Goal: Task Accomplishment & Management: Manage account settings

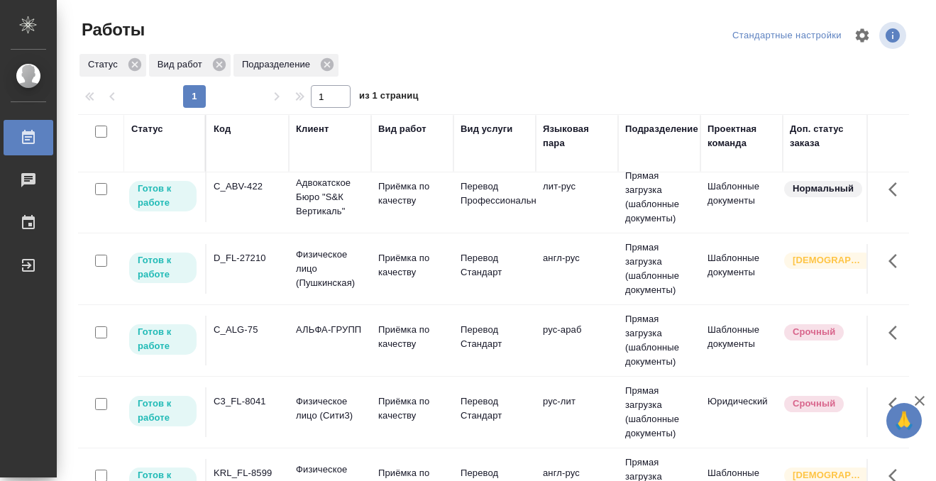
scroll to position [317, 0]
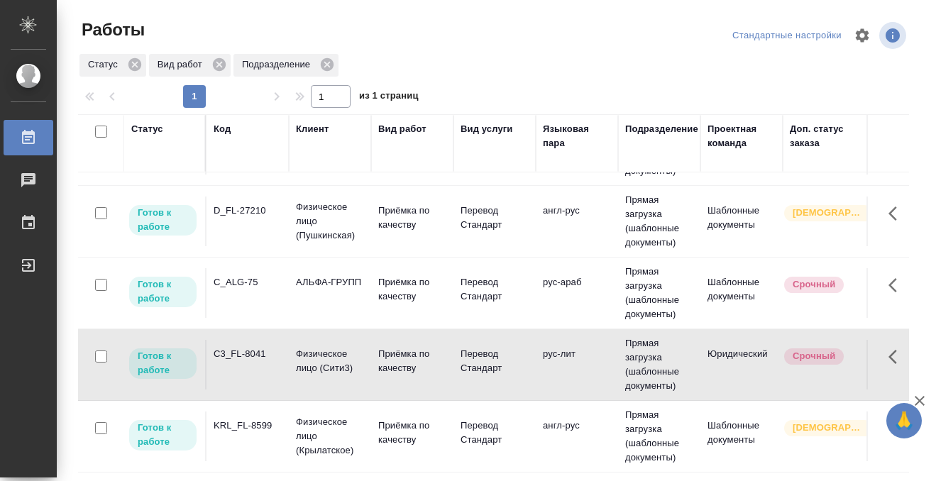
scroll to position [138, 0]
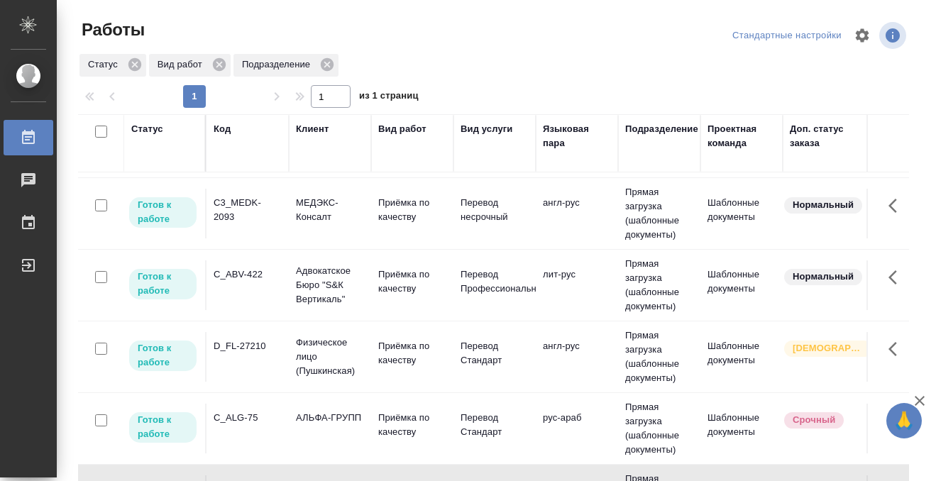
click at [252, 95] on td "C_ABV-422" at bounding box center [248, 70] width 82 height 50
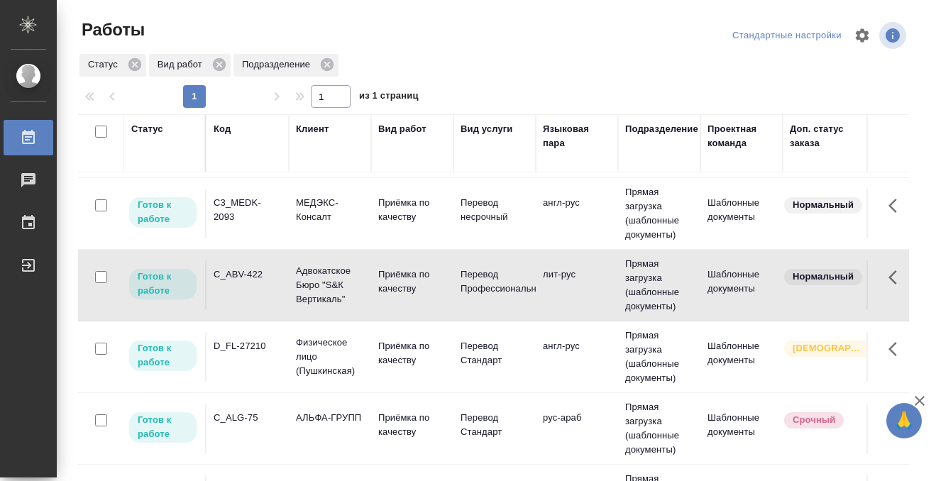
click at [252, 95] on td "C_ABV-422" at bounding box center [248, 70] width 82 height 50
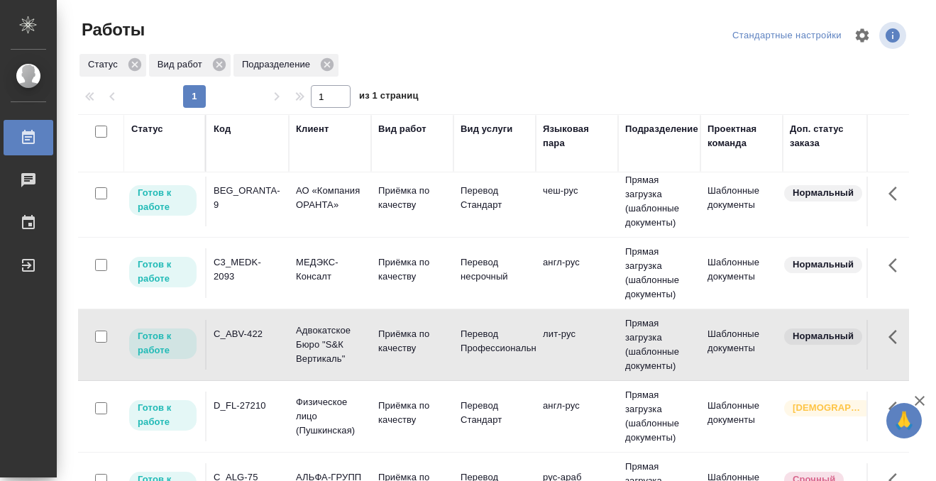
click at [253, 155] on td "BEG_ORANTA-9" at bounding box center [248, 130] width 82 height 50
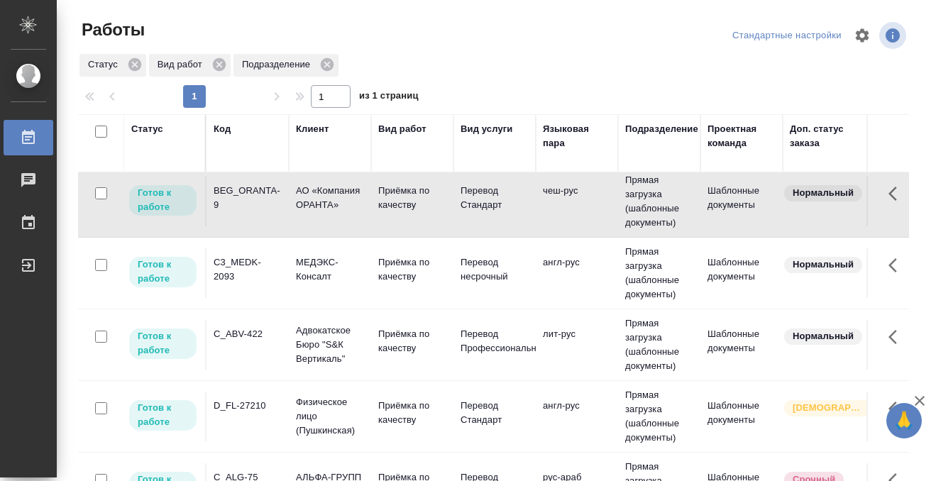
click at [253, 155] on td "BEG_ORANTA-9" at bounding box center [248, 130] width 82 height 50
click at [253, 126] on div "BEG_ORANTA-9" at bounding box center [248, 119] width 68 height 14
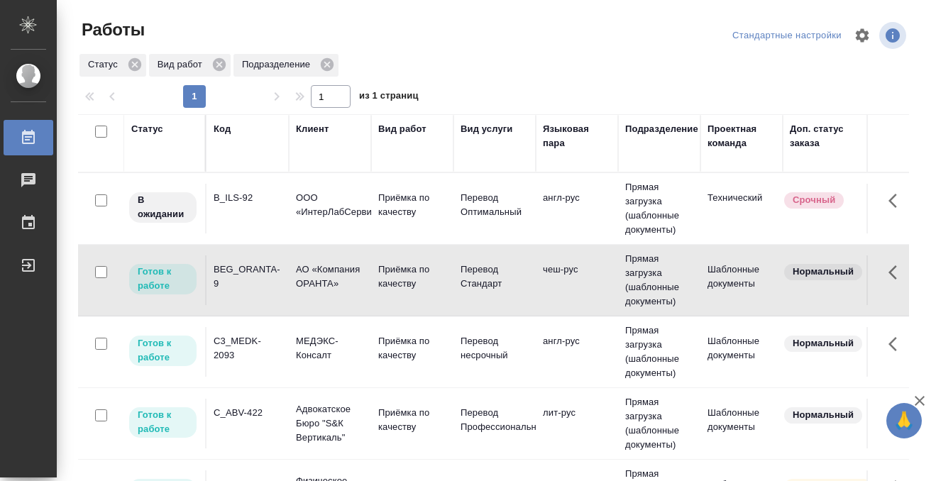
click at [230, 205] on div "C3_MEDK-2093" at bounding box center [248, 198] width 68 height 14
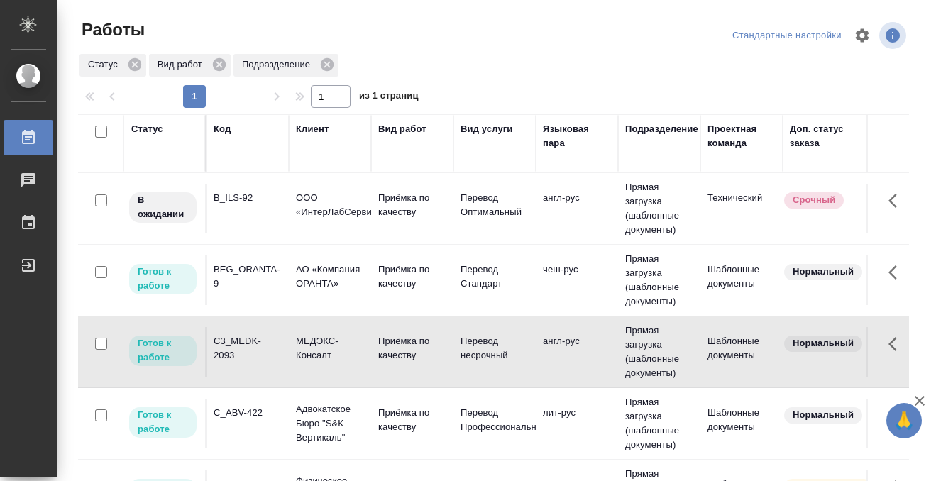
click at [230, 205] on div "C3_MEDK-2093" at bounding box center [248, 198] width 68 height 14
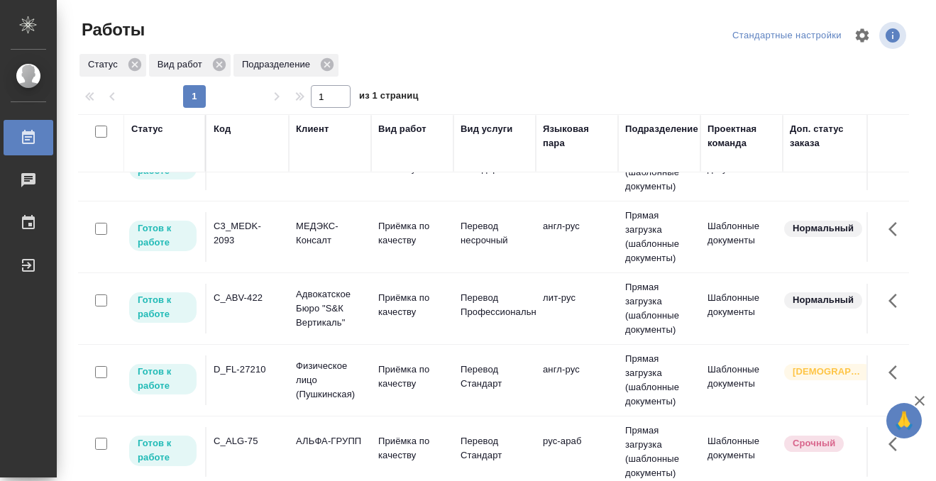
scroll to position [123, 0]
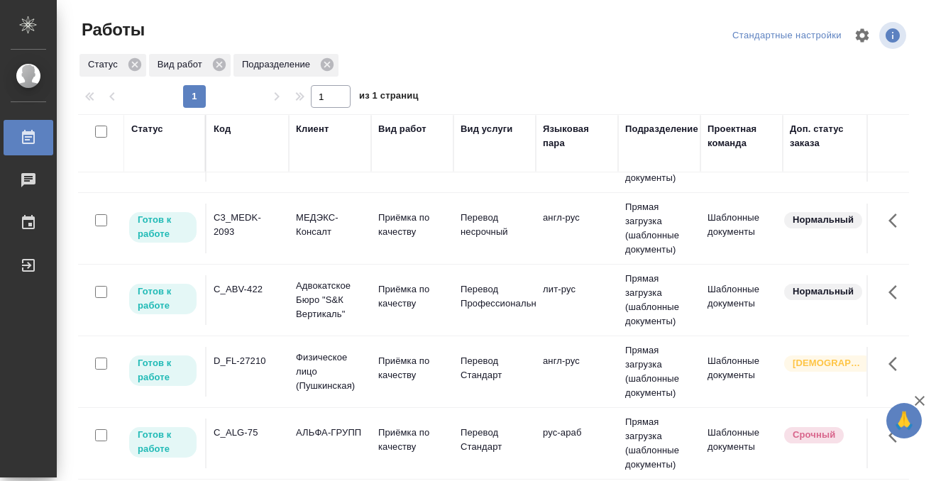
click at [252, 110] on td "D_FL-27210" at bounding box center [248, 85] width 82 height 50
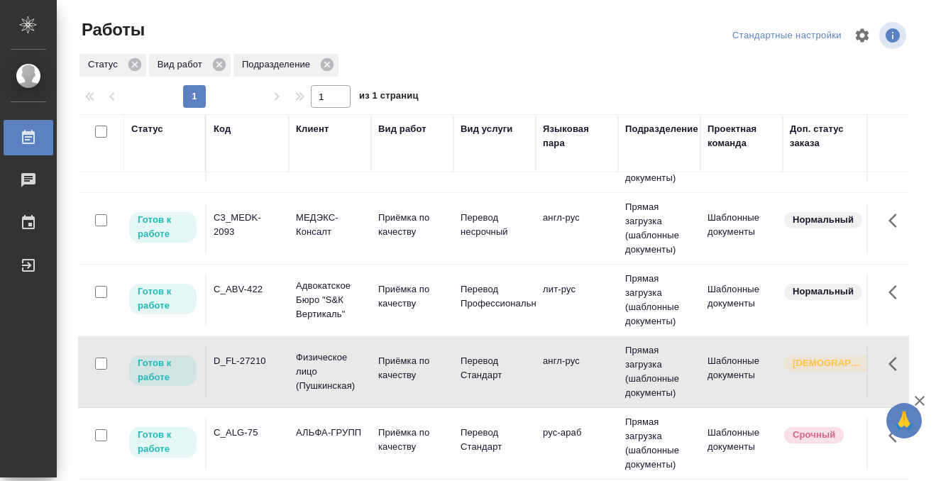
click at [252, 110] on td "D_FL-27210" at bounding box center [248, 85] width 82 height 50
click at [240, 110] on td "B_ILS-92" at bounding box center [248, 85] width 82 height 50
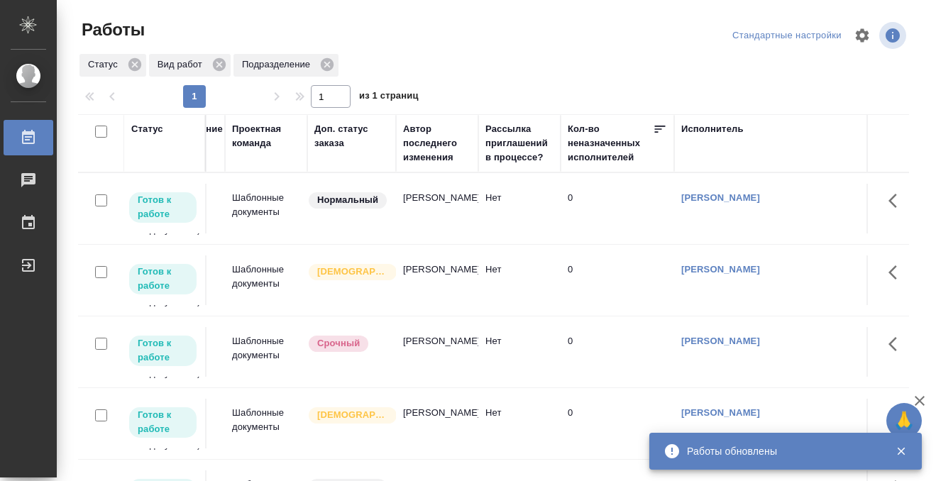
scroll to position [0, 0]
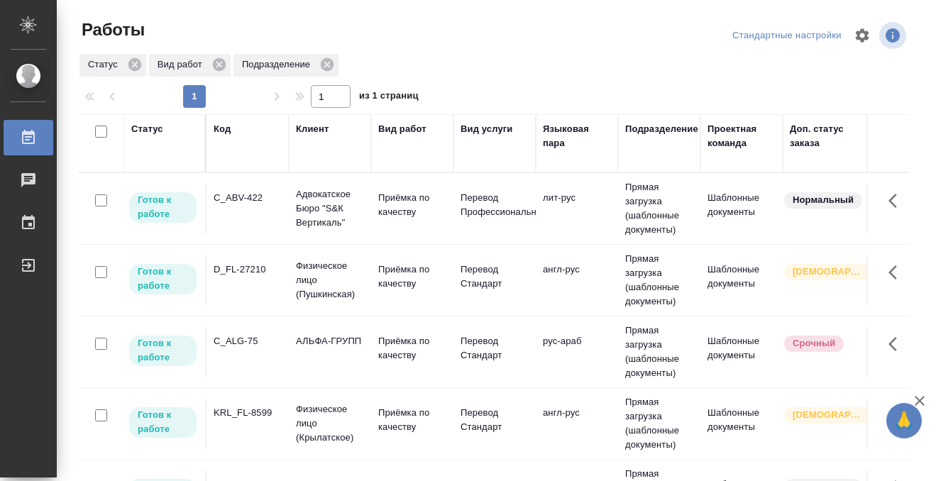
click at [222, 132] on div "Код" at bounding box center [222, 129] width 17 height 14
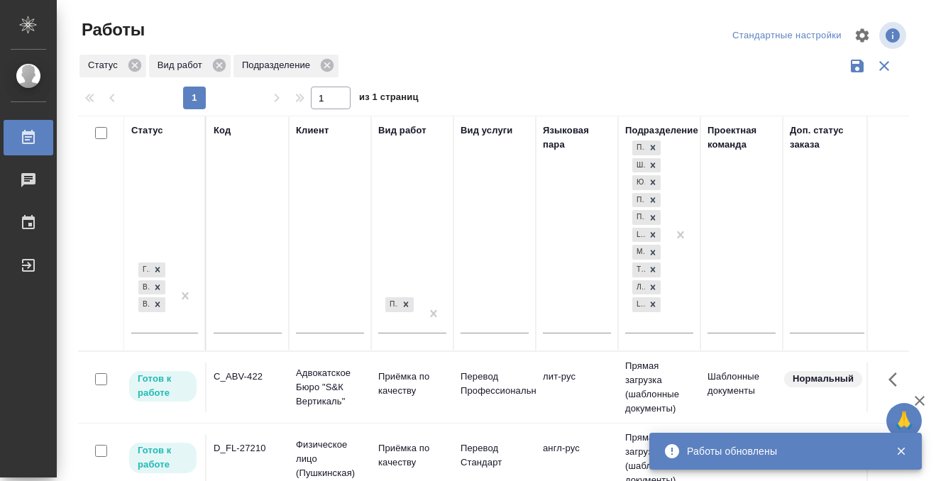
click at [236, 324] on input "text" at bounding box center [248, 324] width 68 height 18
click at [224, 324] on input "text" at bounding box center [248, 324] width 68 height 18
paste input "C3_FL-8041"
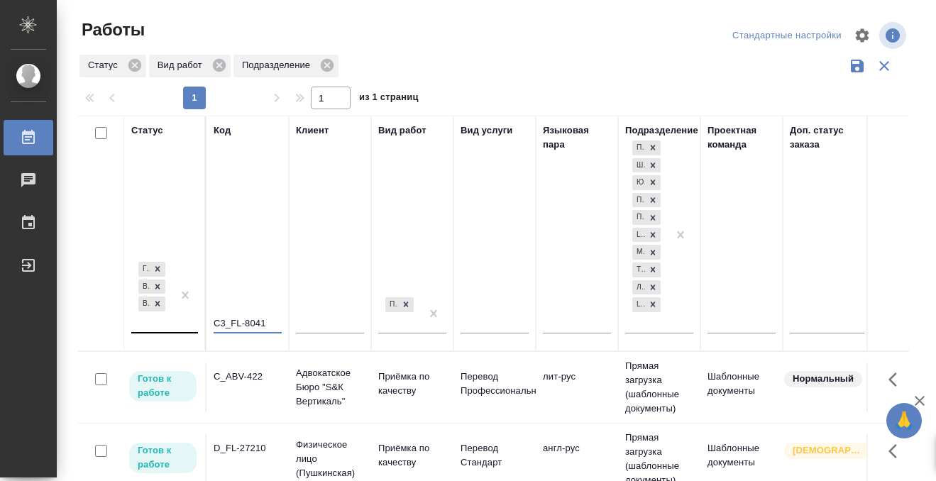
type input "C3_FL-8041"
click at [171, 322] on div "Готов к работе В работе В ожидании" at bounding box center [151, 295] width 41 height 73
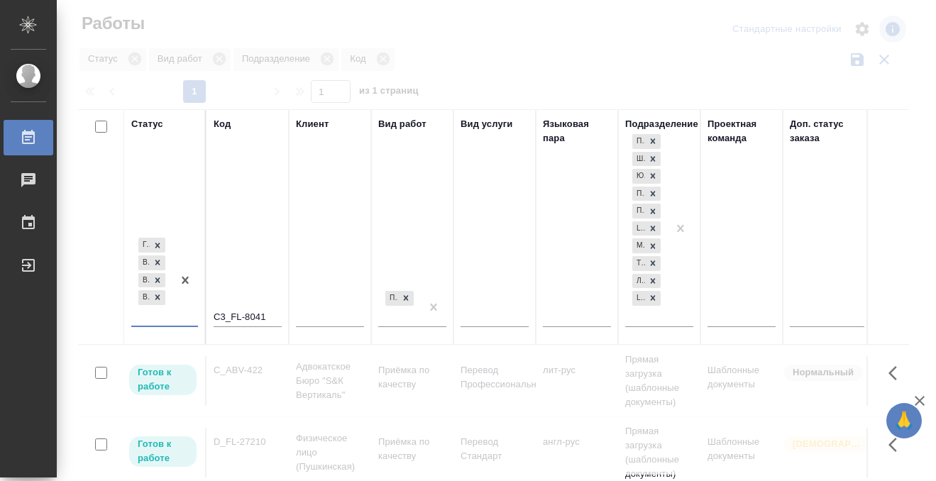
scroll to position [7, 0]
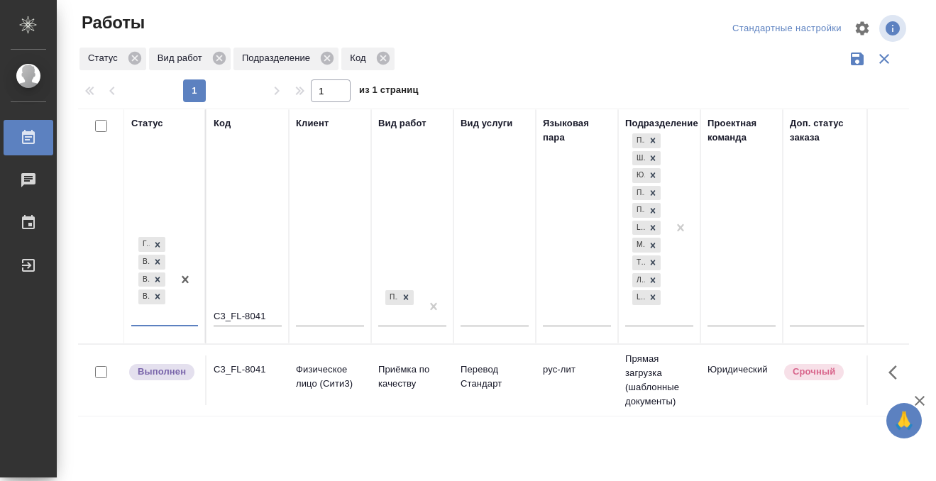
click at [258, 375] on div "C3_FL-8041" at bounding box center [248, 370] width 68 height 14
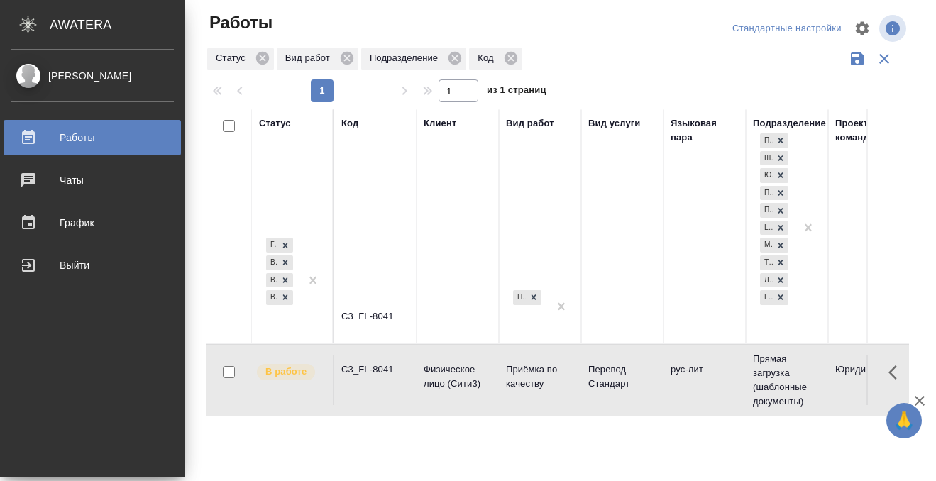
click at [26, 133] on div "Работы" at bounding box center [92, 137] width 163 height 21
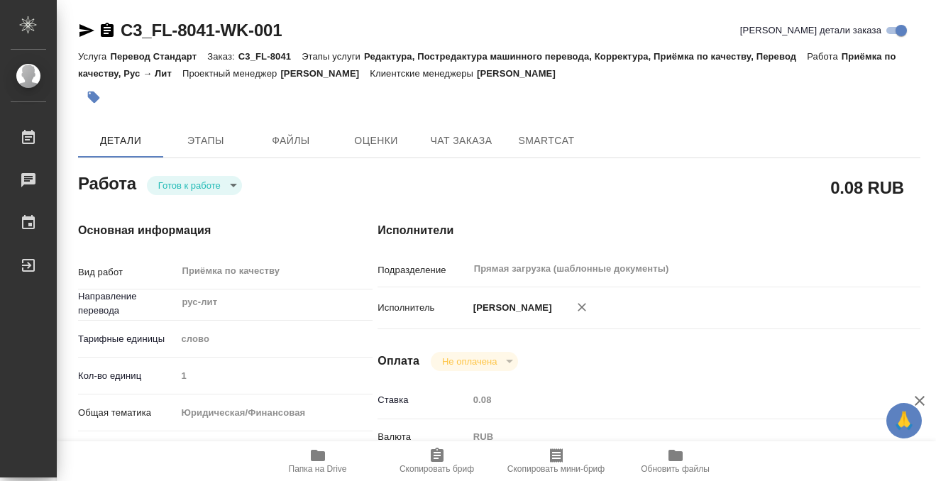
click at [92, 98] on icon "button" at bounding box center [94, 98] width 12 height 12
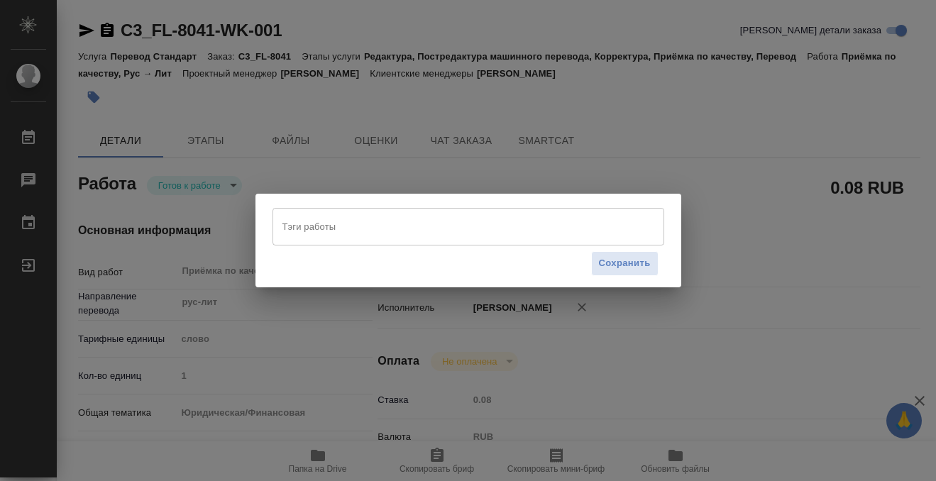
click at [325, 221] on input "Тэги работы" at bounding box center [455, 226] width 352 height 24
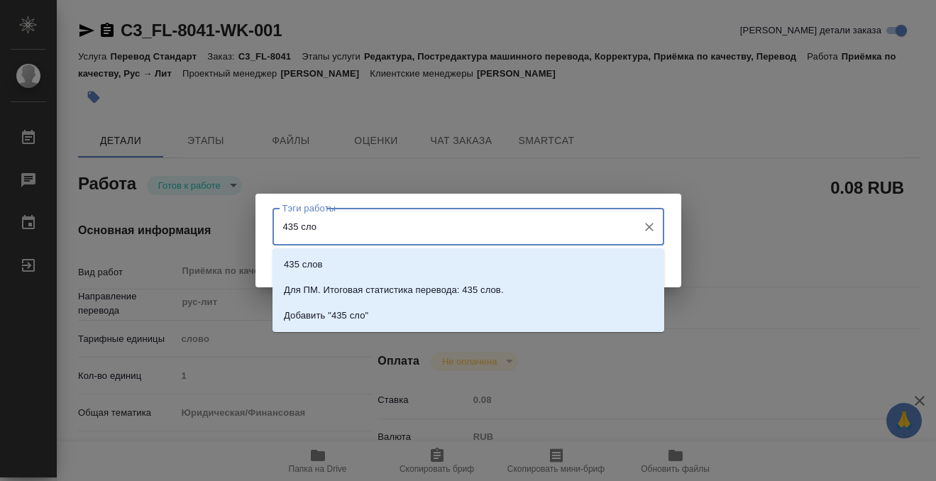
type input "435 слов"
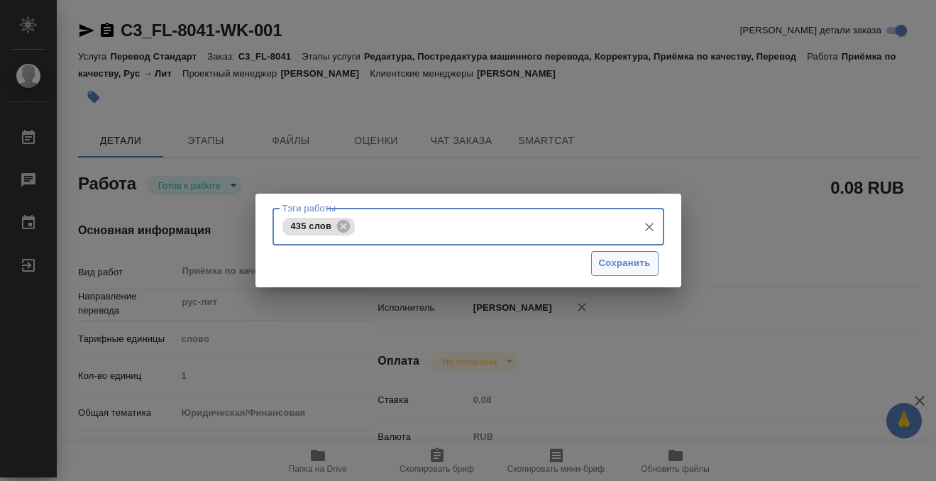
click at [622, 260] on span "Сохранить" at bounding box center [625, 264] width 52 height 16
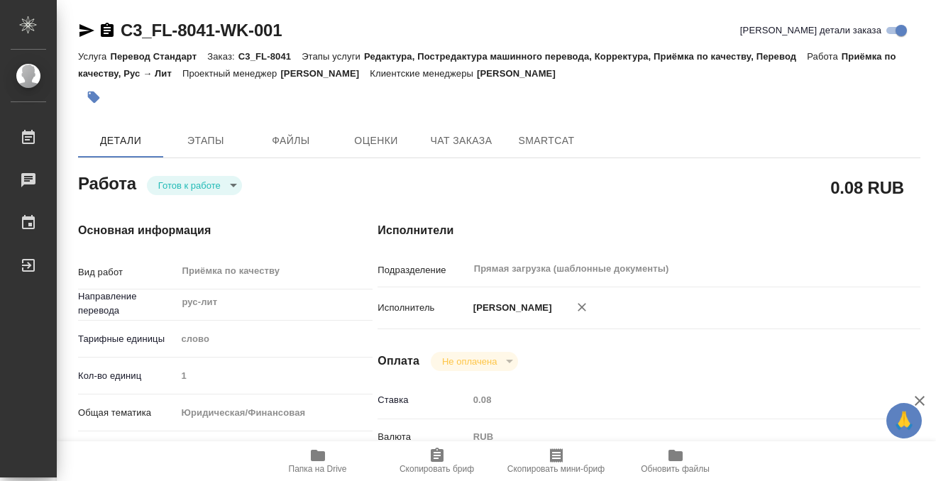
type input "readyForWork"
type input "рус-лит"
type input "5a8b1489cc6b4906c91bfd90"
type input "1"
type input "yr-fn"
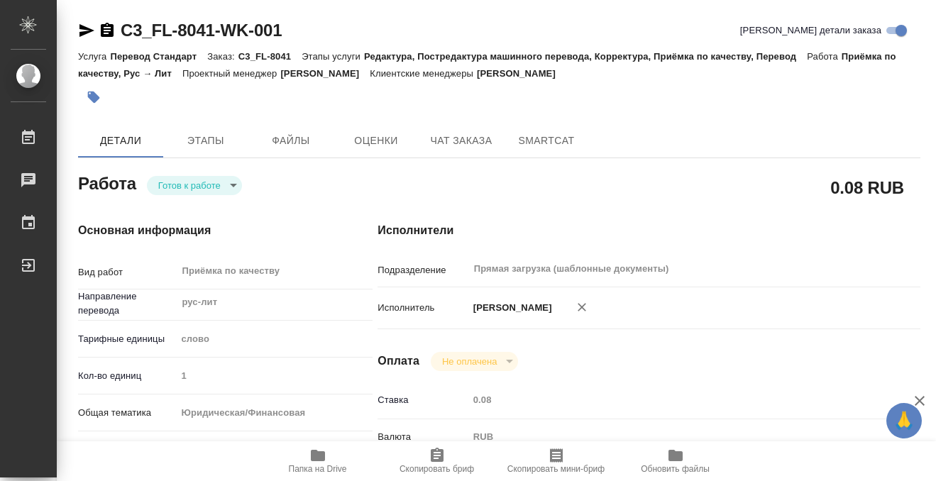
type input "5f647205b73bc97568ca66bf"
checkbox input "true"
type input "12.08.2025 11:00"
type input "12.08.2025 12:00"
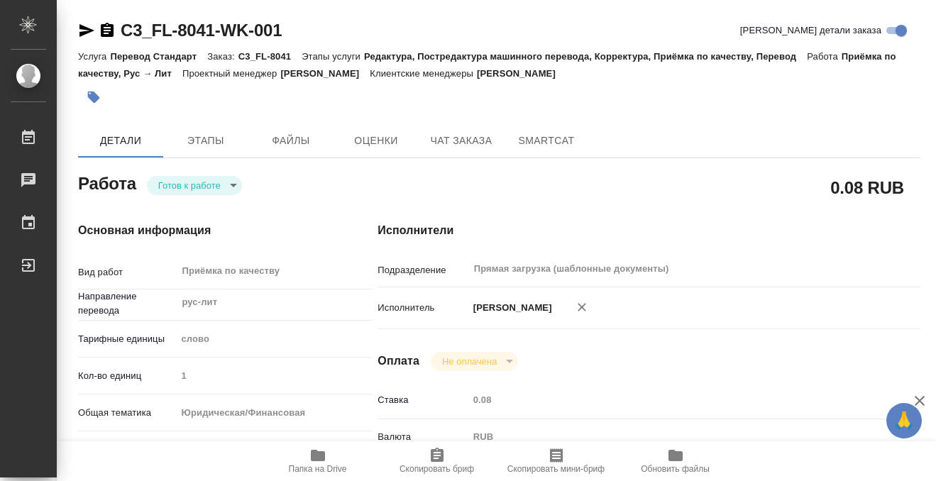
type input "Прямая загрузка (шаблонные документы)"
type input "notPayed"
type input "0.08"
type input "RUB"
type input "[PERSON_NAME]"
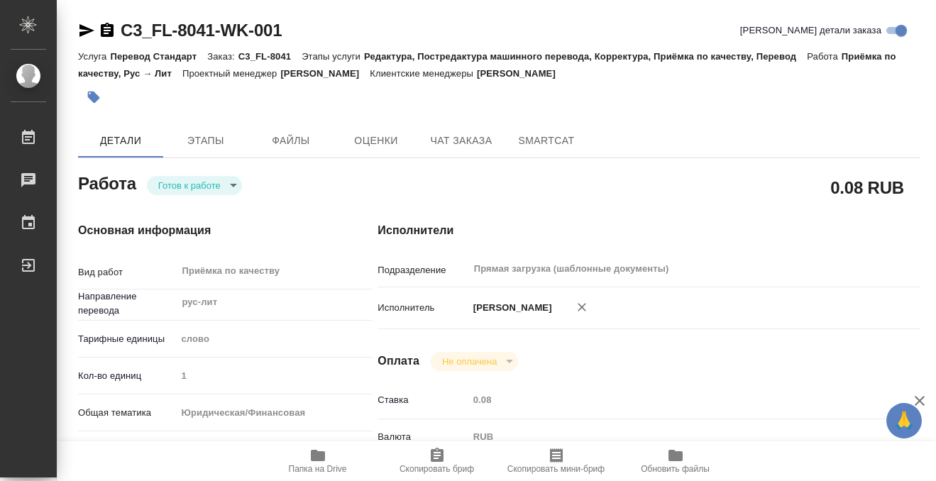
type input "C3_FL-8041"
type input "Перевод Стандарт"
type input "Редактура, Постредактура машинного перевода, Корректура, Приёмка по качеству, П…"
type input "[PERSON_NAME]"
type input "/Clients/FL_C3/Orders/C3_FL-8041"
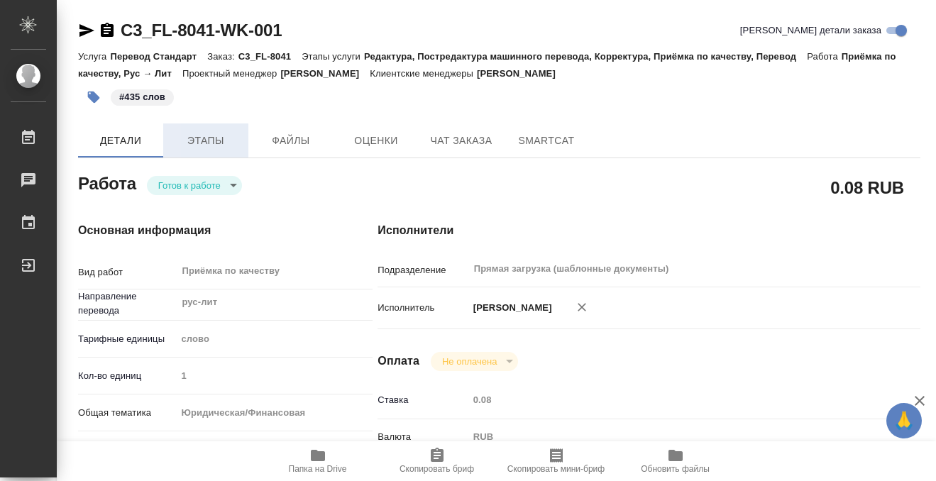
click at [195, 140] on span "Этапы" at bounding box center [206, 141] width 68 height 18
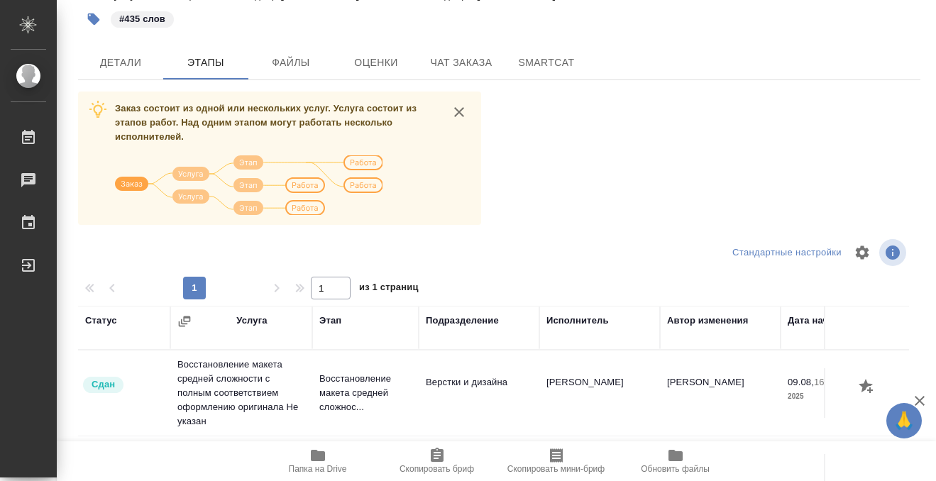
scroll to position [8, 0]
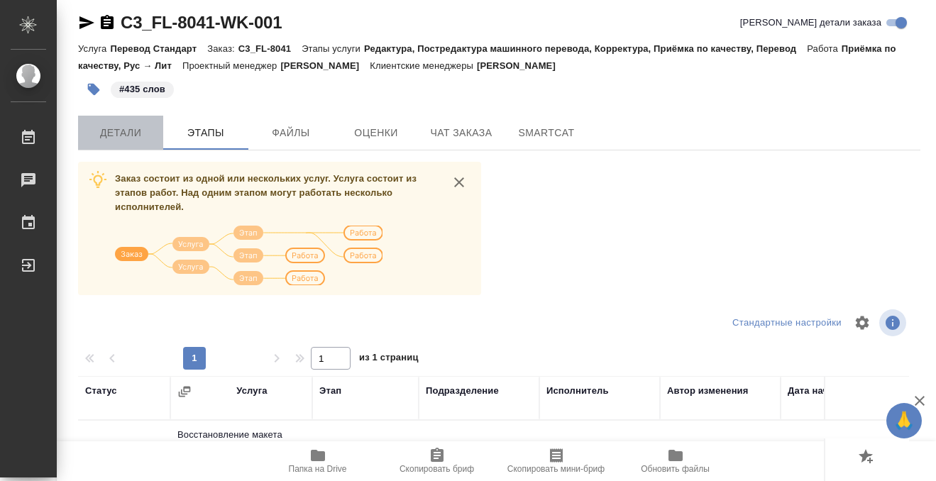
click at [140, 138] on span "Детали" at bounding box center [121, 133] width 68 height 18
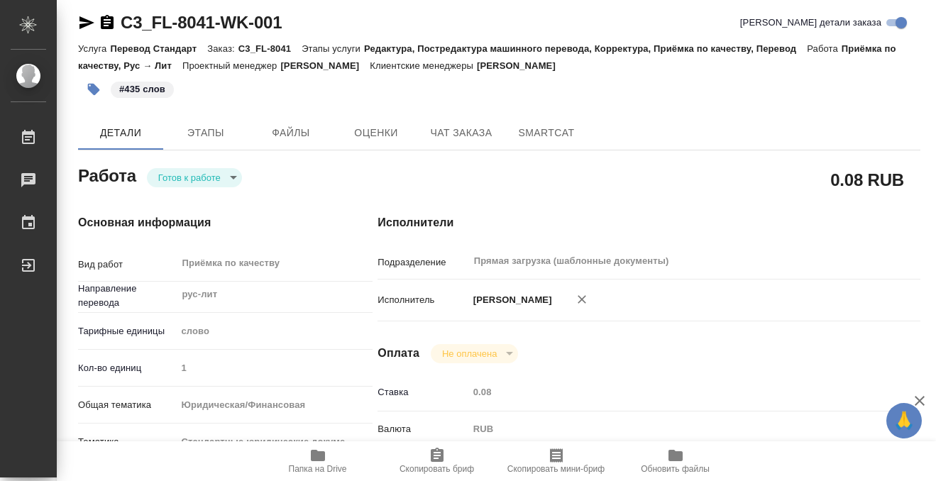
type textarea "x"
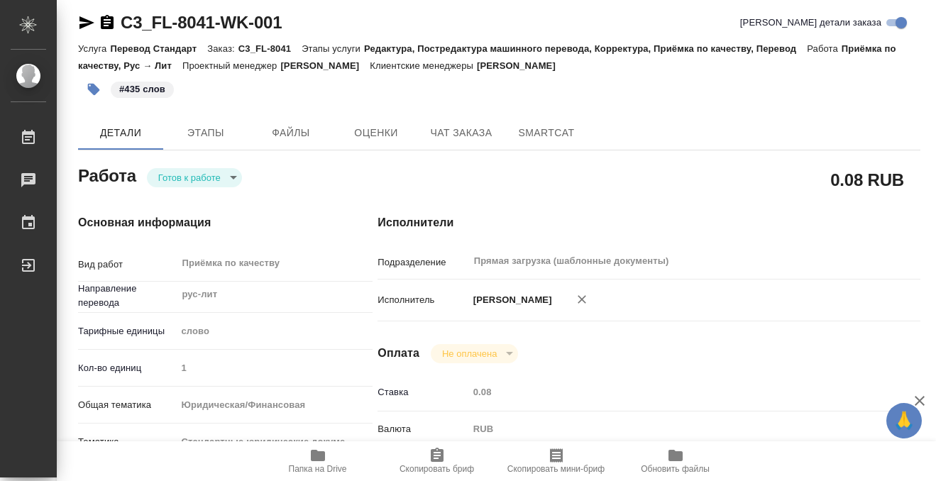
type textarea "x"
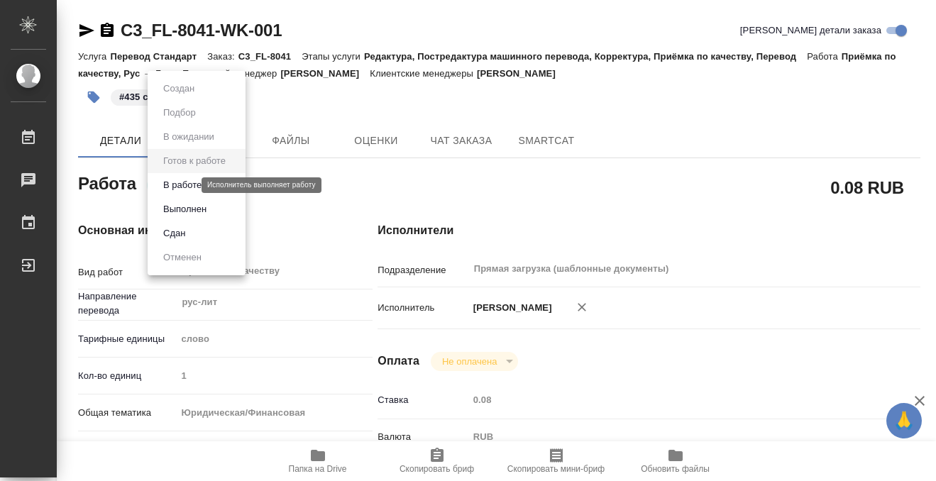
click at [190, 180] on body "🙏 .cls-1 fill:#fff; AWATERA Kobzeva Elizaveta Работы 0 Чаты График Выйти C3_FL-…" at bounding box center [468, 240] width 936 height 481
click at [190, 97] on button "Выполнен" at bounding box center [179, 89] width 40 height 16
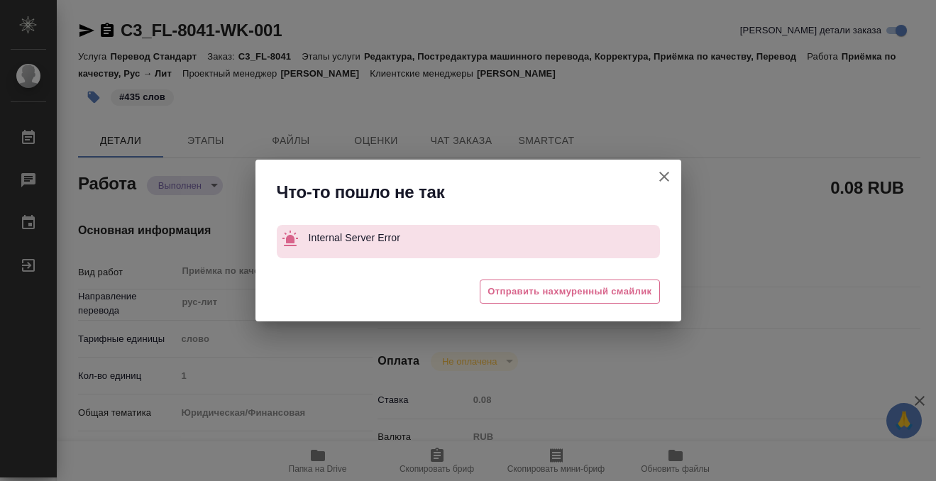
type textarea "x"
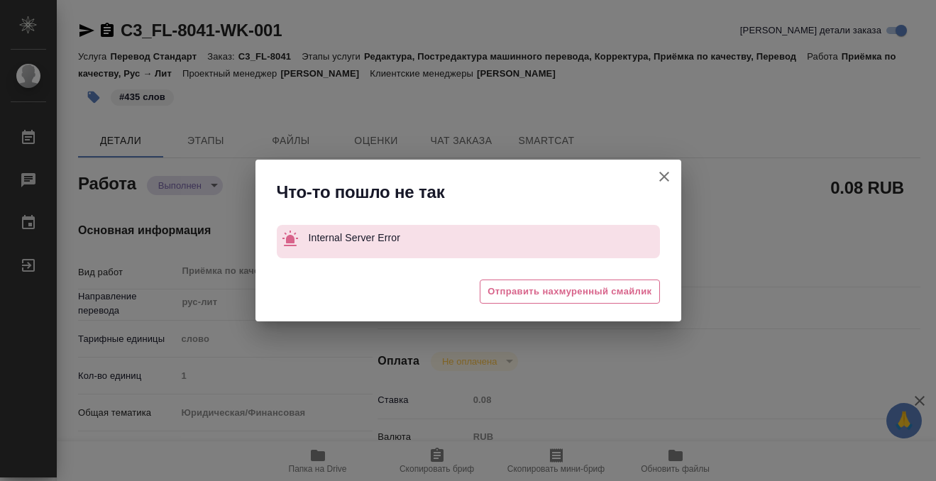
type textarea "x"
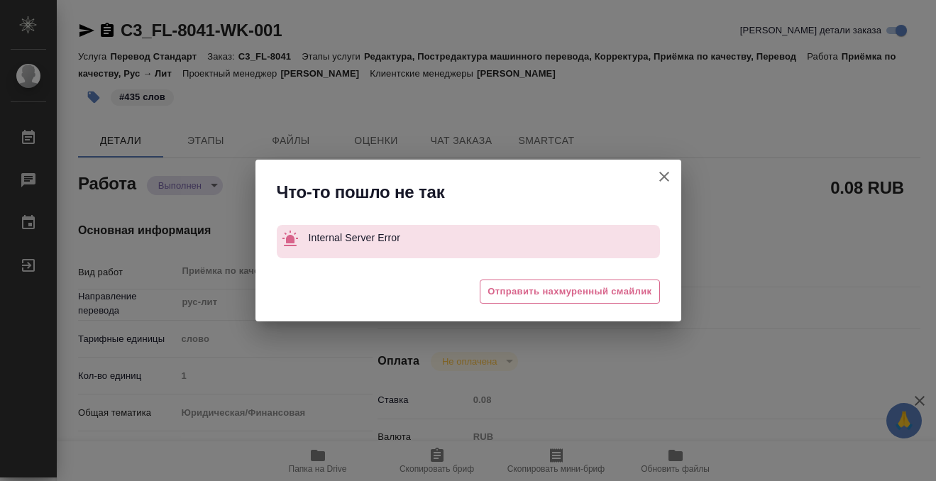
type textarea "x"
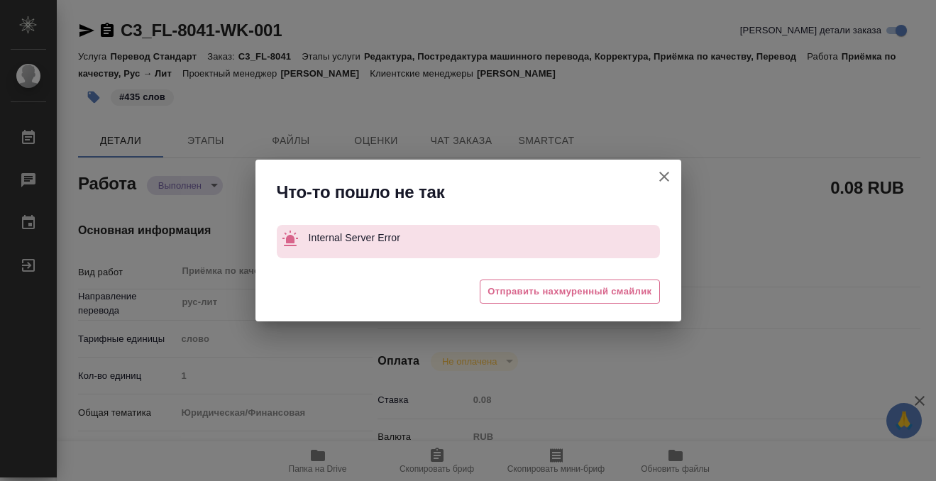
click at [666, 172] on icon "button" at bounding box center [664, 176] width 17 height 17
type textarea "x"
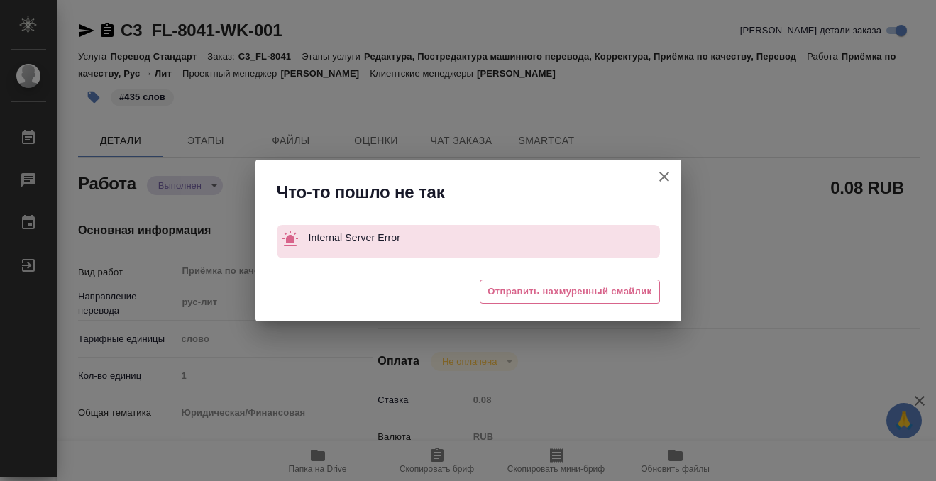
type textarea "x"
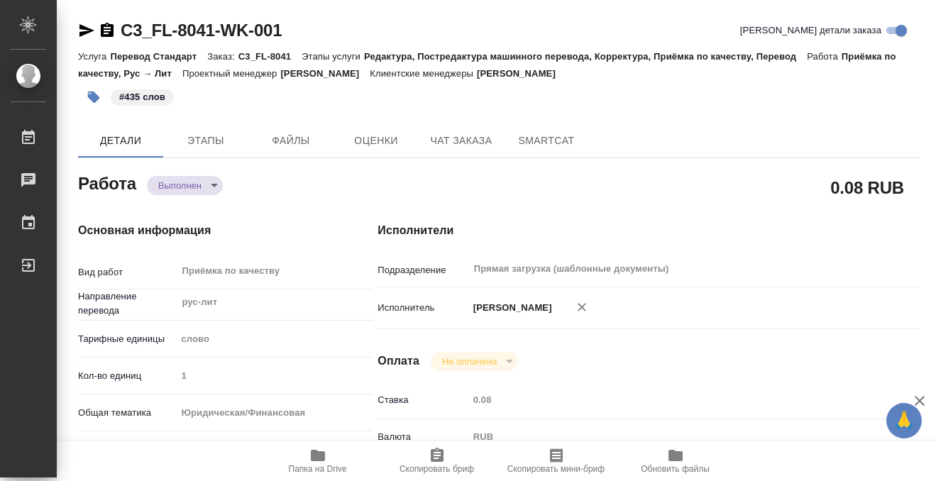
click at [101, 30] on icon "button" at bounding box center [107, 30] width 13 height 14
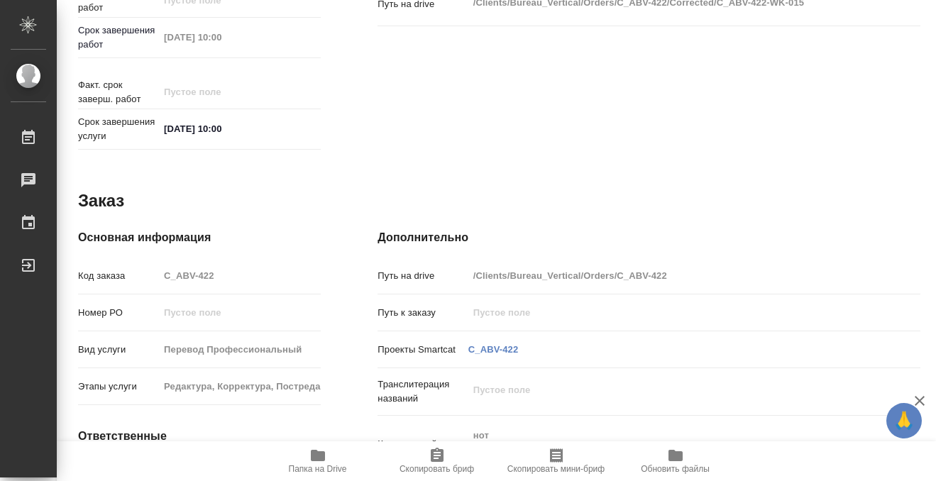
scroll to position [758, 0]
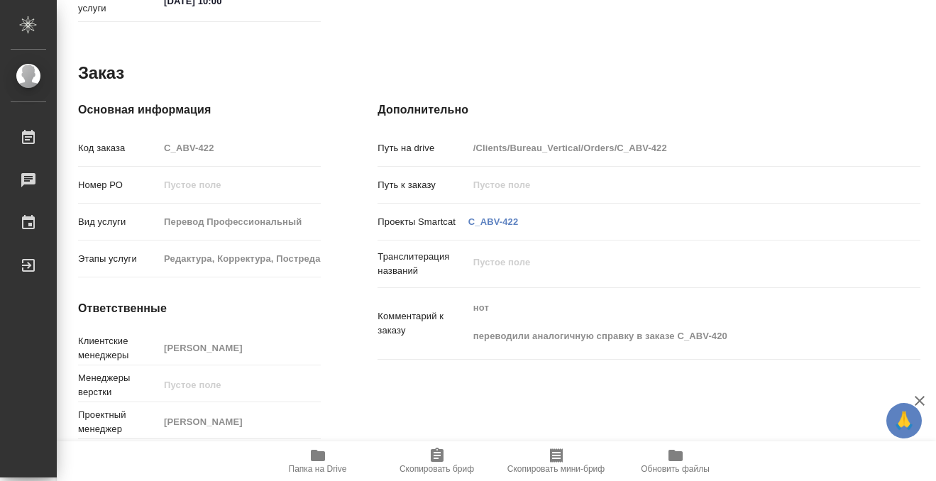
click at [326, 451] on span "Папка на Drive" at bounding box center [318, 460] width 102 height 27
click at [319, 454] on icon "button" at bounding box center [318, 455] width 14 height 11
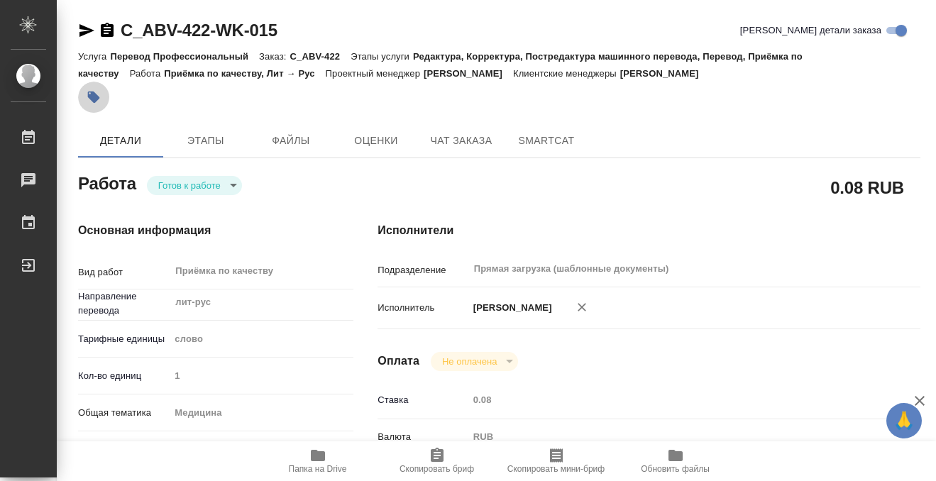
click at [104, 89] on button "button" at bounding box center [93, 97] width 31 height 31
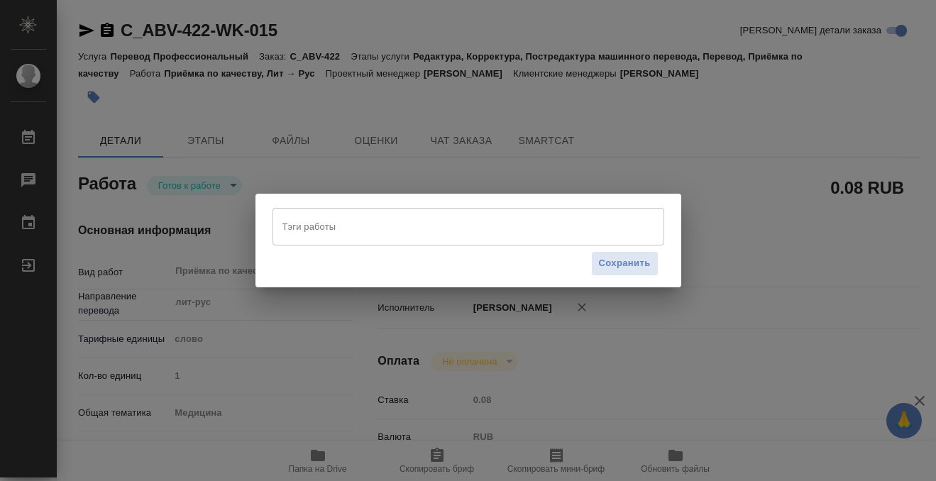
click at [354, 228] on input "Тэги работы" at bounding box center [455, 226] width 352 height 24
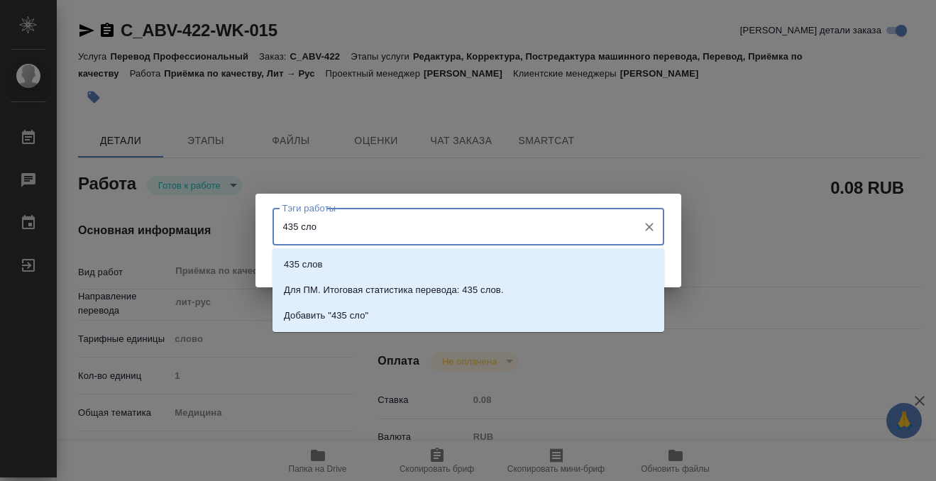
type input "435 слов"
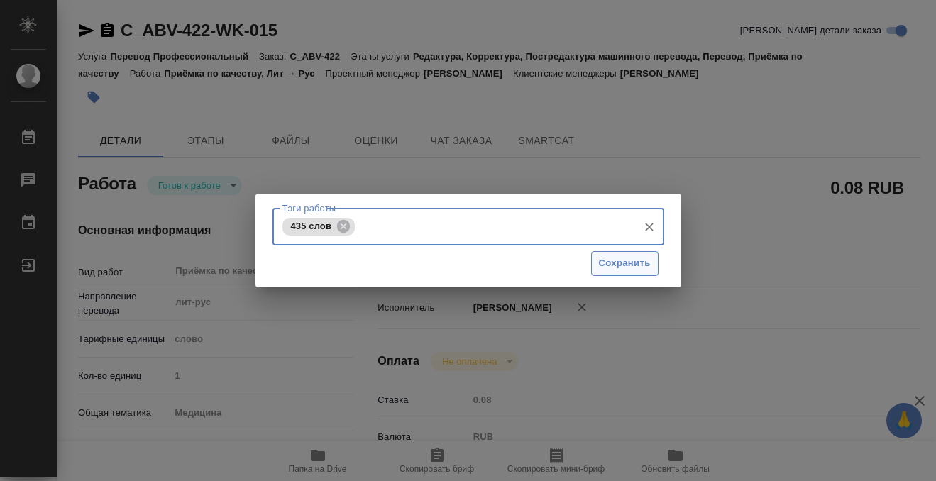
click at [635, 260] on span "Сохранить" at bounding box center [625, 264] width 52 height 16
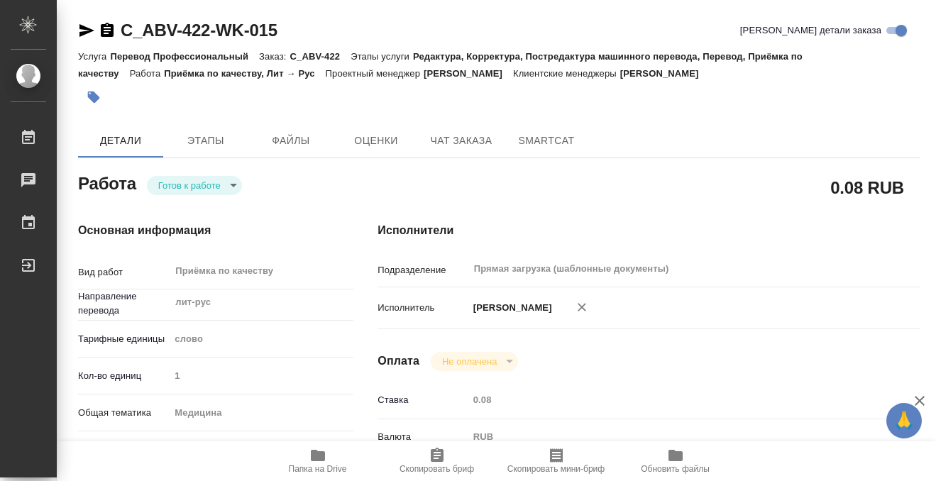
type input "readyForWork"
type input "лит-рус"
type input "5a8b1489cc6b4906c91bfd90"
type input "1"
type input "med"
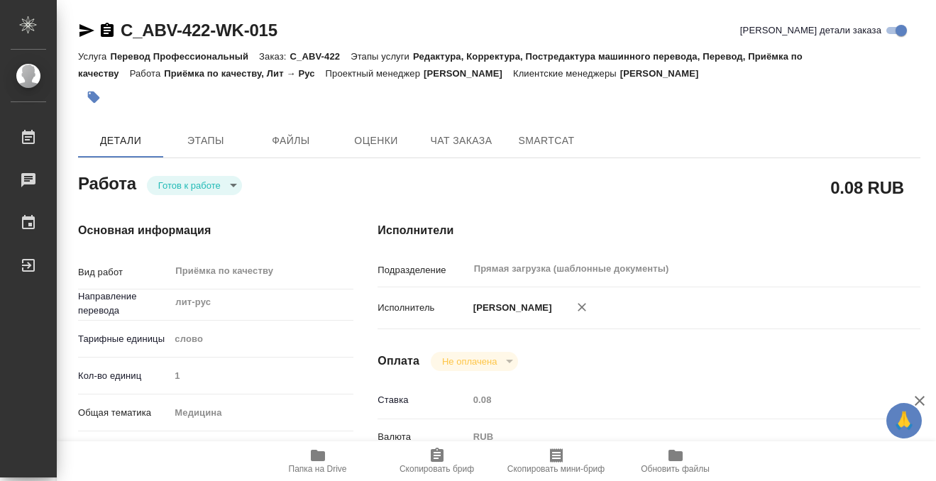
type input "5a8b8b956a9677013d343e74"
checkbox input "true"
type input "11.08.2025 14:15"
type input "12.08.2025 10:00"
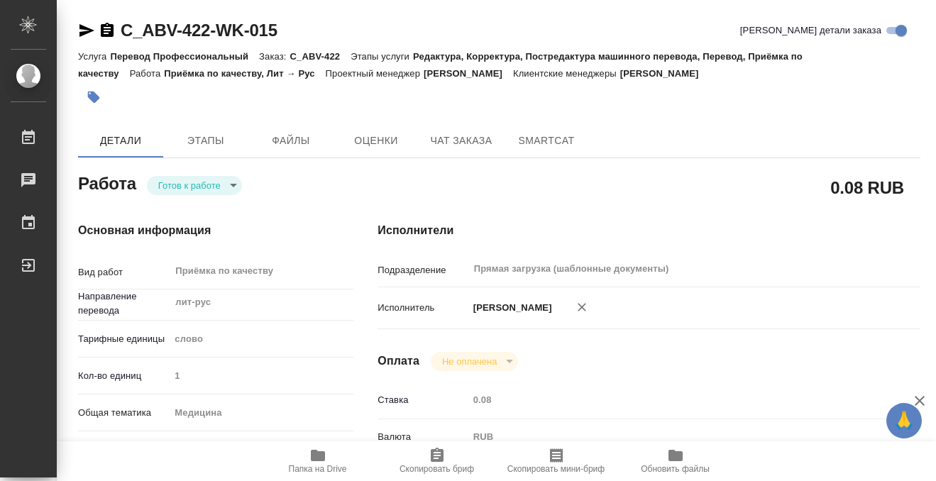
type input "Прямая загрузка (шаблонные документы)"
type input "notPayed"
type input "0.08"
type input "RUB"
type input "[PERSON_NAME]"
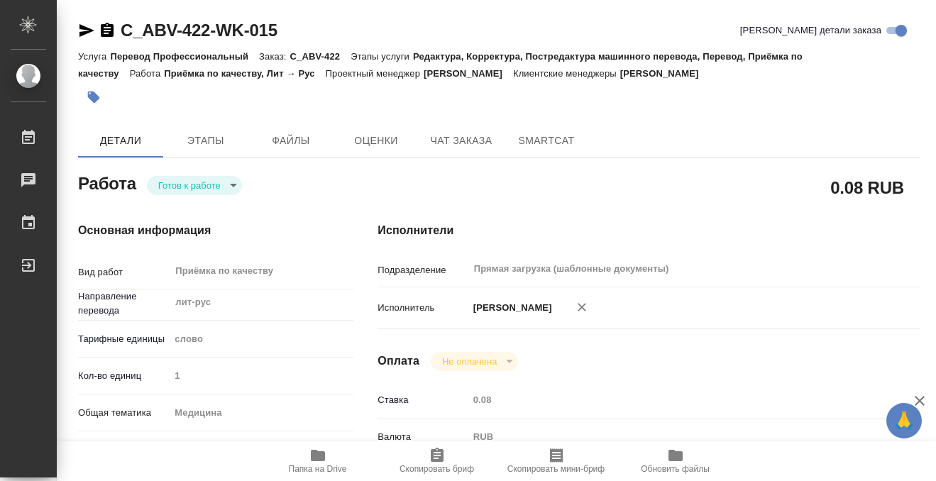
type input "C_ABV-422"
type input "Перевод Профессиональный"
type input "Редактура, Корректура, Постредактура машинного перевода, Перевод, Приёмка по ка…"
type input "[PERSON_NAME]"
type input "/Clients/Bureau_Vertical/Orders/C_ABV-422"
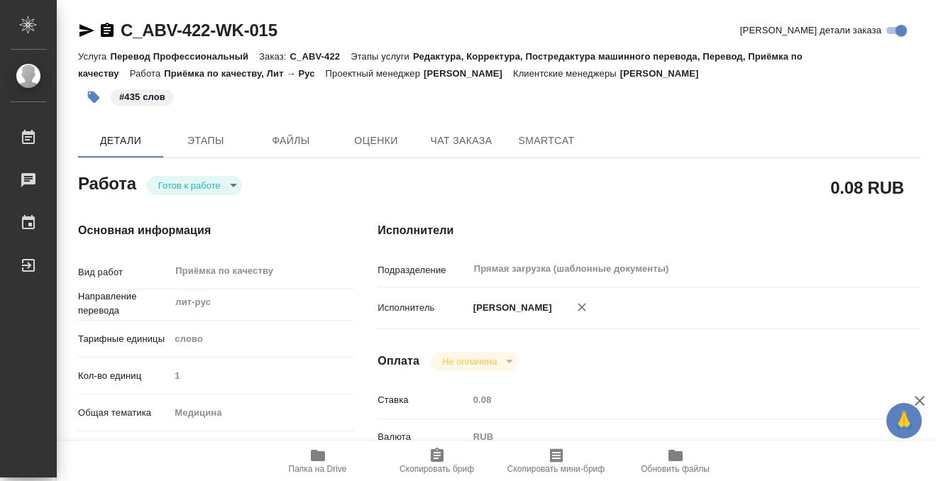
click at [199, 177] on body "🙏 .cls-1 fill:#fff; AWATERA Kobzeva Elizaveta Работы 0 Чаты График Выйти C_ABV-…" at bounding box center [468, 240] width 936 height 481
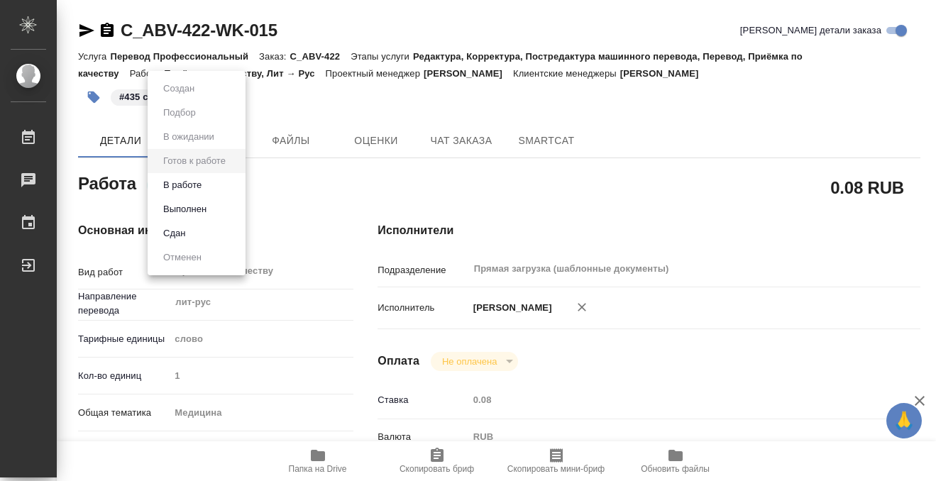
click at [192, 97] on button "Выполнен" at bounding box center [179, 89] width 40 height 16
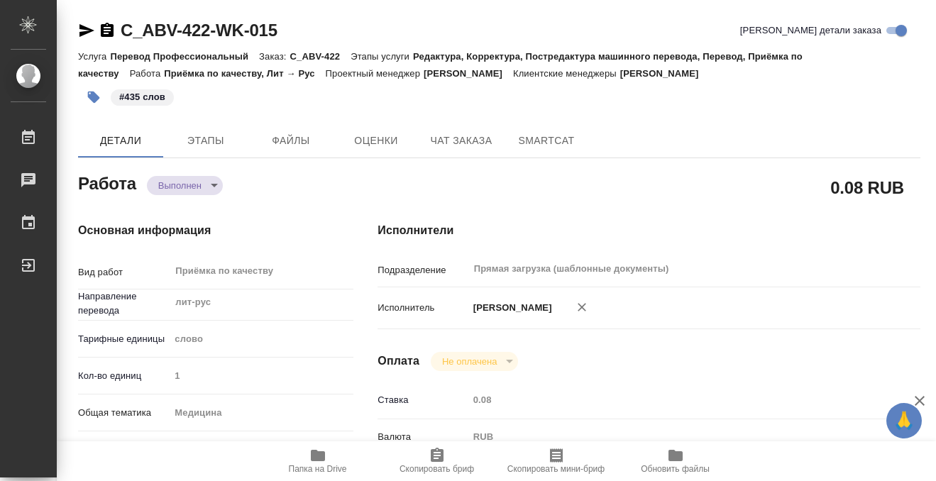
type textarea "x"
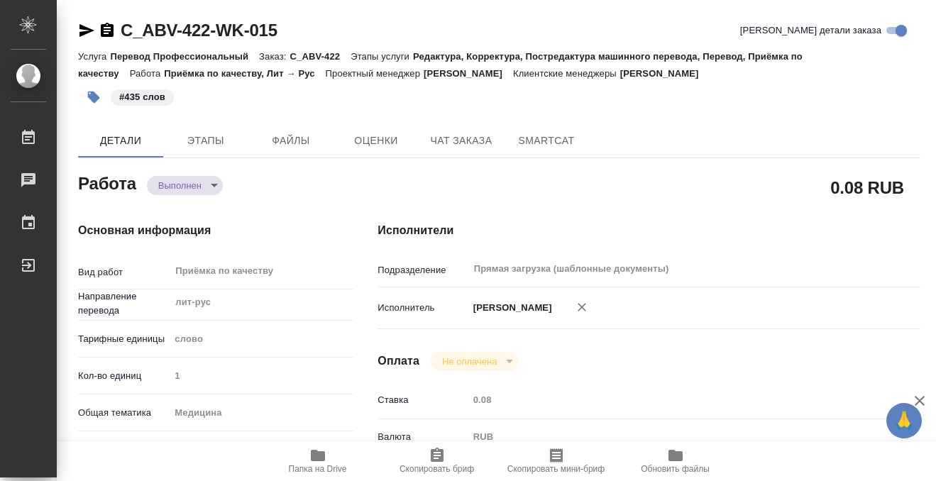
type textarea "x"
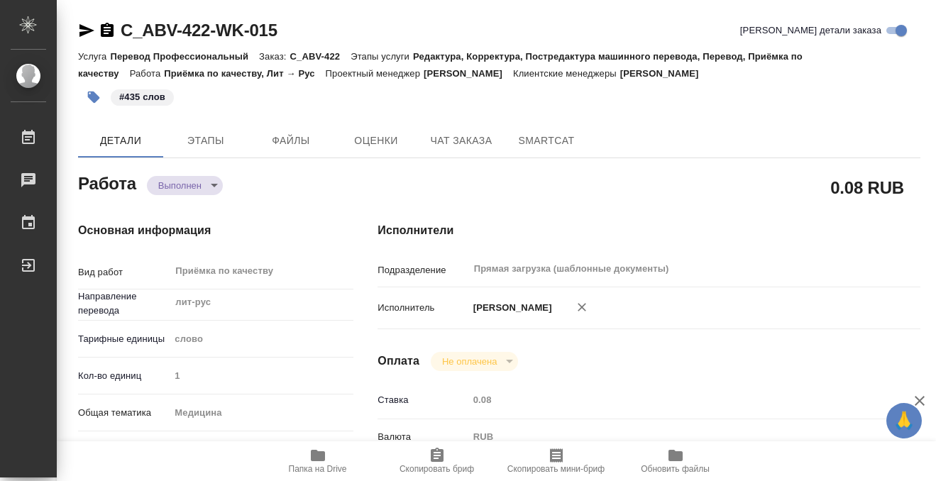
type textarea "x"
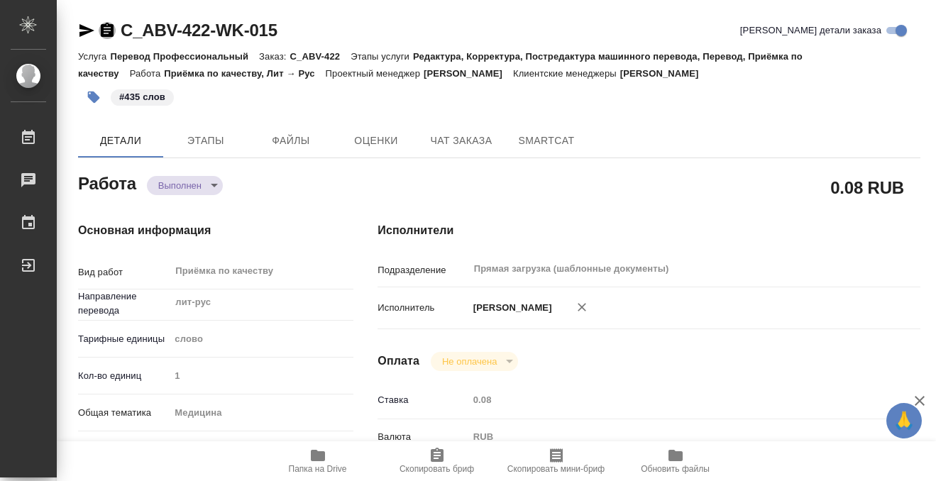
click at [109, 23] on icon "button" at bounding box center [107, 30] width 17 height 17
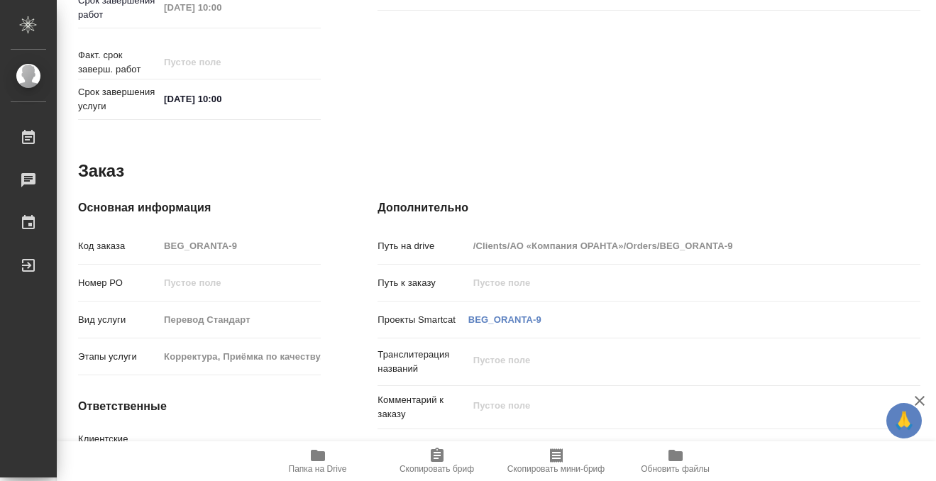
scroll to position [758, 0]
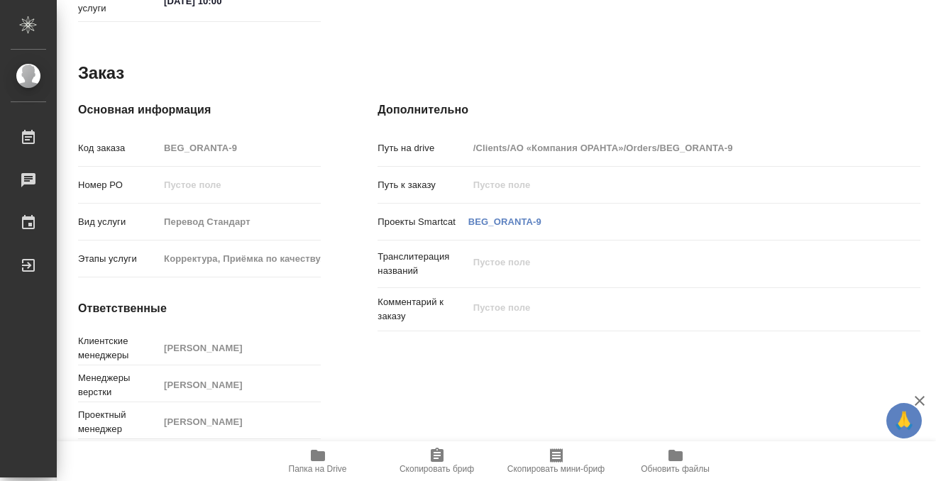
click at [314, 452] on icon "button" at bounding box center [318, 455] width 14 height 11
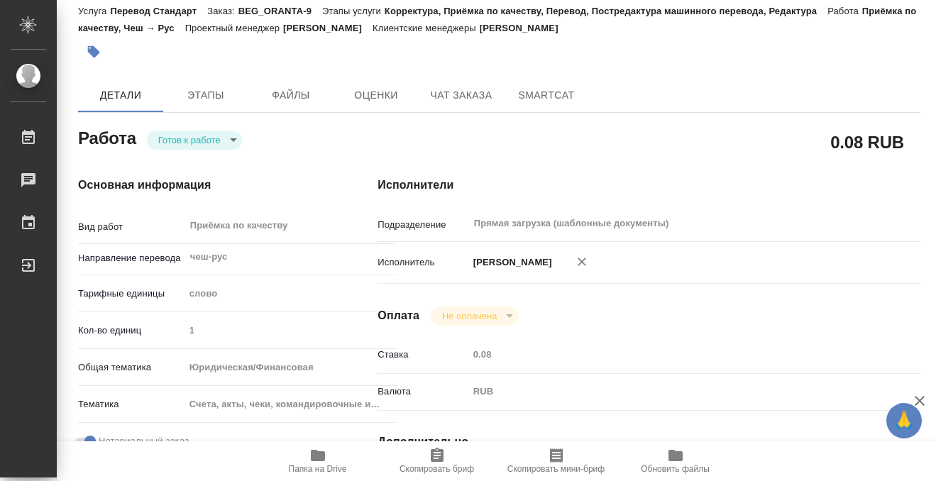
scroll to position [0, 0]
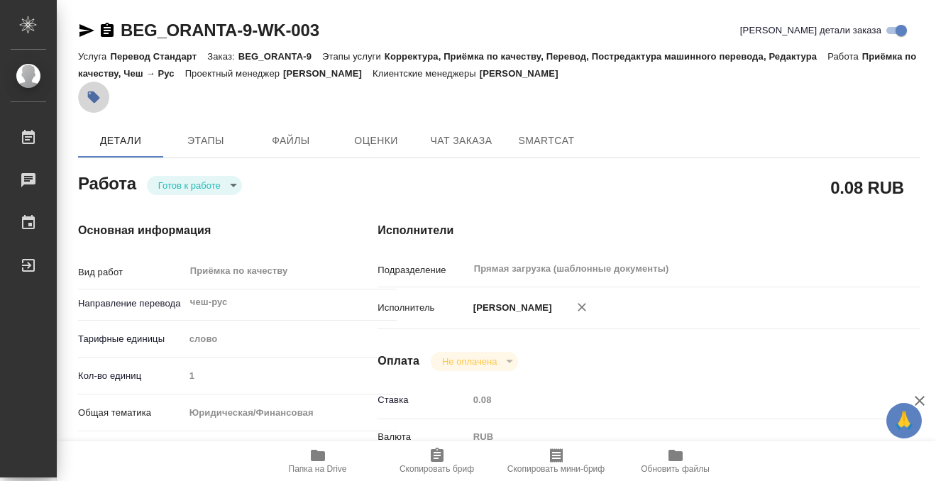
click at [96, 101] on icon "button" at bounding box center [94, 98] width 12 height 12
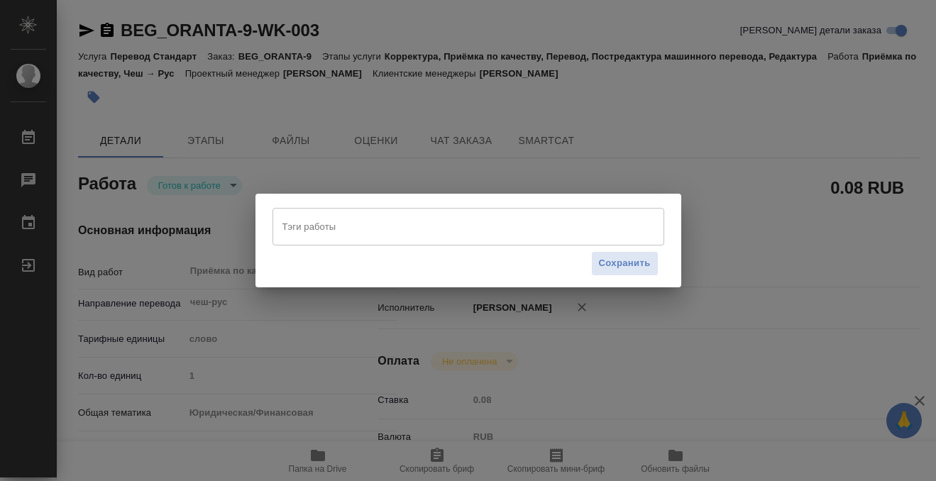
click at [338, 236] on input "Тэги работы" at bounding box center [455, 226] width 352 height 24
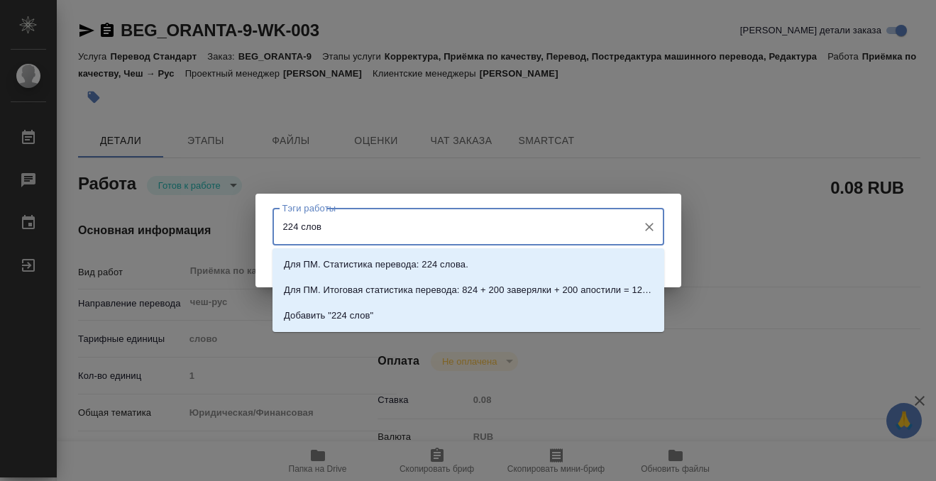
type input "224 слова"
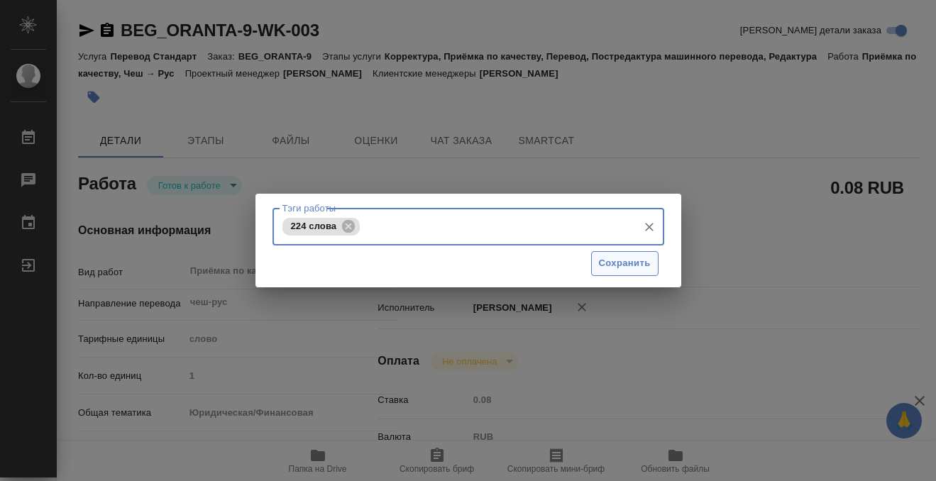
click at [628, 269] on span "Сохранить" at bounding box center [625, 264] width 52 height 16
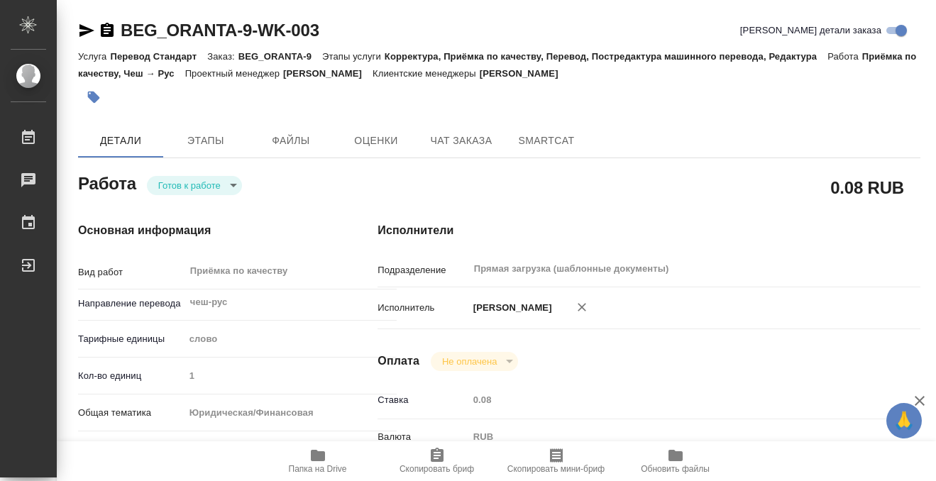
type input "readyForWork"
type input "чеш-рус"
type input "5a8b1489cc6b4906c91bfd90"
type input "1"
type input "yr-fn"
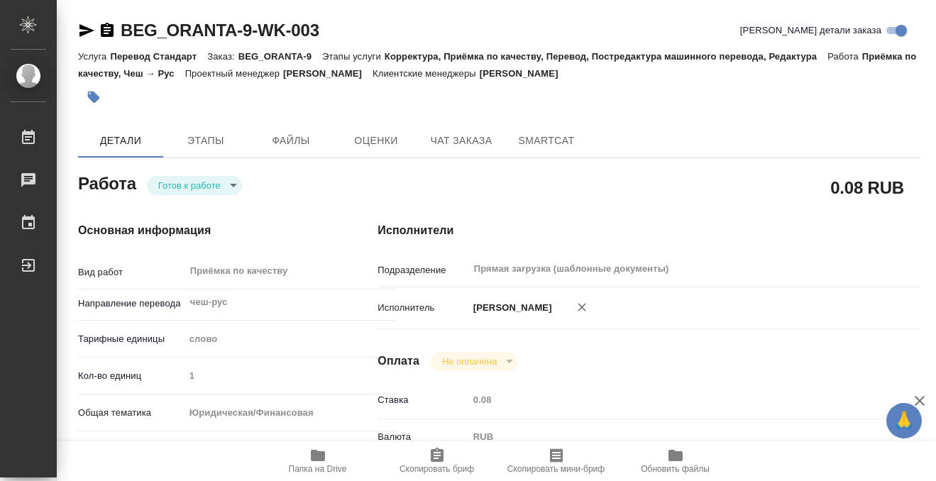
type input "5f647205b73bc97568ca66c0"
checkbox input "true"
type input "08.08.2025 16:44"
type input "12.08.2025 10:00"
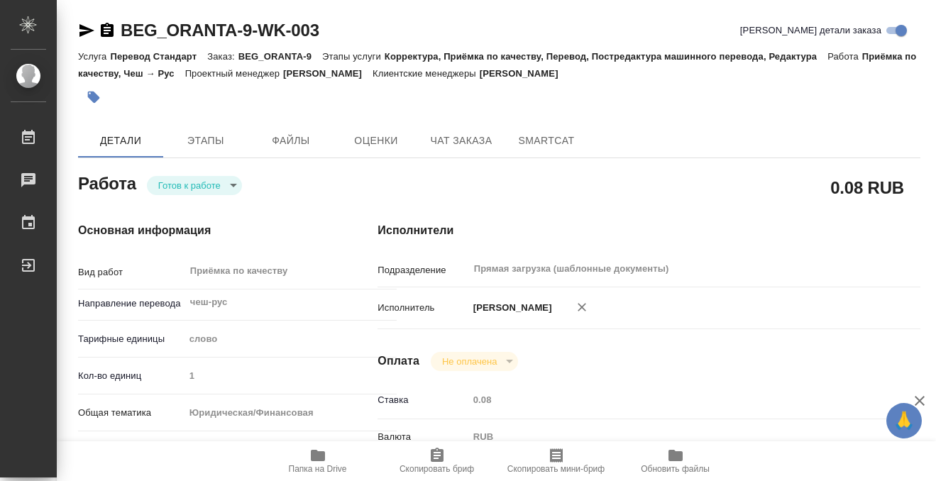
type input "Прямая загрузка (шаблонные документы)"
type input "notPayed"
type input "0.08"
type input "RUB"
type input "[PERSON_NAME]"
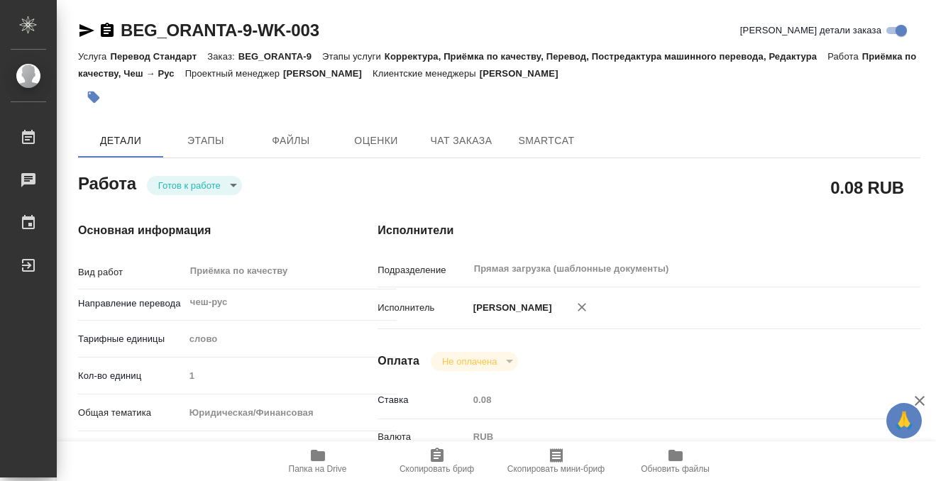
type input "BEG_ORANTA-9"
type input "Перевод Стандарт"
type input "Корректура, Приёмка по качеству, Перевод, Постредактура машинного перевода, Ред…"
type input "[PERSON_NAME]"
type input "Заборова [PERSON_NAME]"
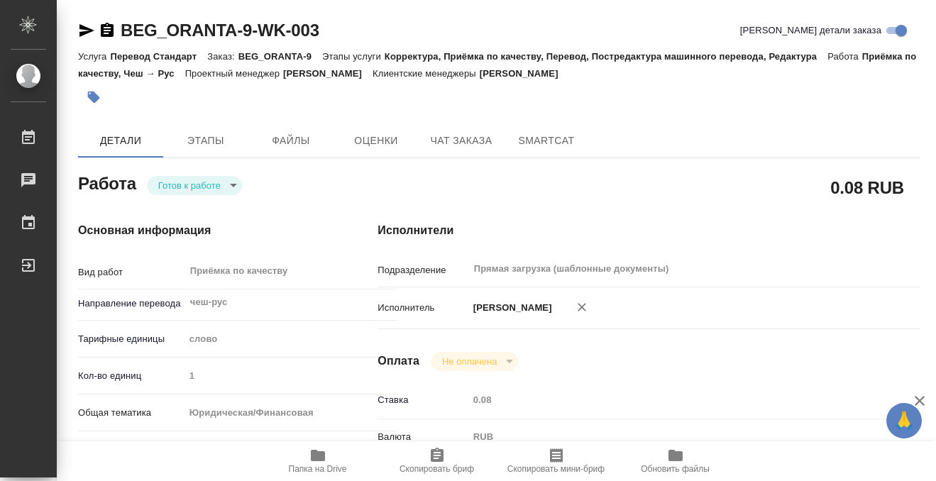
type input "/Clients/АО «Компания ОРАНТА»/Orders/BEG_ORANTA-9"
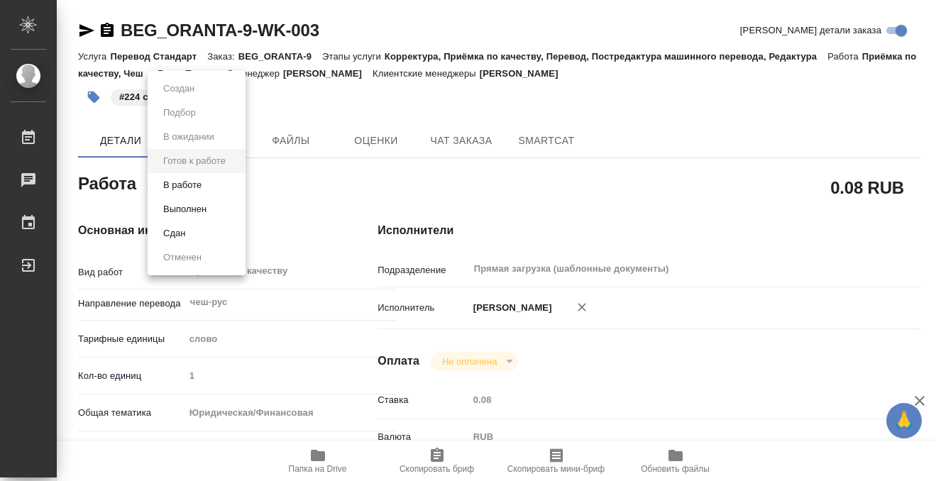
click at [162, 183] on body "🙏 .cls-1 fill:#fff; AWATERA Kobzeva Elizaveta Работы 0 Чаты График Выйти BEG_OR…" at bounding box center [468, 240] width 936 height 481
click at [170, 210] on button "Выполнен" at bounding box center [185, 210] width 52 height 16
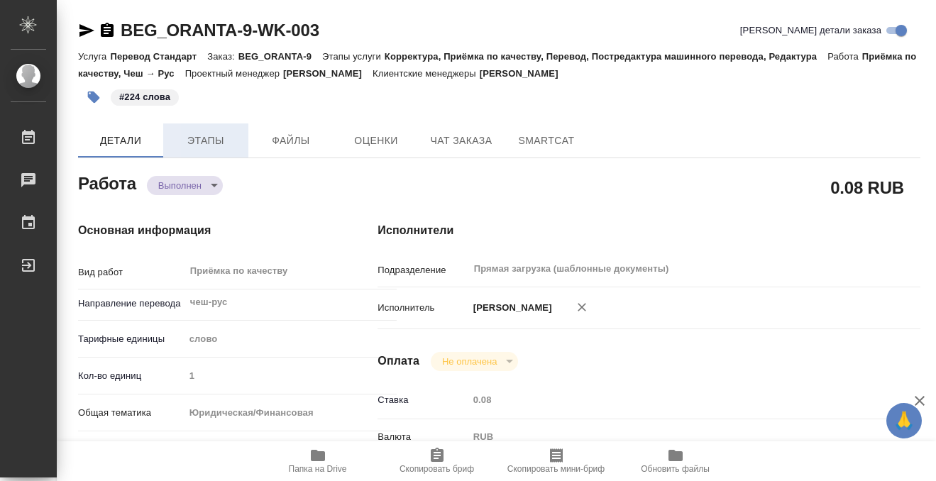
type textarea "x"
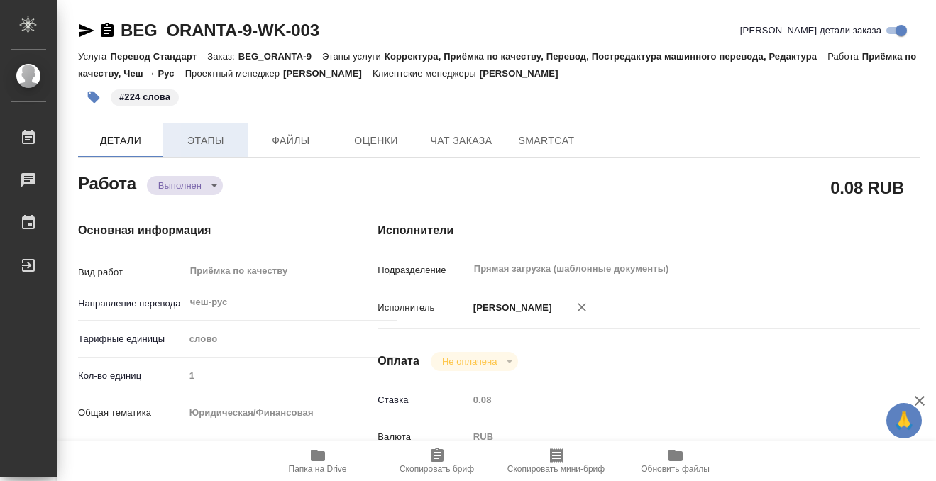
type textarea "x"
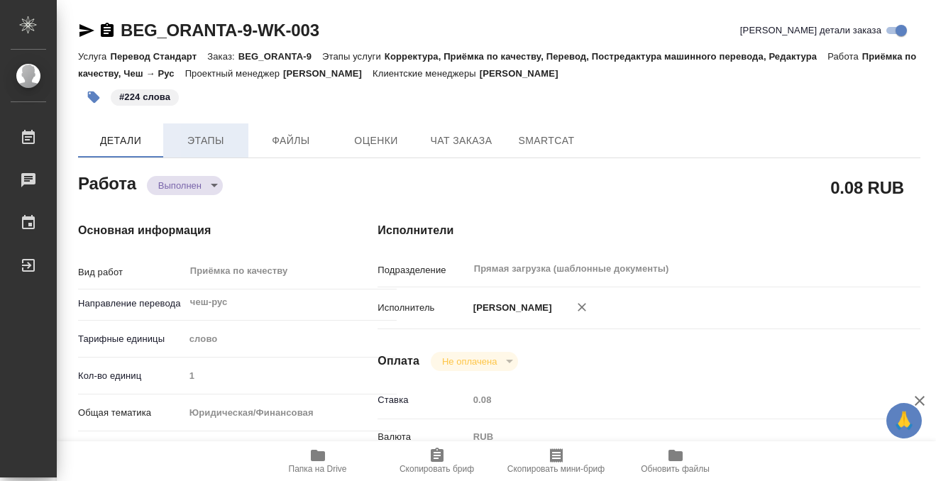
click at [197, 140] on span "Этапы" at bounding box center [206, 141] width 68 height 18
type textarea "x"
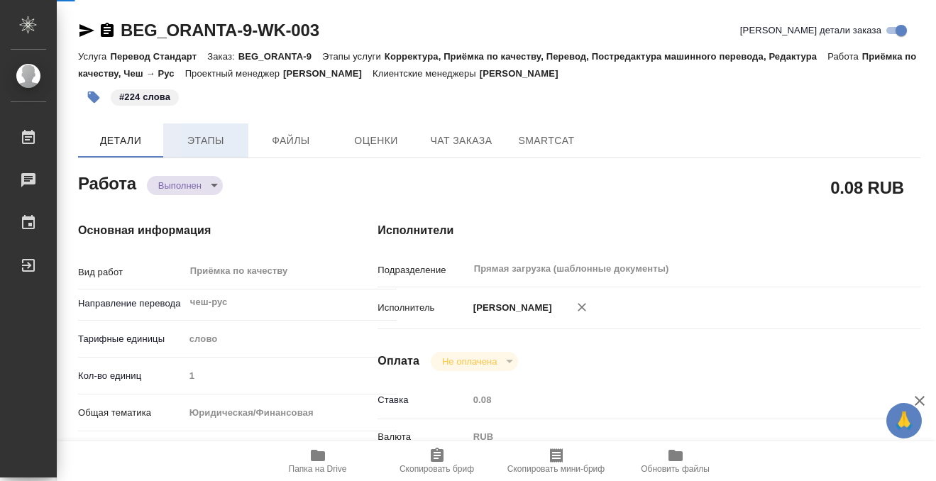
type textarea "x"
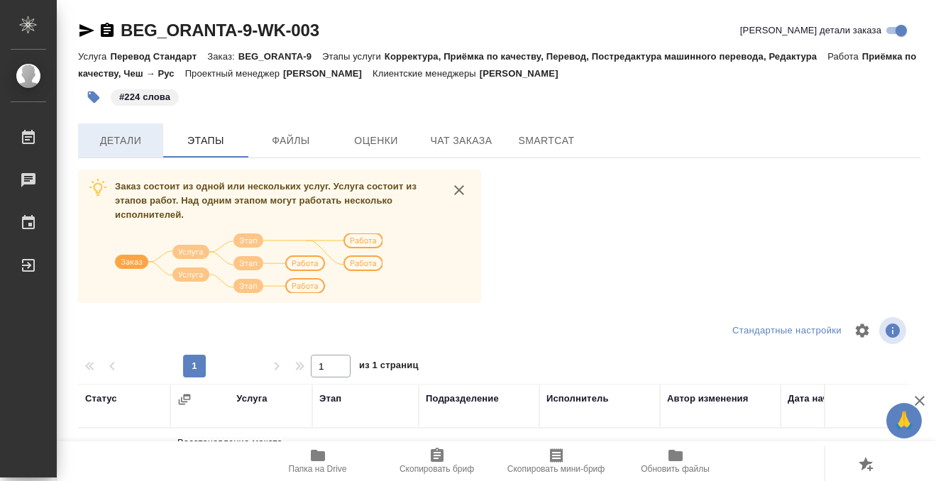
click at [111, 153] on button "Детали" at bounding box center [120, 140] width 85 height 34
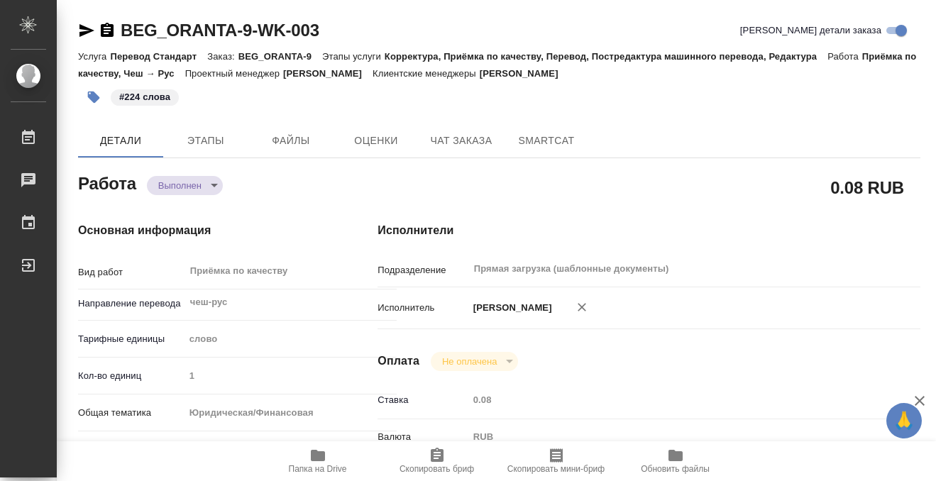
type textarea "x"
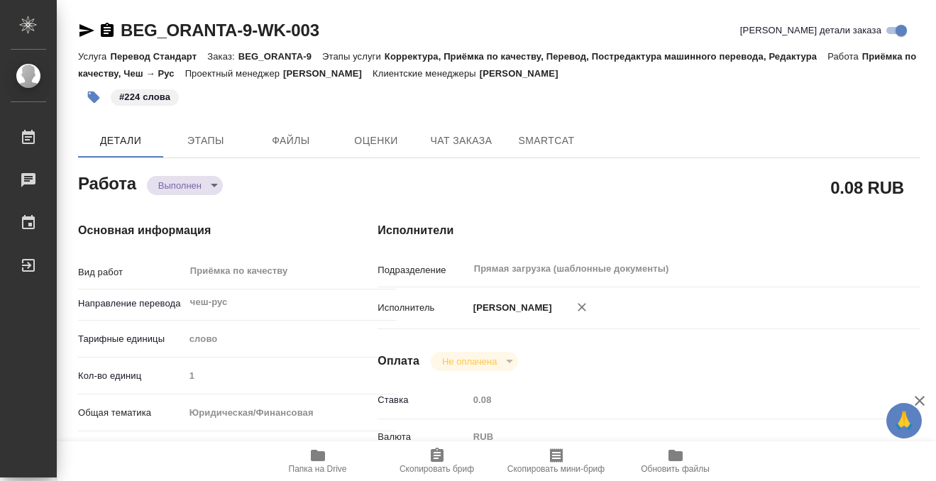
click at [108, 28] on icon "button" at bounding box center [107, 30] width 13 height 14
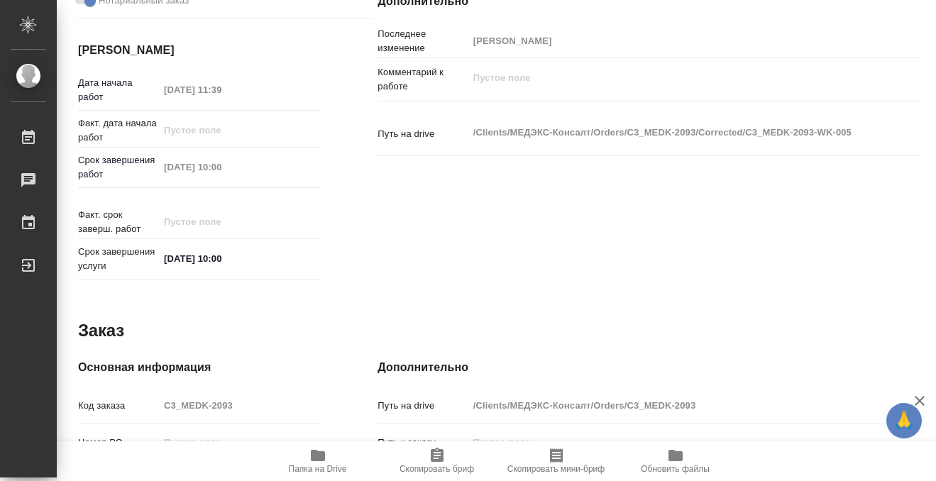
scroll to position [758, 0]
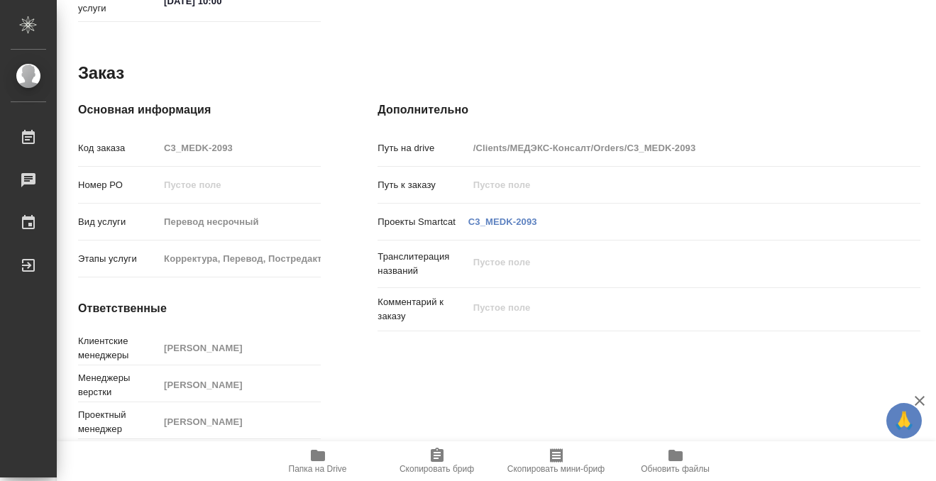
click at [308, 466] on span "Папка на Drive" at bounding box center [318, 469] width 58 height 10
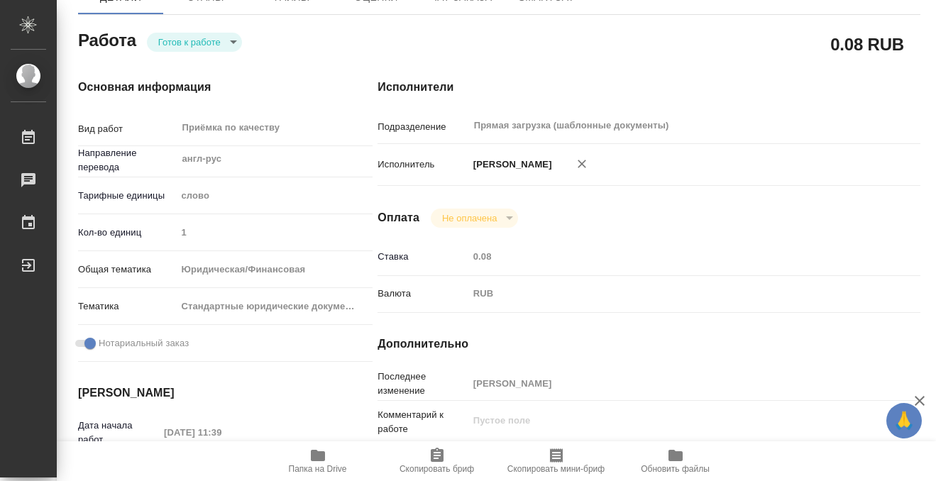
scroll to position [0, 0]
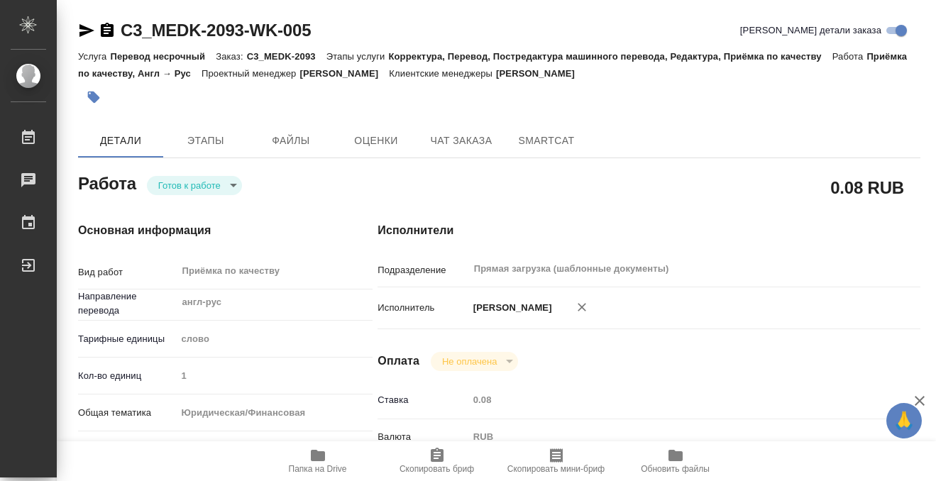
click at [89, 86] on button "button" at bounding box center [93, 97] width 31 height 31
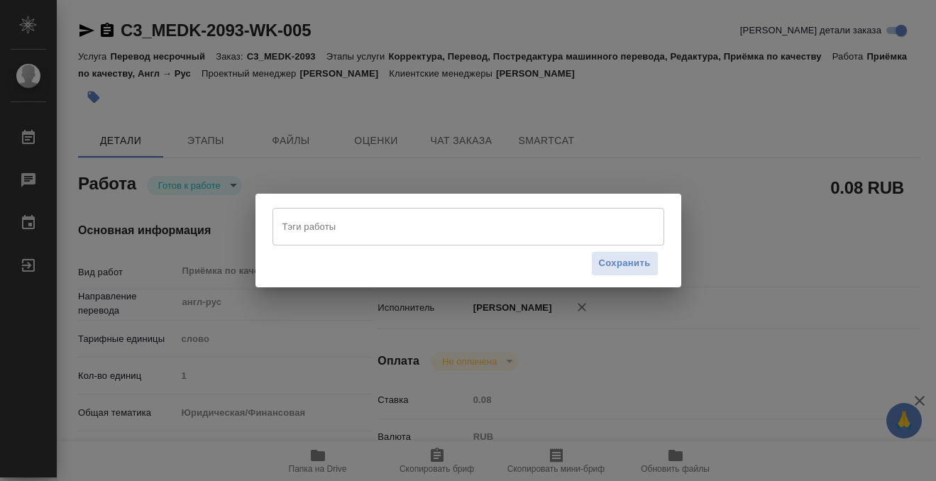
click at [397, 217] on input "Тэги работы" at bounding box center [455, 226] width 352 height 24
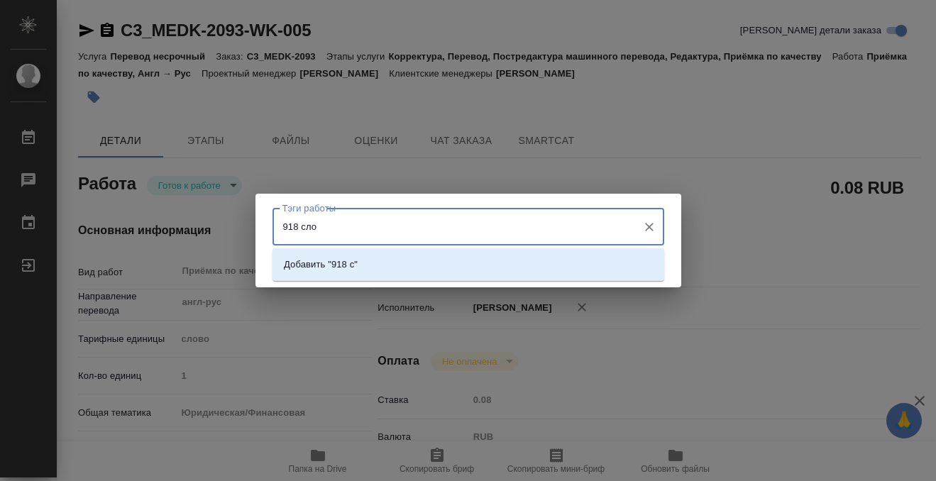
type input "918 слов"
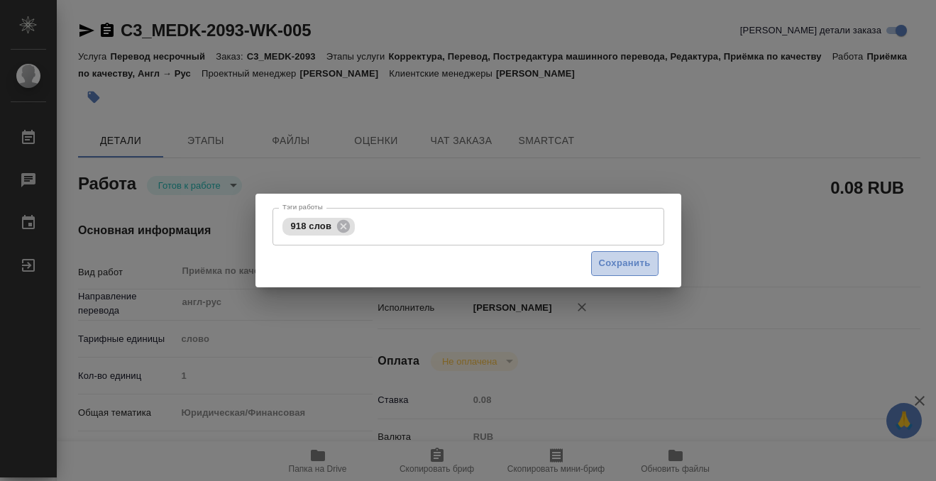
click at [650, 260] on button "Сохранить" at bounding box center [624, 263] width 67 height 25
type input "readyForWork"
type input "англ-рус"
type input "5a8b1489cc6b4906c91bfd90"
type input "1"
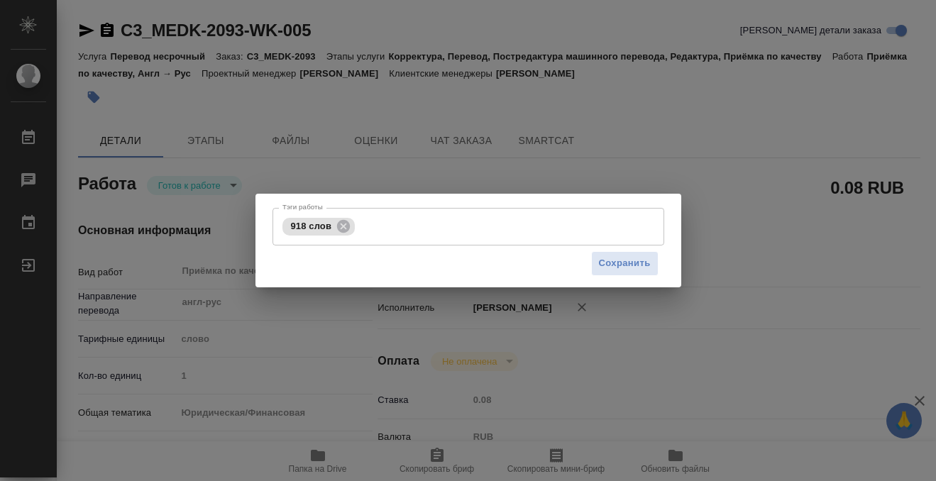
type input "yr-fn"
type input "5f647205b73bc97568ca66bf"
checkbox input "true"
type input "[DATE] 11:39"
type input "[DATE] 10:00"
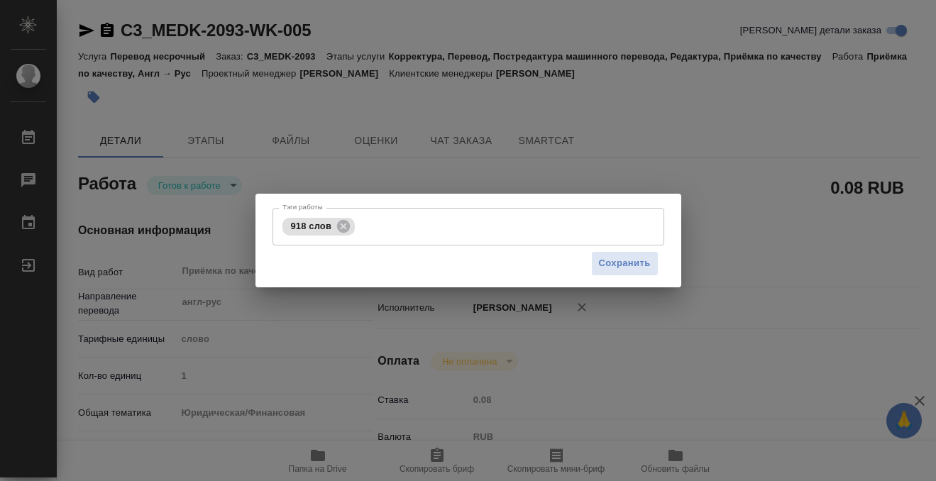
type input "[DATE] 10:00"
type input "Прямая загрузка (шаблонные документы)"
type input "notPayed"
type input "0.08"
type input "RUB"
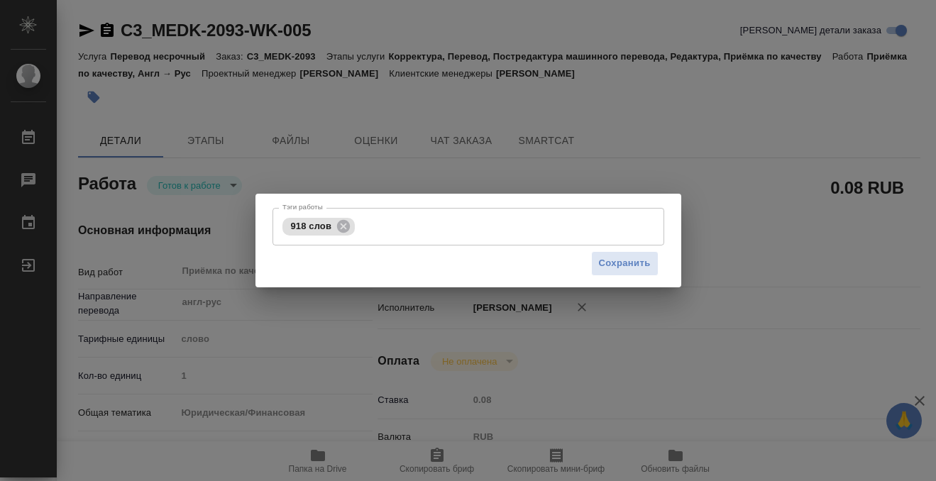
type input "[PERSON_NAME]"
type input "C3_MEDK-2093"
type input "Перевод несрочный"
type input "Корректура, Перевод, Постредактура машинного перевода, Редактура, Приёмка по ка…"
type input "[PERSON_NAME]"
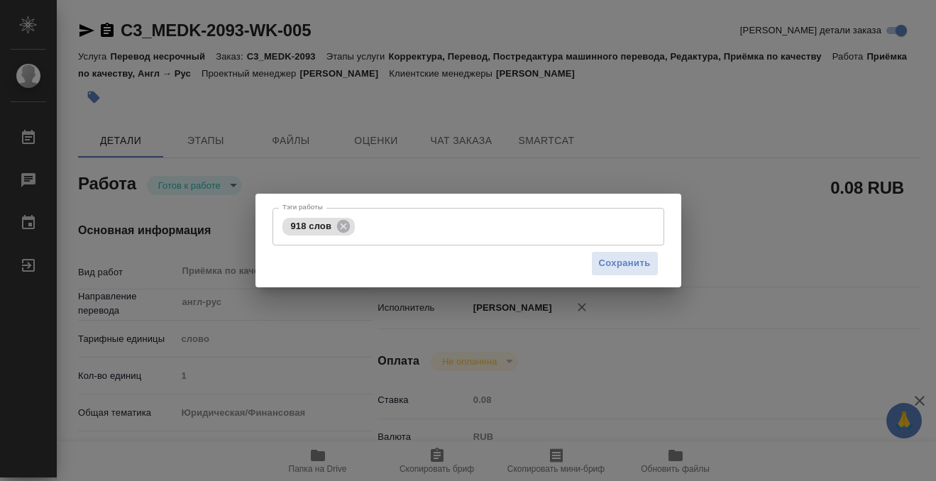
type input "[PERSON_NAME]"
type input "/Clients/МЕДЭКС-Консалт/Orders/C3_MEDK-2093"
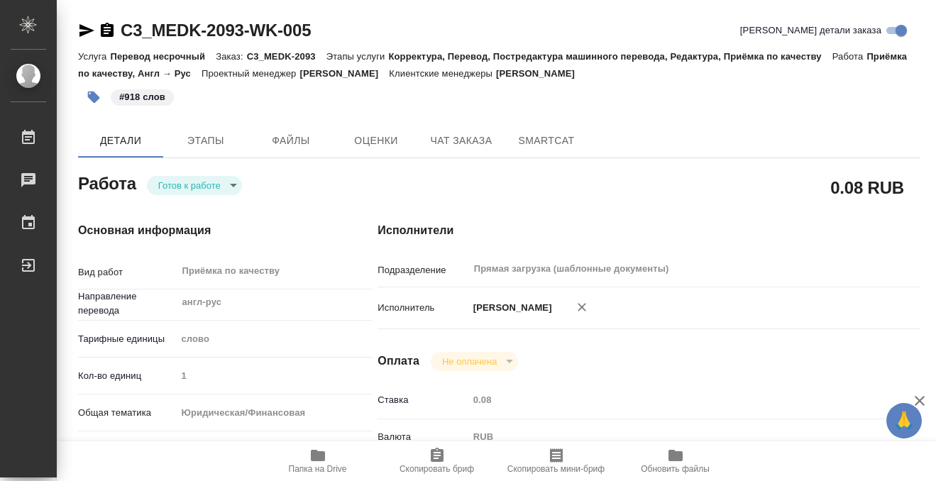
click at [214, 187] on body "🙏 .cls-1 fill:#fff; AWATERA Kobzeva [PERSON_NAME] 0 Чаты График Выйти C3_MEDK-2…" at bounding box center [468, 240] width 936 height 481
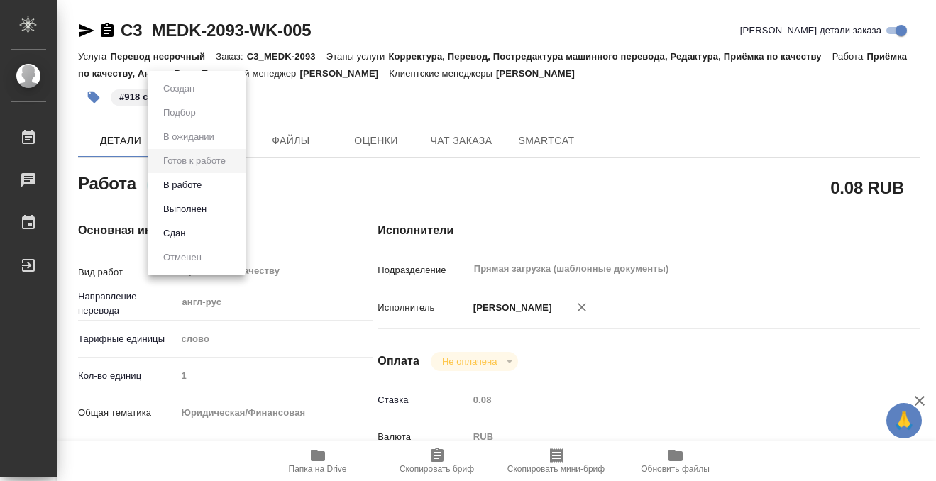
click at [216, 205] on li "Выполнен" at bounding box center [197, 209] width 98 height 24
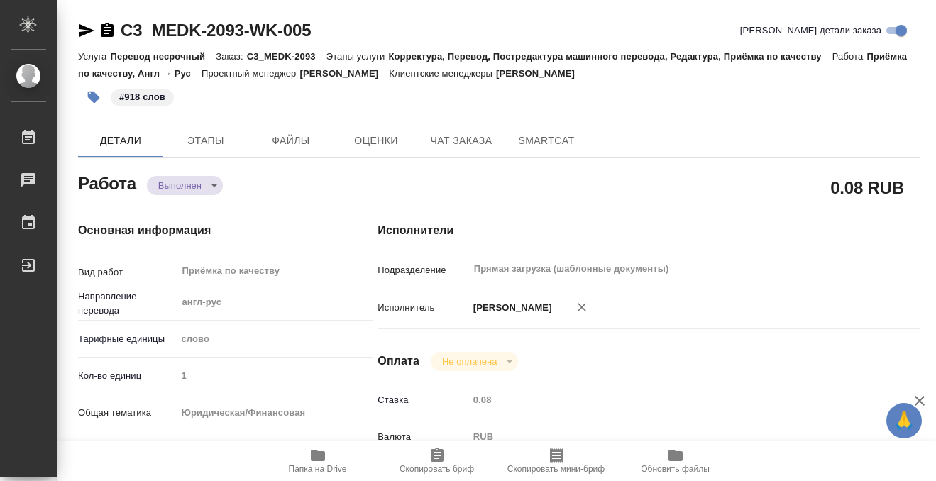
type textarea "x"
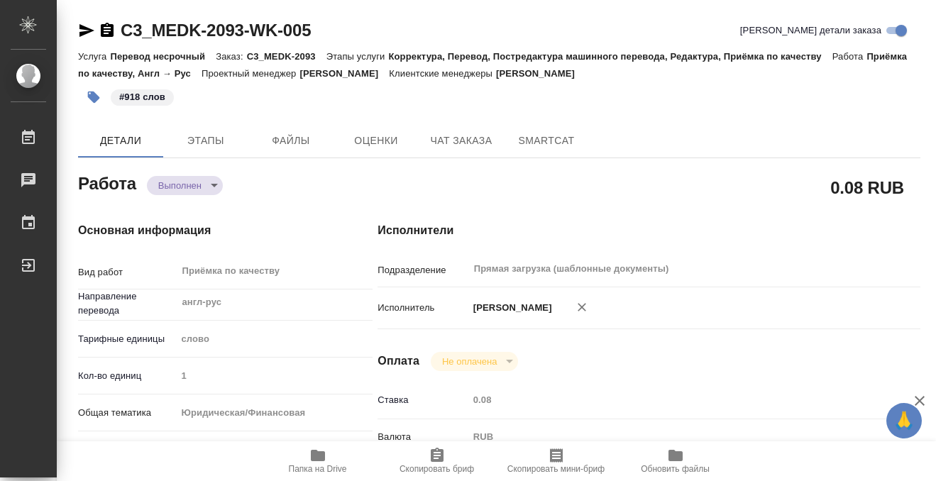
type textarea "x"
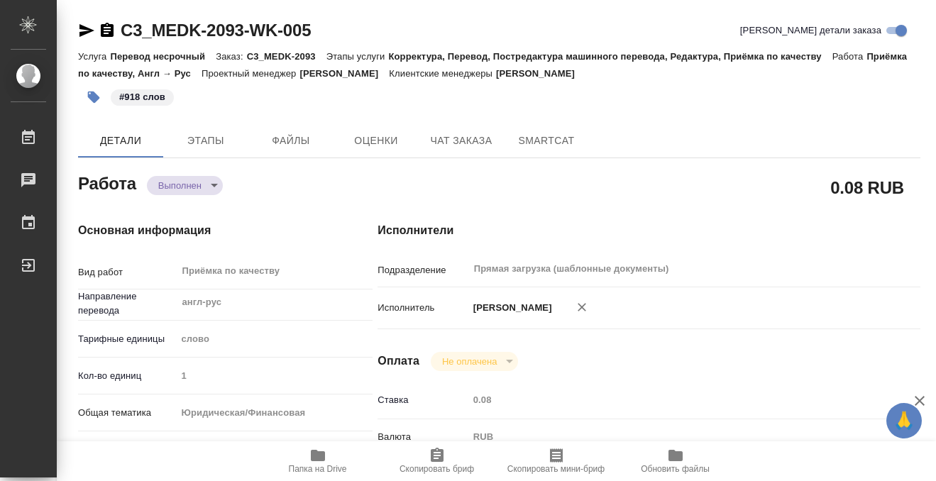
click at [109, 32] on icon "button" at bounding box center [107, 30] width 13 height 14
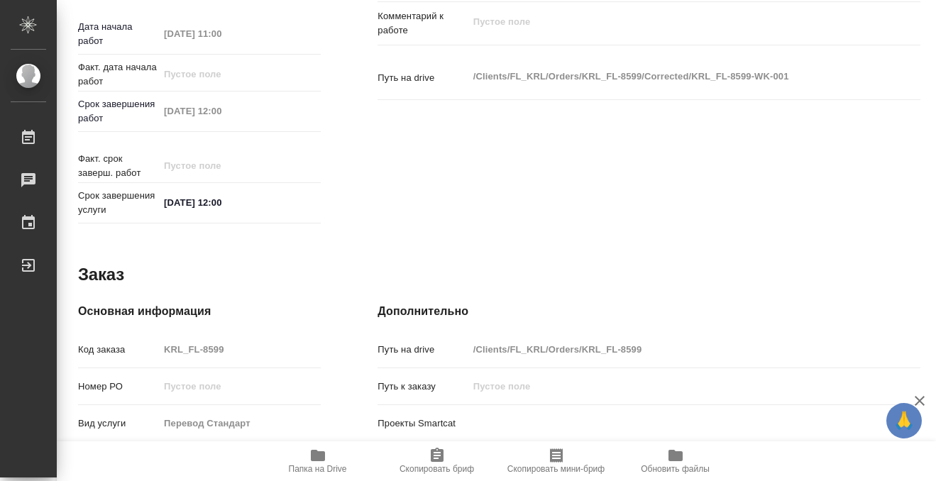
scroll to position [758, 0]
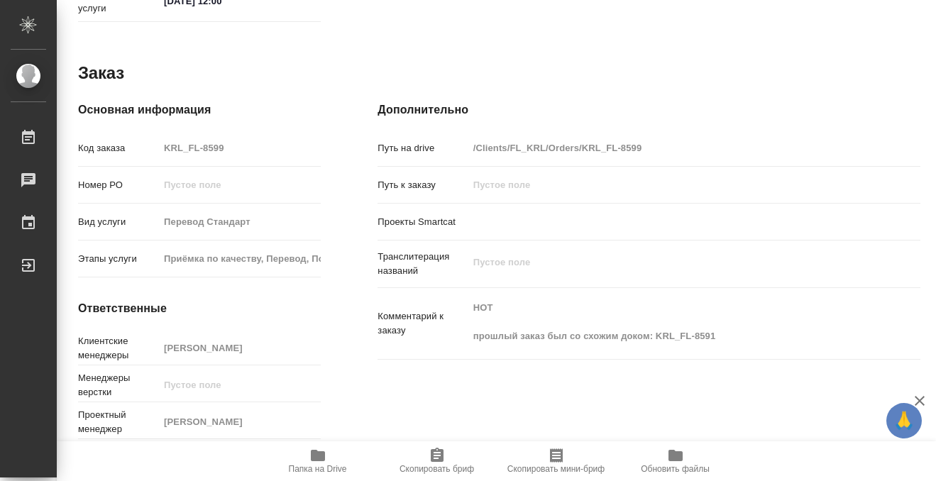
click at [317, 454] on icon "button" at bounding box center [318, 455] width 14 height 11
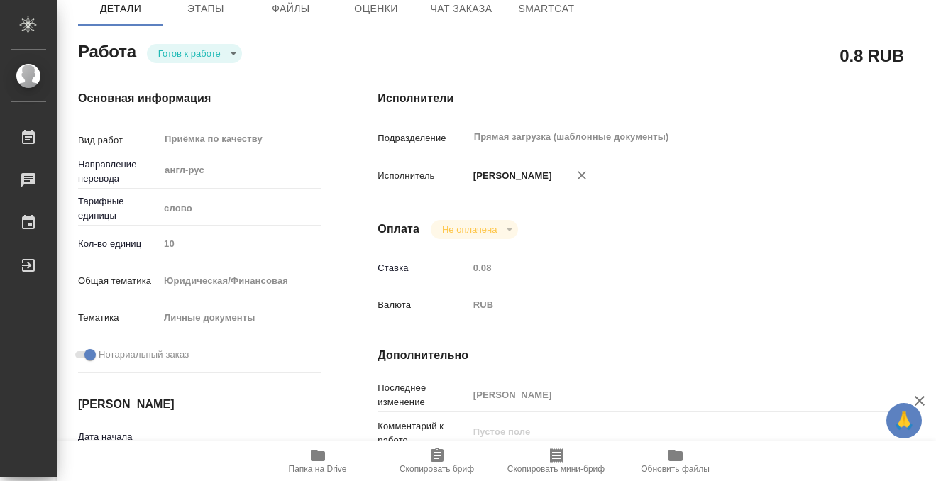
scroll to position [0, 0]
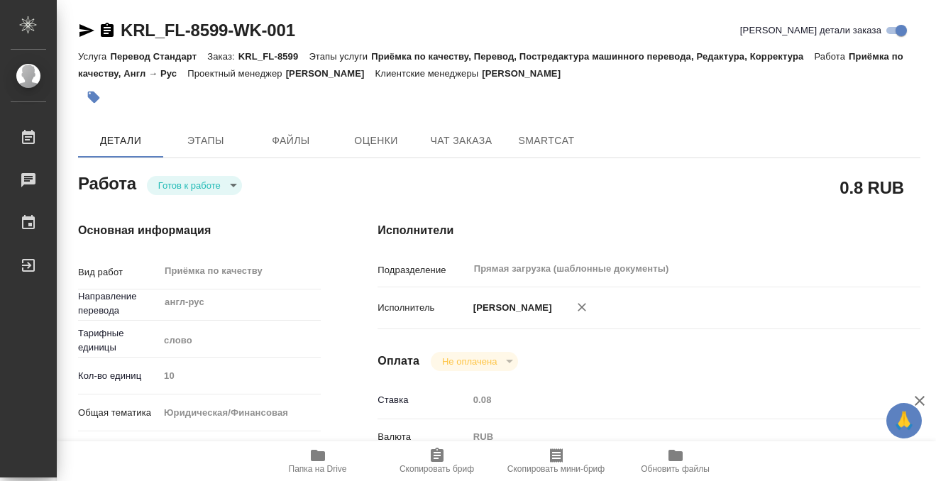
click at [111, 28] on icon "button" at bounding box center [107, 30] width 13 height 14
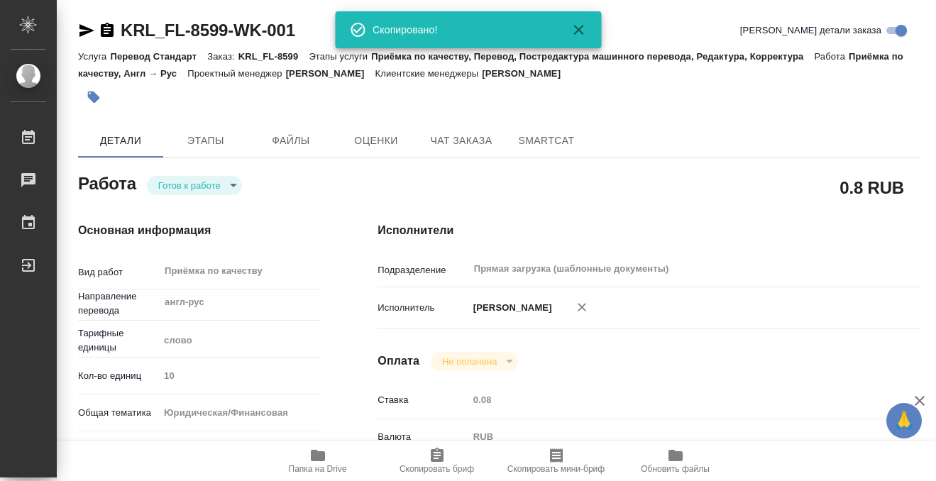
click at [98, 89] on button "button" at bounding box center [93, 97] width 31 height 31
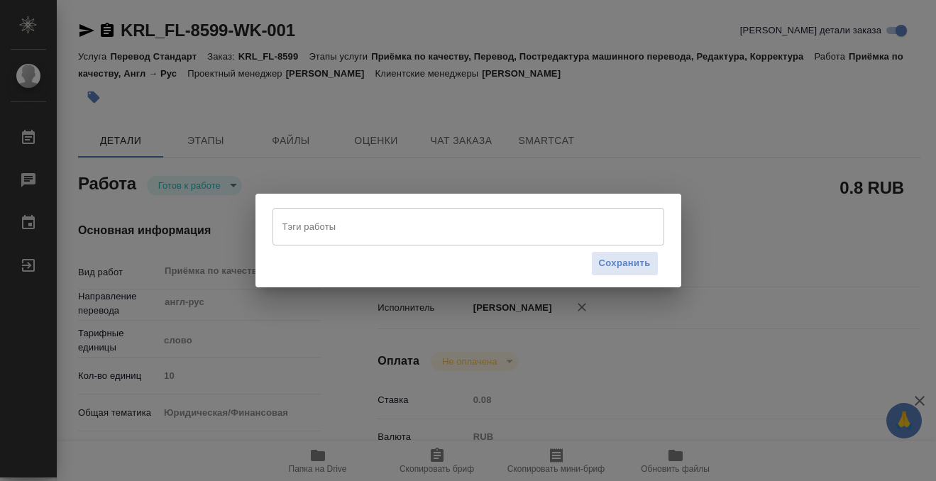
click at [342, 241] on div "Тэги работы" at bounding box center [469, 226] width 392 height 37
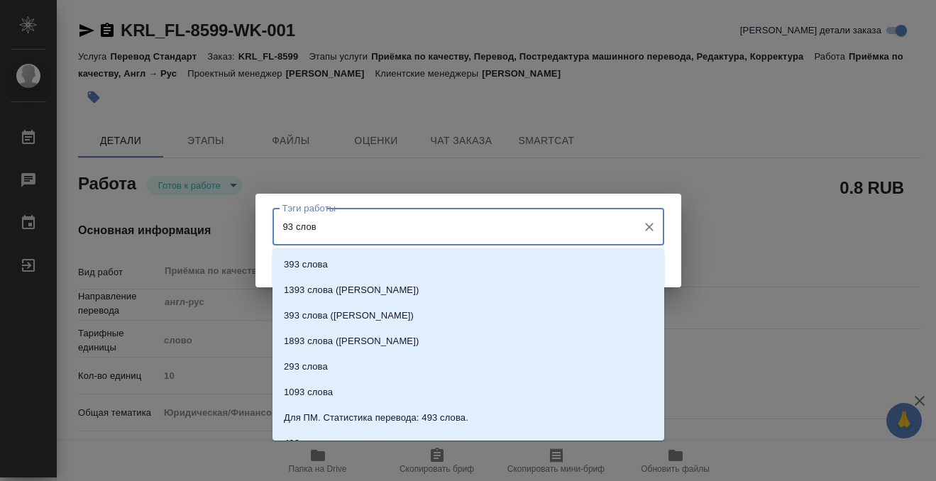
type input "93 слова"
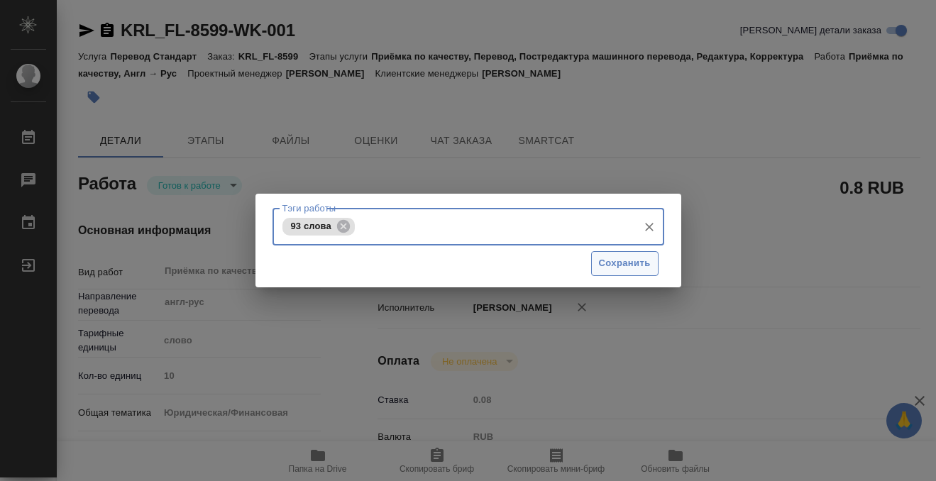
click at [632, 257] on span "Сохранить" at bounding box center [625, 264] width 52 height 16
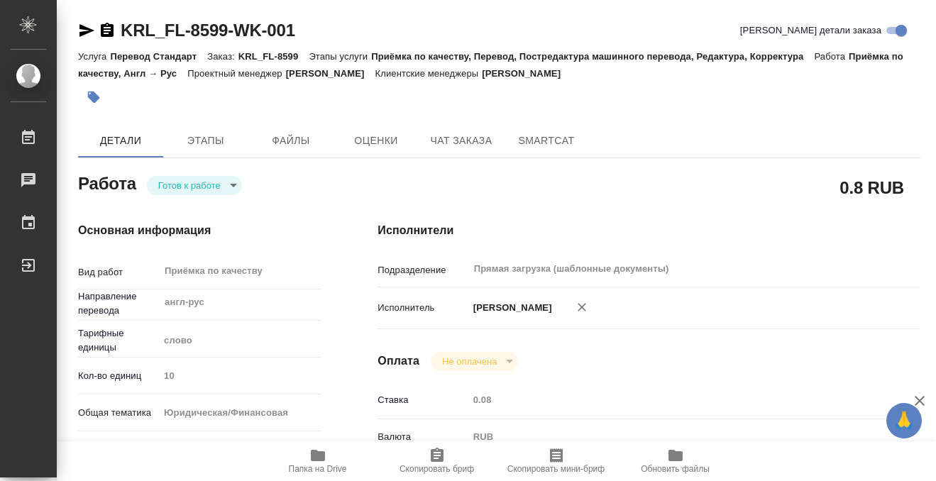
type input "readyForWork"
type input "англ-рус"
type input "5a8b1489cc6b4906c91bfd90"
type input "10"
type input "yr-fn"
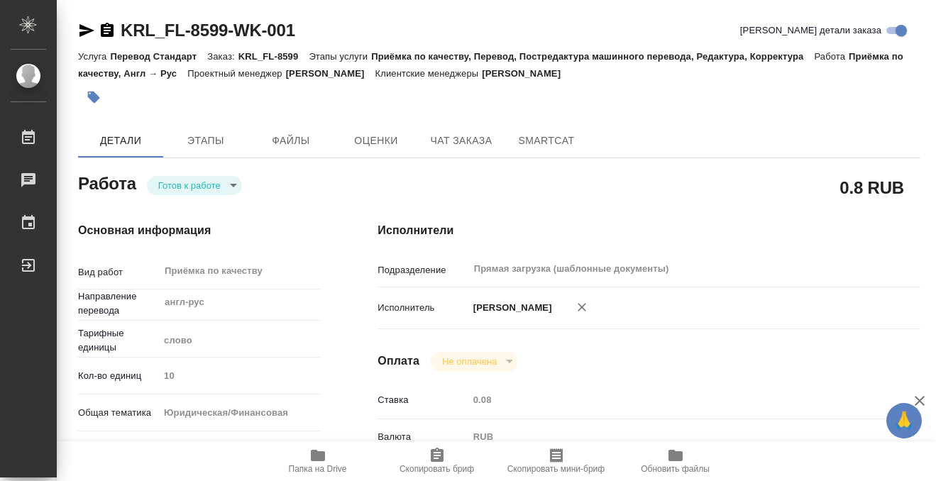
type input "5a8b8b956a9677013d343cfe"
checkbox input "true"
type input "12.08.2025 11:00"
type input "12.08.2025 12:00"
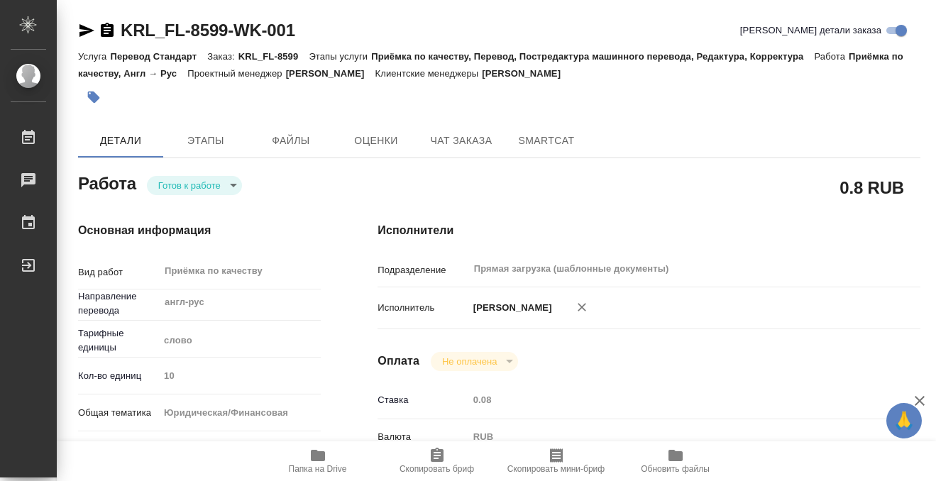
type input "Прямая загрузка (шаблонные документы)"
type input "notPayed"
type input "0.08"
type input "RUB"
type input "[PERSON_NAME]"
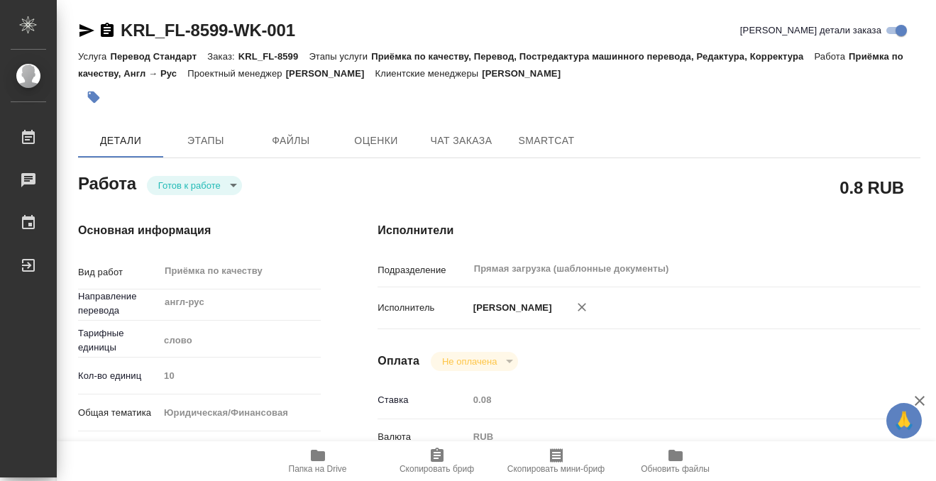
type input "KRL_FL-8599"
type input "Перевод Стандарт"
type input "Приёмка по качеству, Перевод, Постредактура машинного перевода, Редактура, Корр…"
type input "Касымов Тимур"
type input "/Clients/FL_KRL/Orders/KRL_FL-8599"
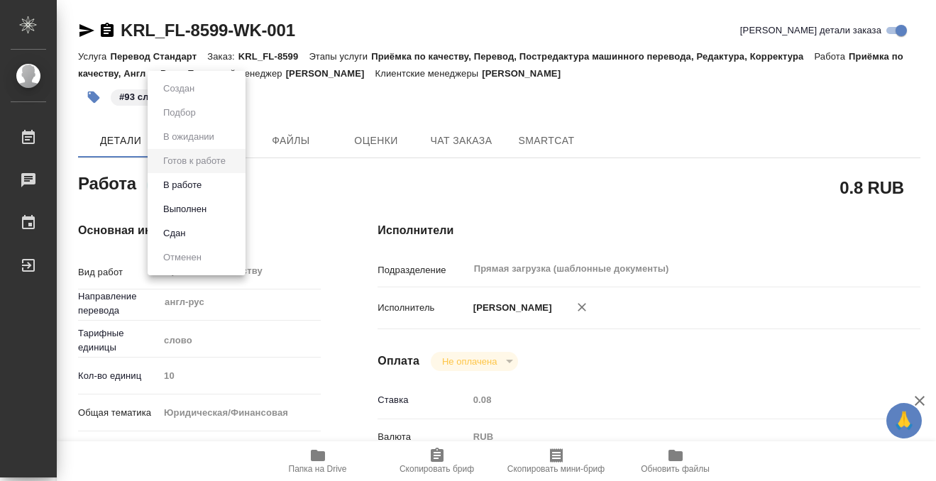
click at [199, 185] on body "🙏 .cls-1 fill:#fff; AWATERA Kobzeva Elizaveta Работы 0 Чаты График Выйти KRL_FL…" at bounding box center [468, 240] width 936 height 481
click at [198, 209] on button "Выполнен" at bounding box center [185, 210] width 52 height 16
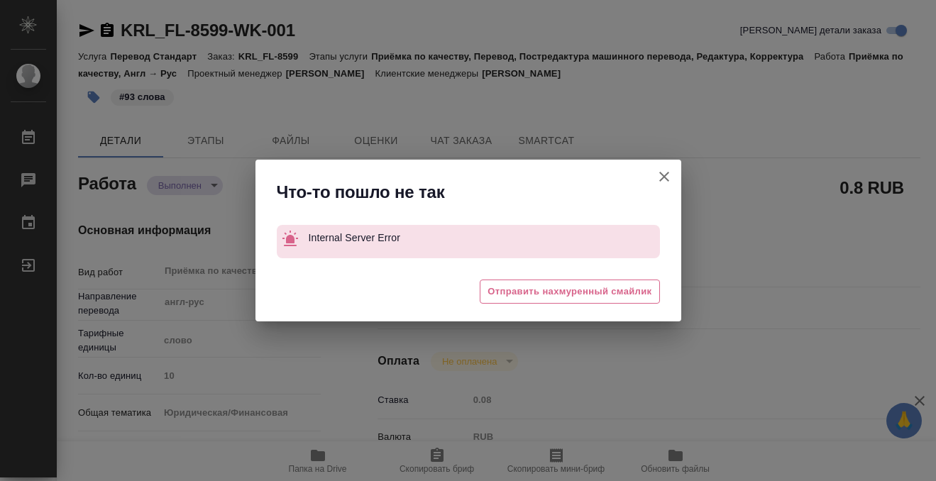
type textarea "x"
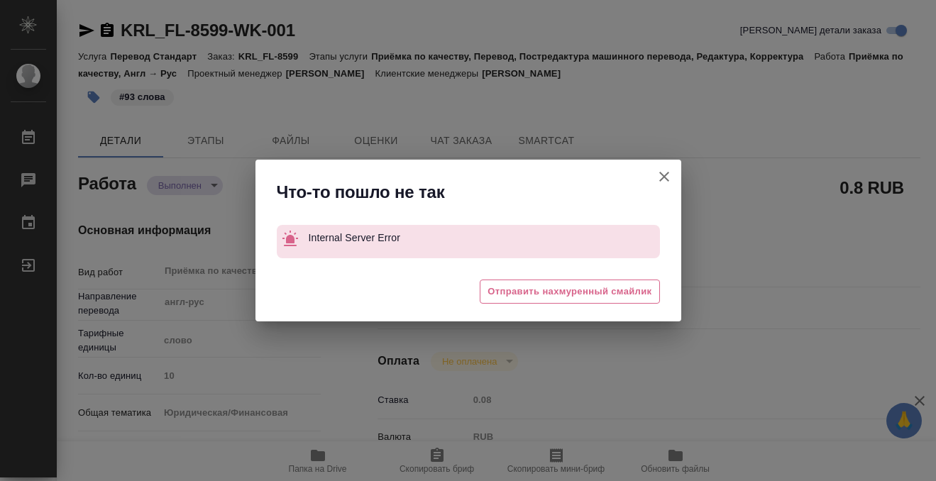
type textarea "x"
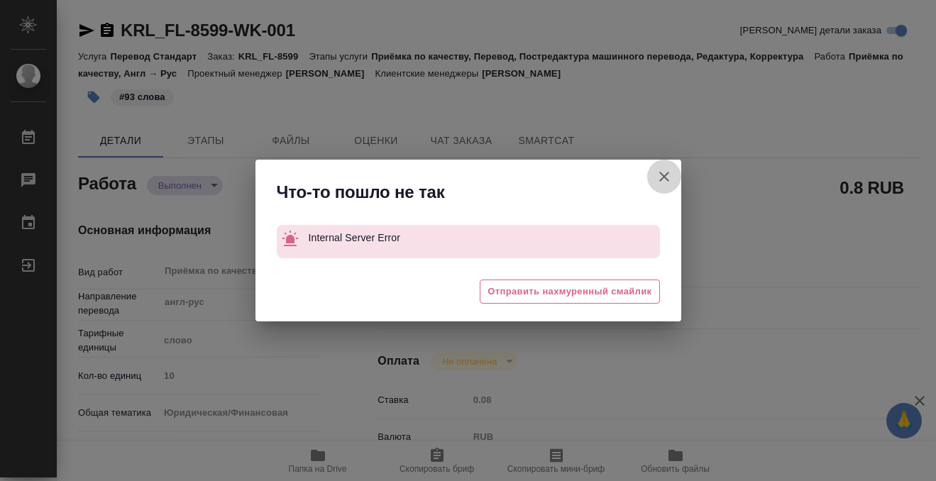
click at [659, 174] on icon "button" at bounding box center [664, 176] width 17 height 17
type textarea "x"
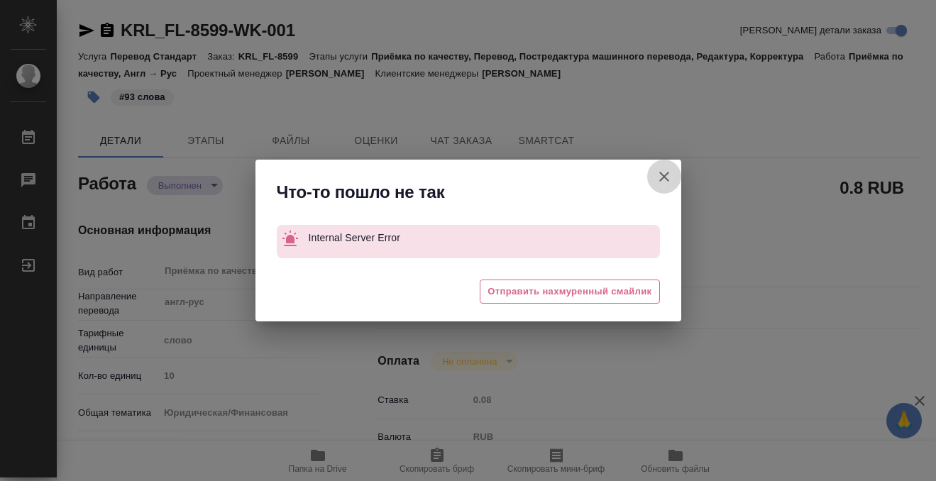
type textarea "x"
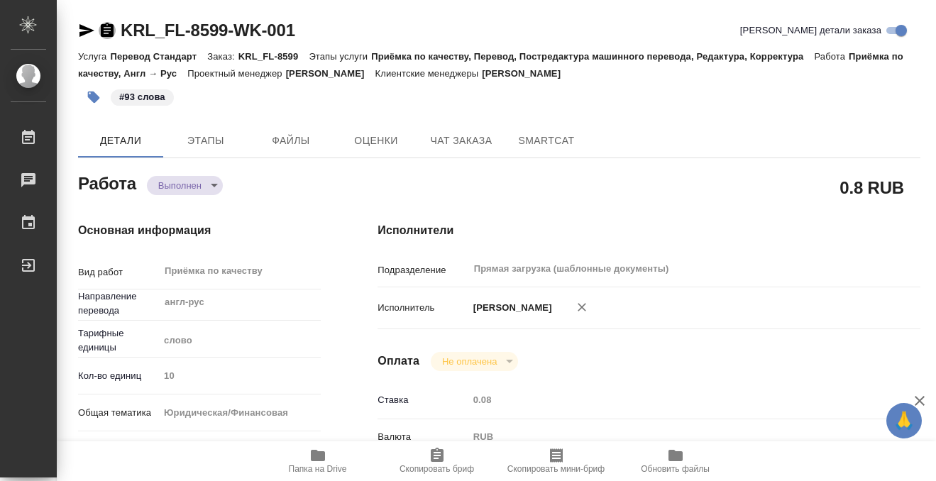
click at [107, 31] on icon "button" at bounding box center [107, 30] width 17 height 17
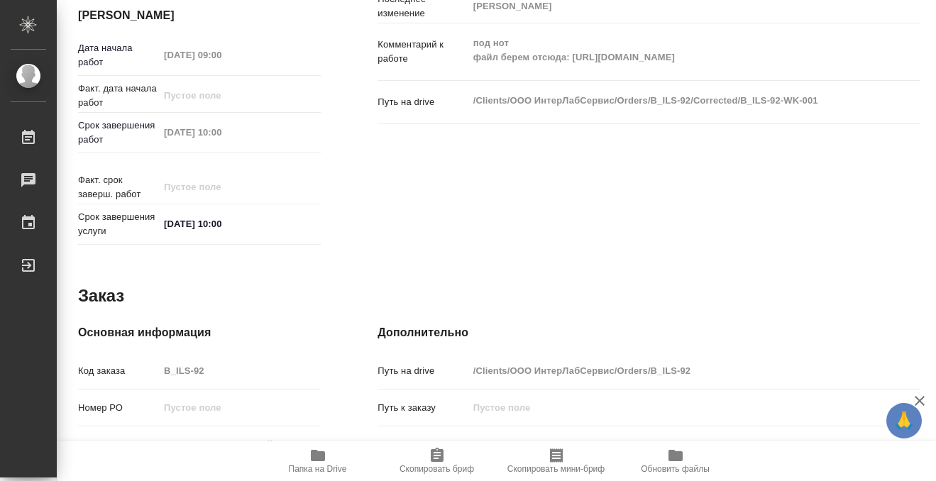
scroll to position [758, 0]
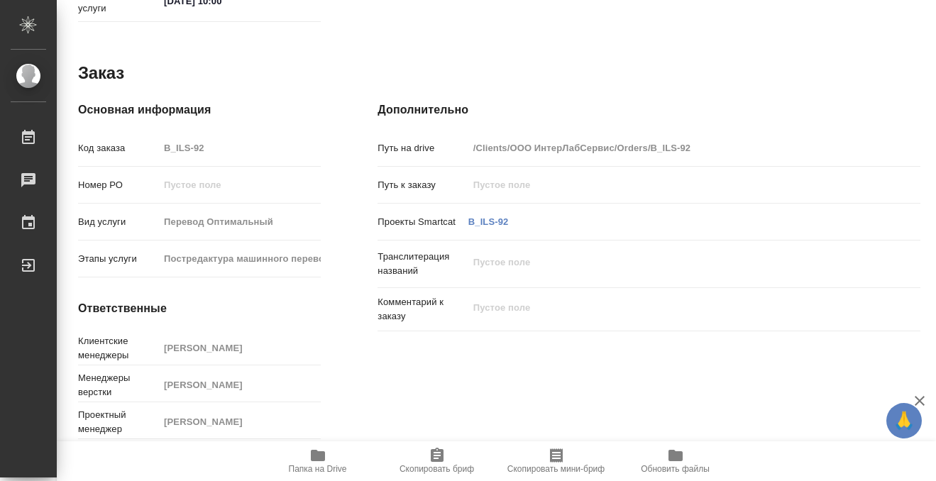
click at [319, 468] on span "Папка на Drive" at bounding box center [318, 469] width 58 height 10
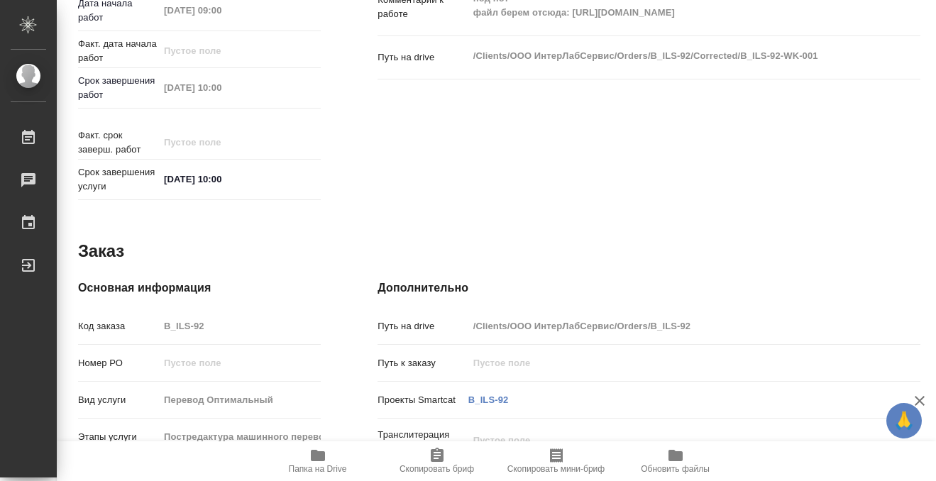
scroll to position [0, 0]
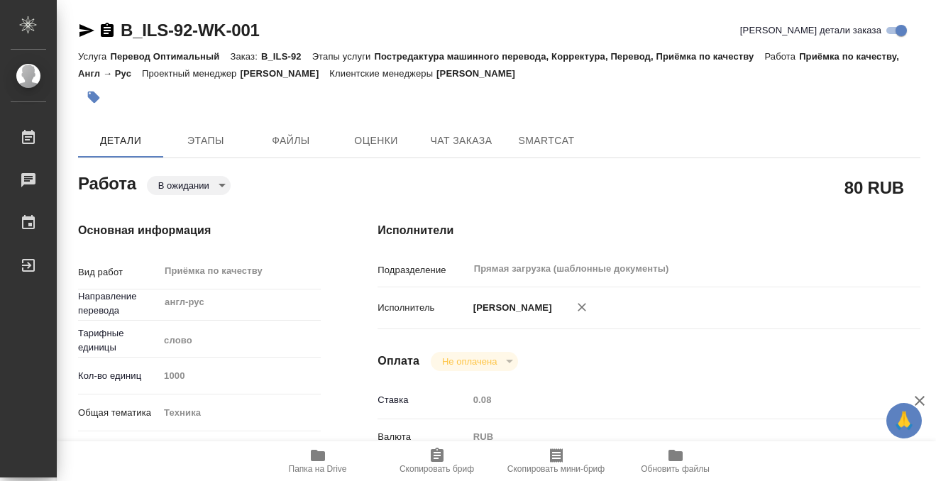
click at [83, 92] on button "button" at bounding box center [93, 97] width 31 height 31
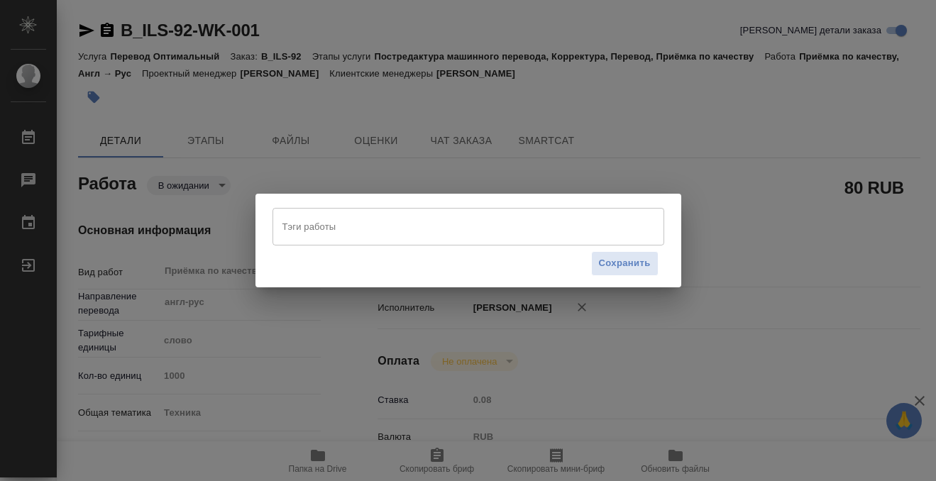
click at [344, 234] on input "Тэги работы" at bounding box center [455, 226] width 352 height 24
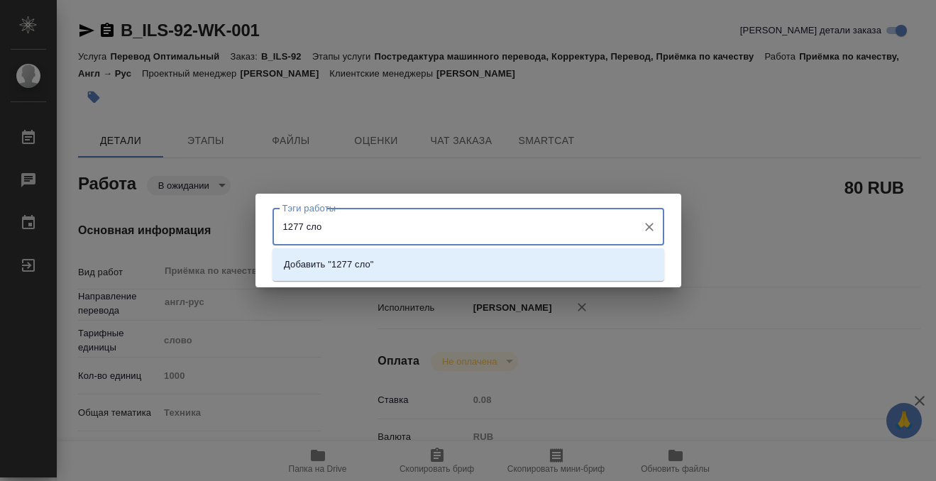
type input "1277 слов"
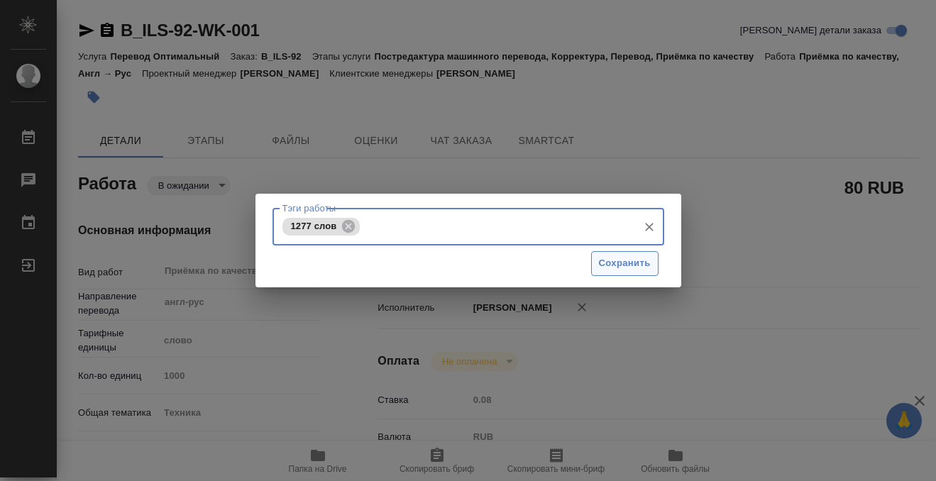
click at [632, 263] on span "Сохранить" at bounding box center [625, 264] width 52 height 16
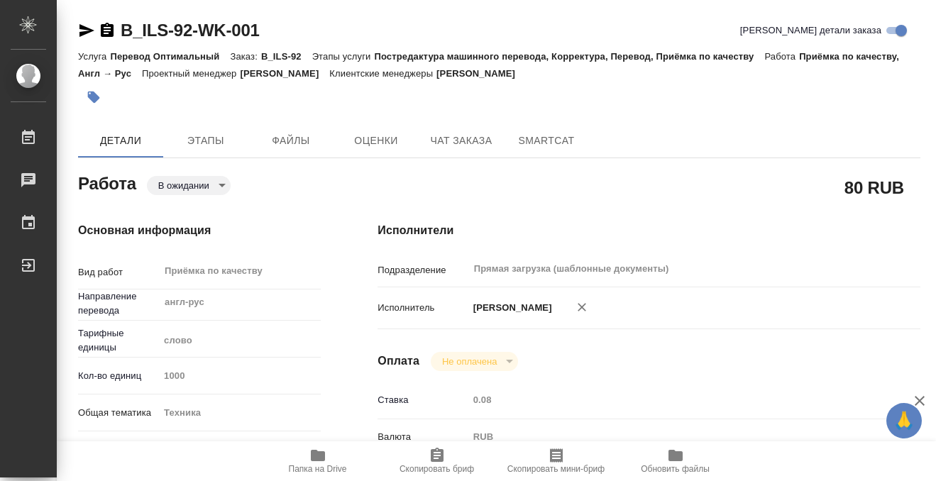
type input "pending"
type input "англ-рус"
type input "5a8b1489cc6b4906c91bfd90"
type input "1000"
type input "tech"
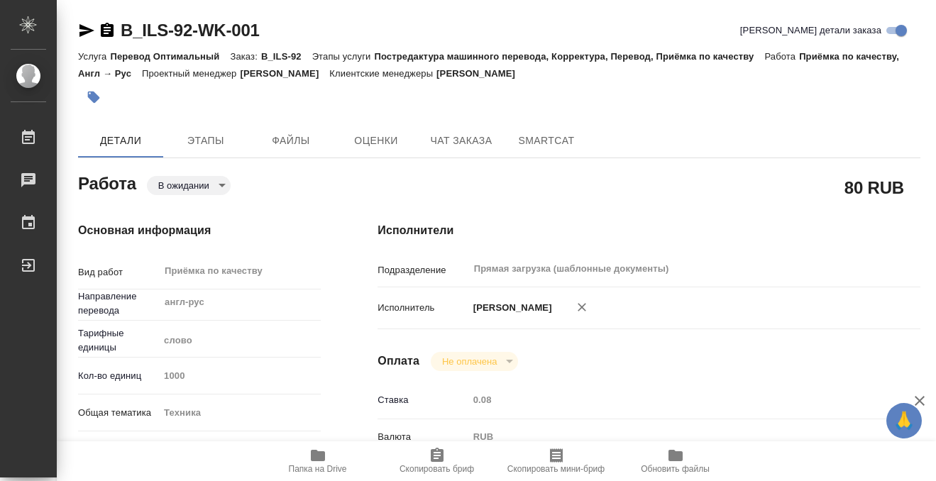
type input "5f647205b73bc97568ca66bc"
checkbox input "true"
type input "12.08.2025 09:00"
type input "12.08.2025 10:00"
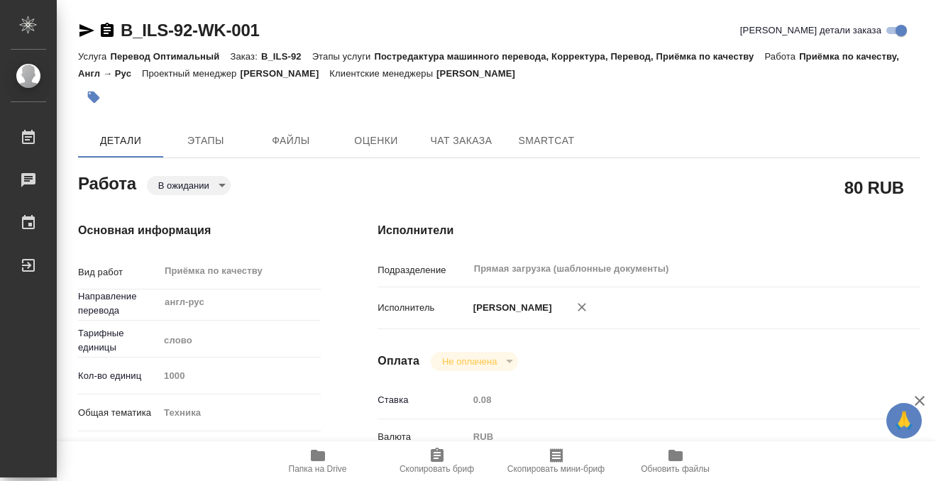
type input "Прямая загрузка (шаблонные документы)"
type input "notPayed"
type input "0.08"
type input "RUB"
type input "Белякова Юлия"
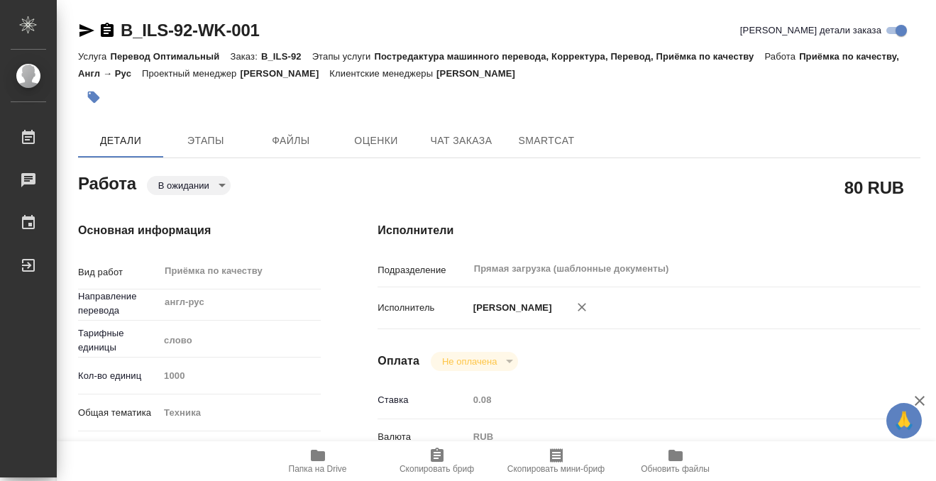
type input "B_ILS-92"
type input "Перевод Оптимальный"
type input "Постредактура машинного перевода, Корректура, Перевод, Приёмка по качеству"
type input "Богомолова Анастасия"
type input "Оксютович Ирина"
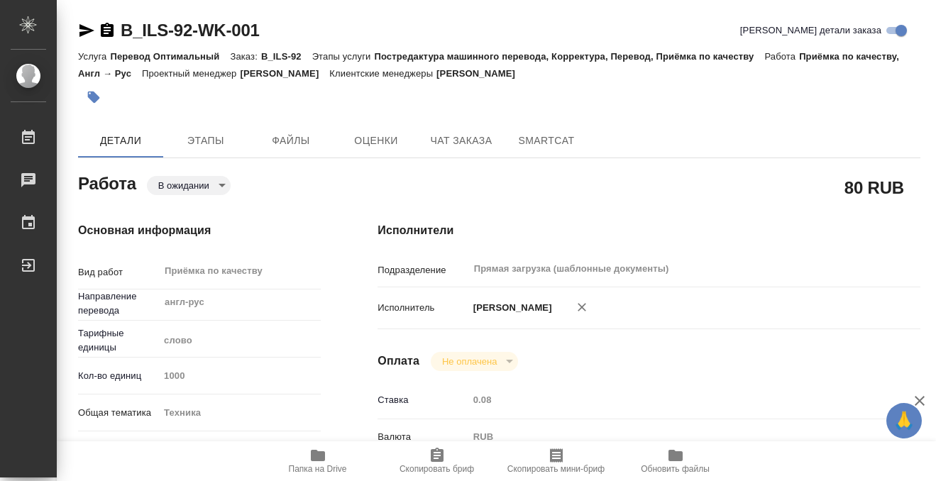
type input "/Clients/ООО ИнтерЛабСервис/Orders/B_ILS-92"
click at [224, 131] on button "Этапы" at bounding box center [205, 140] width 85 height 34
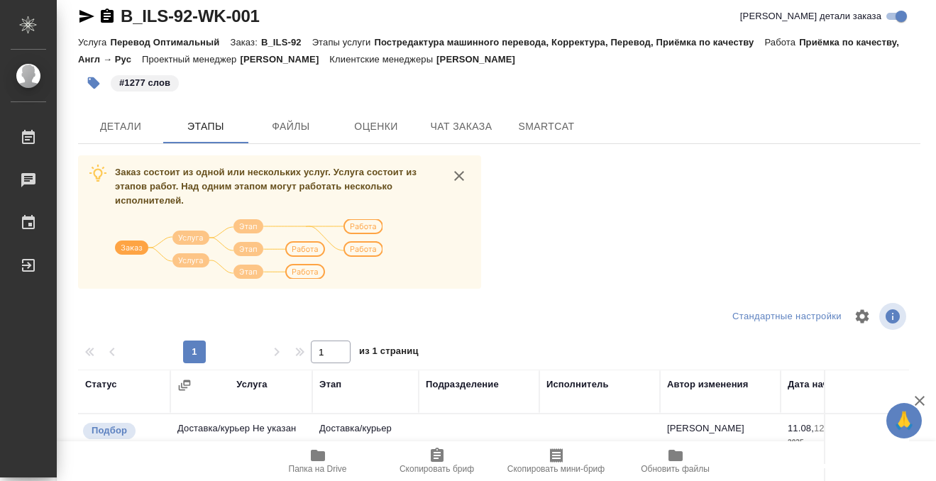
scroll to position [8, 0]
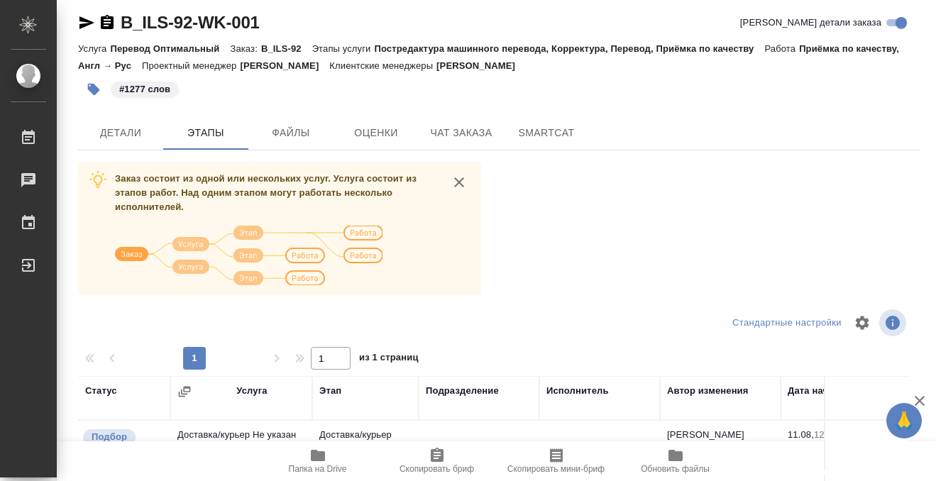
click at [135, 114] on div "B_ILS-92-WK-001 Кратко детали заказа Услуга Перевод Оптимальный Заказ: B_ILS-92…" at bounding box center [499, 362] width 858 height 740
click at [135, 126] on span "Детали" at bounding box center [121, 133] width 68 height 18
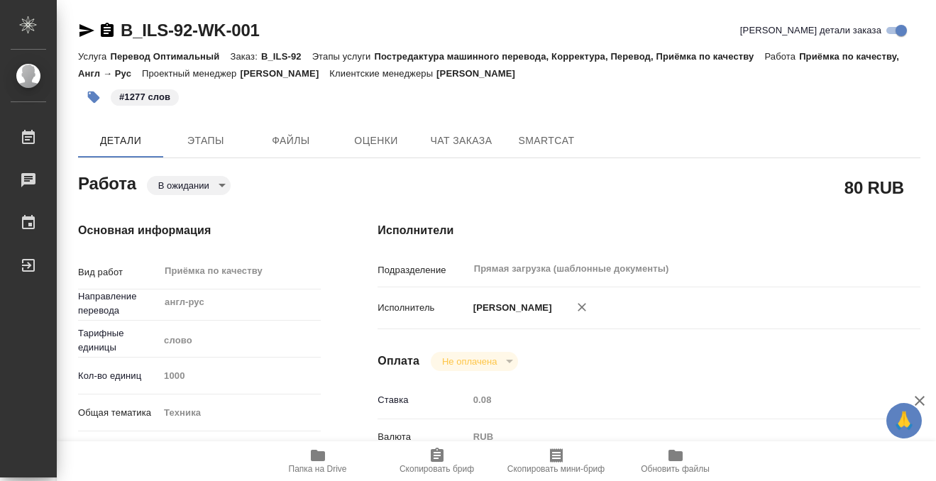
type textarea "x"
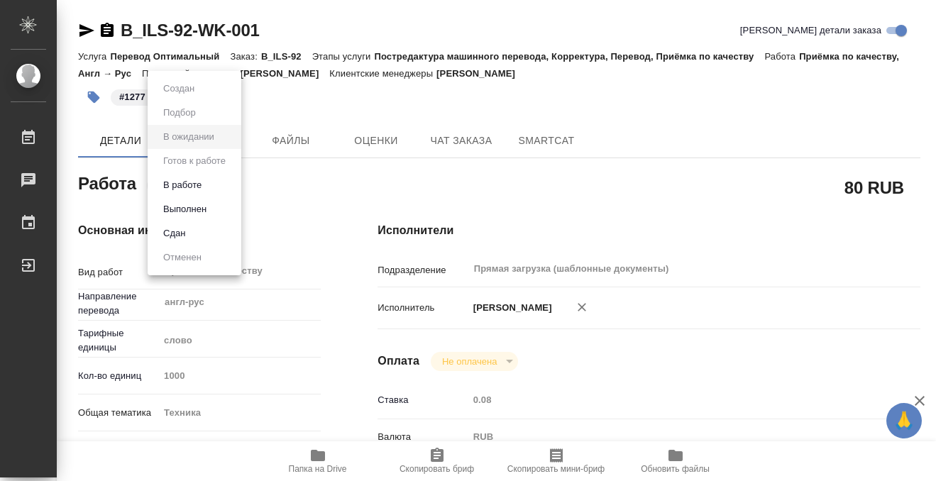
click at [194, 189] on body "🙏 .cls-1 fill:#fff; AWATERA Kobzeva Elizaveta Работы 0 Чаты График Выйти B_ILS-…" at bounding box center [468, 240] width 936 height 481
type textarea "x"
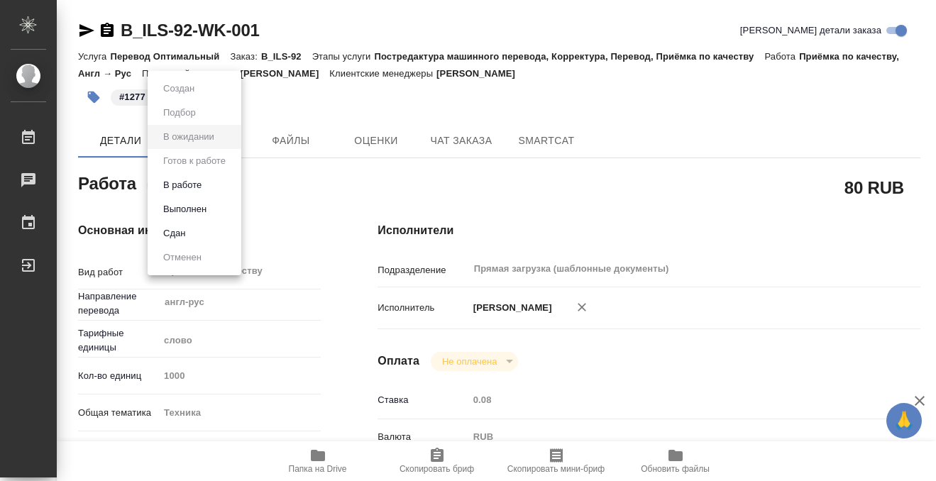
type textarea "x"
click at [192, 208] on button "Выполнен" at bounding box center [185, 210] width 52 height 16
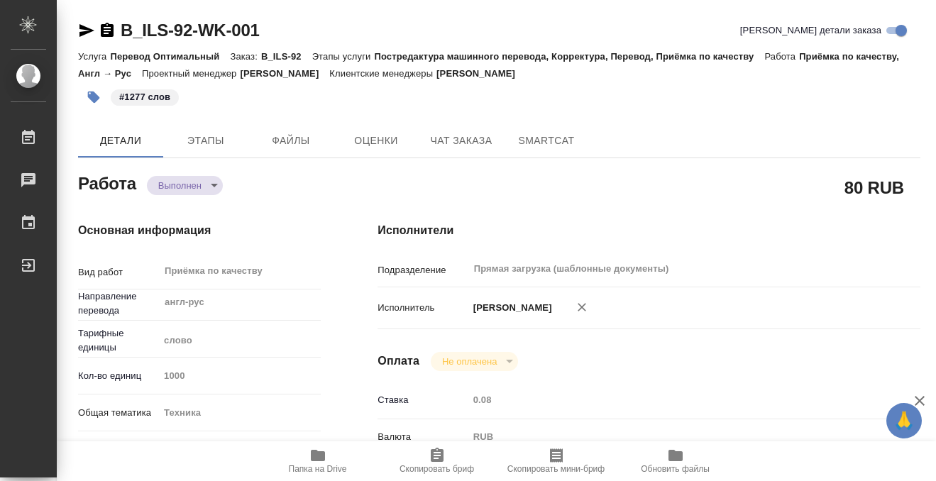
type textarea "x"
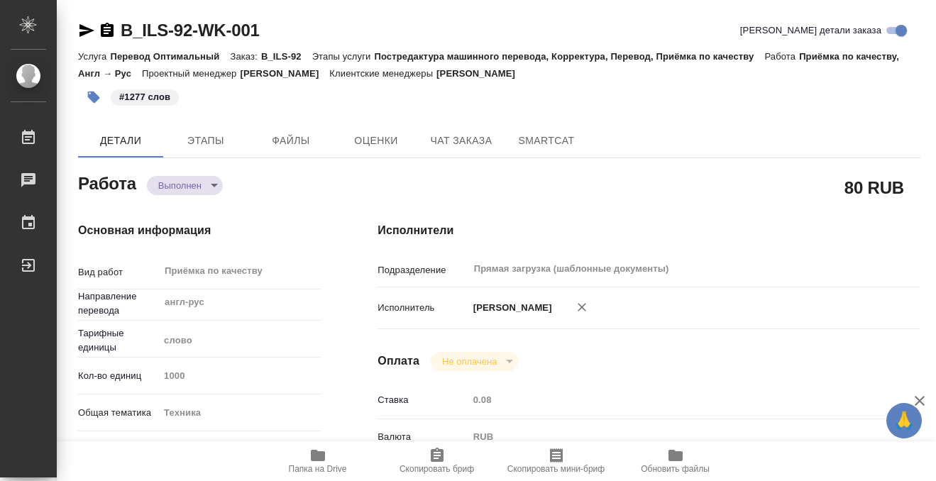
type textarea "x"
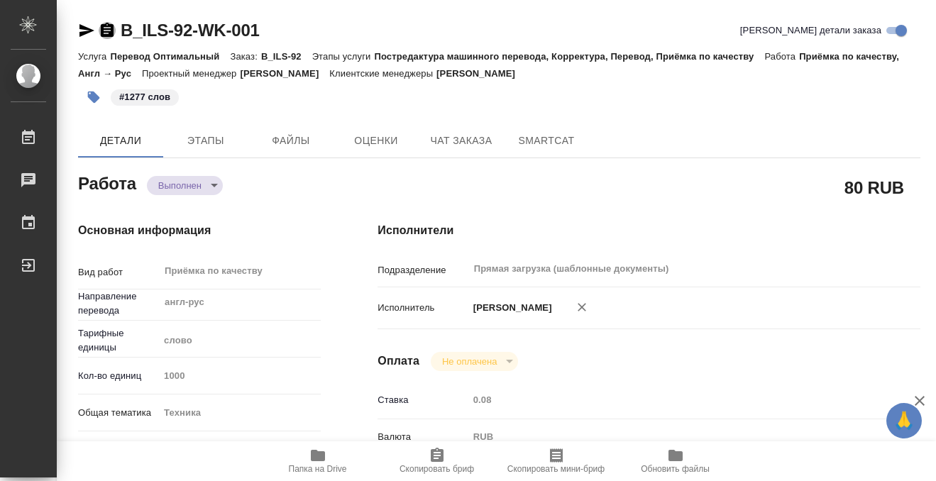
click at [104, 34] on icon "button" at bounding box center [107, 30] width 13 height 14
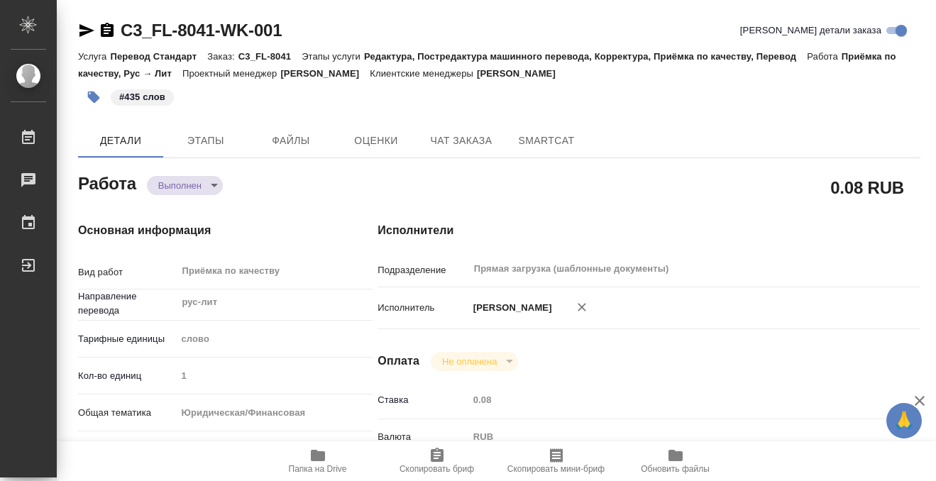
click at [199, 184] on body "🙏 .cls-1 fill:#fff; AWATERA Kobzeva Elizaveta Работы 0 Чаты График Выйти C3_FL-…" at bounding box center [468, 240] width 936 height 481
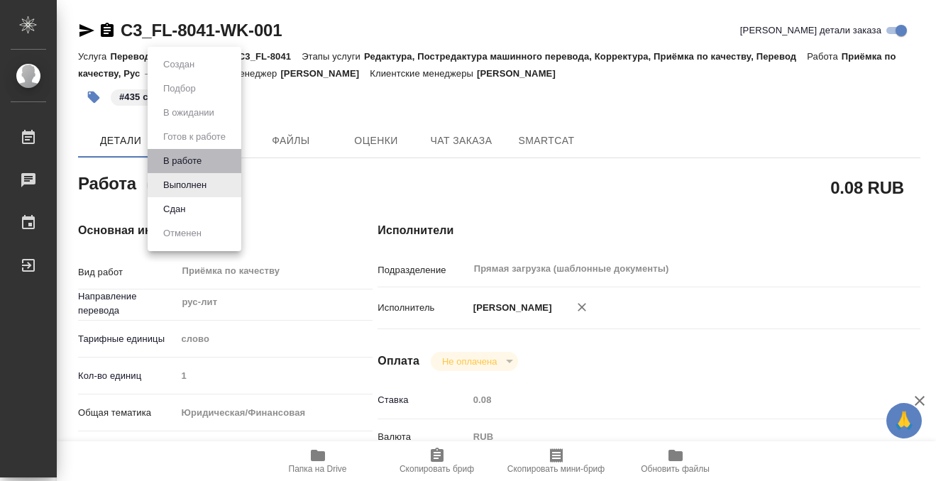
click at [209, 153] on li "В работе" at bounding box center [195, 161] width 94 height 24
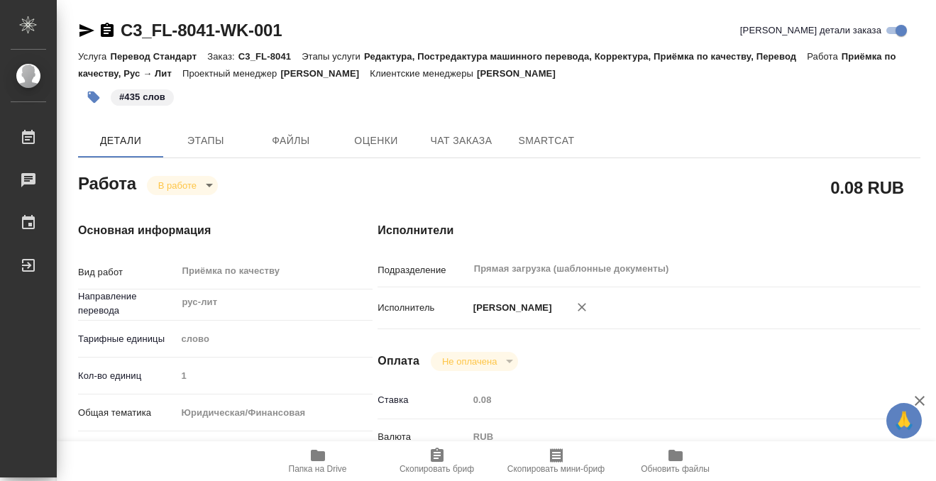
type textarea "x"
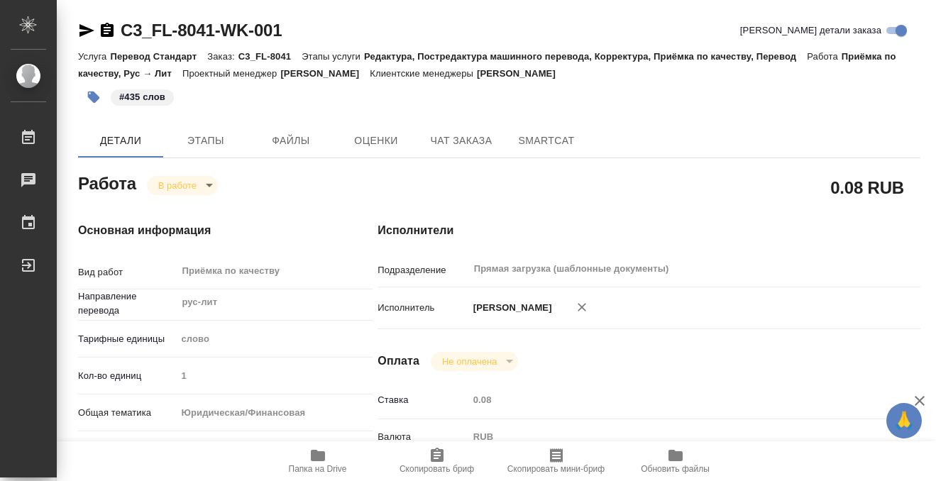
type textarea "x"
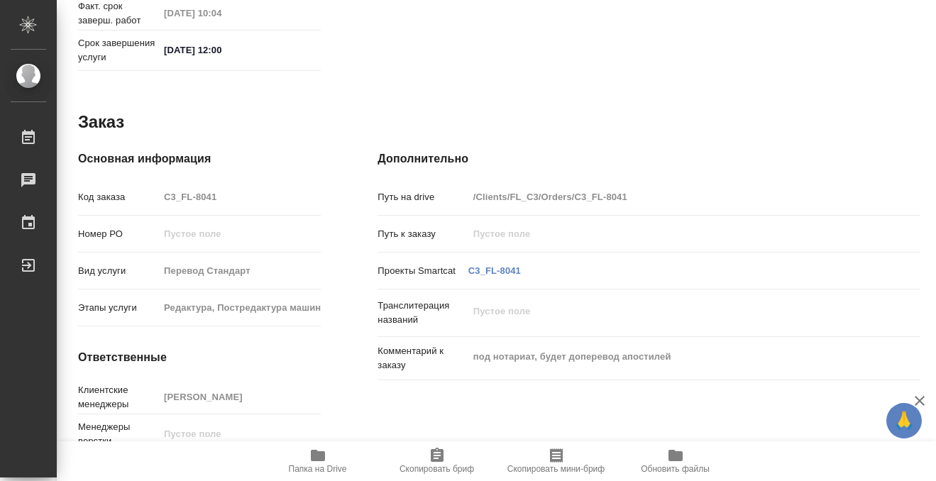
type textarea "x"
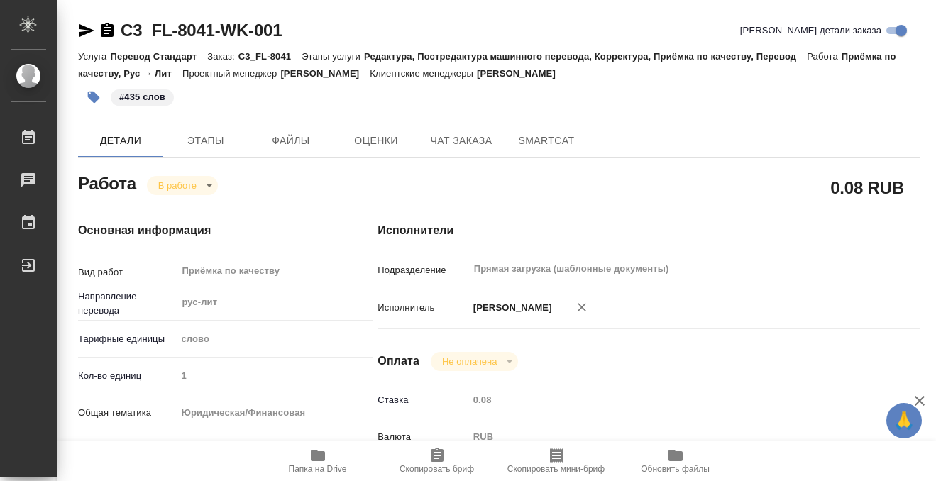
click at [322, 454] on icon "button" at bounding box center [318, 455] width 14 height 11
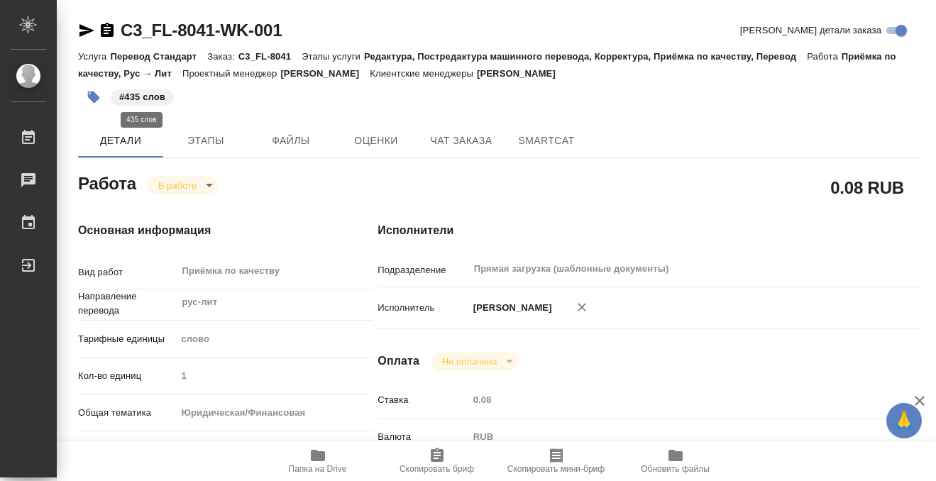
click at [151, 96] on p "#435 слов" at bounding box center [142, 97] width 46 height 14
click at [94, 97] on icon "button" at bounding box center [94, 98] width 12 height 12
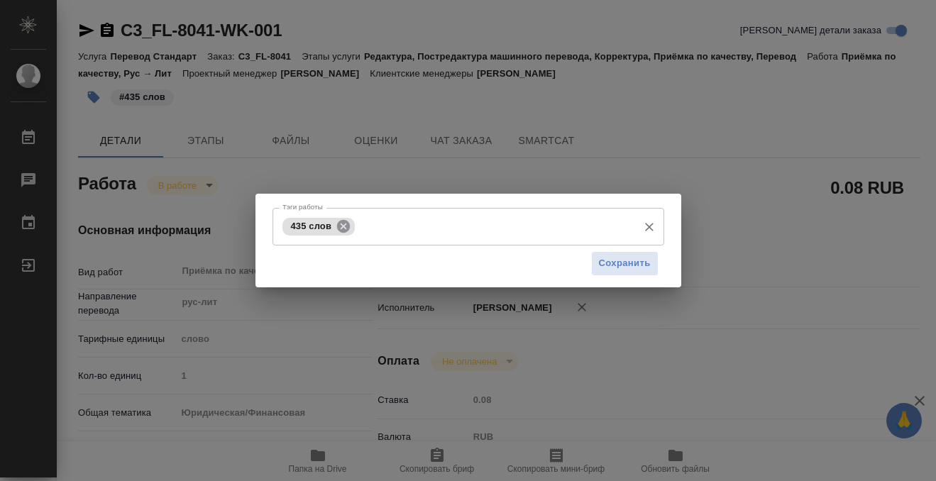
click at [344, 227] on icon at bounding box center [344, 227] width 16 height 16
click at [615, 273] on button "Сохранить" at bounding box center [624, 263] width 67 height 25
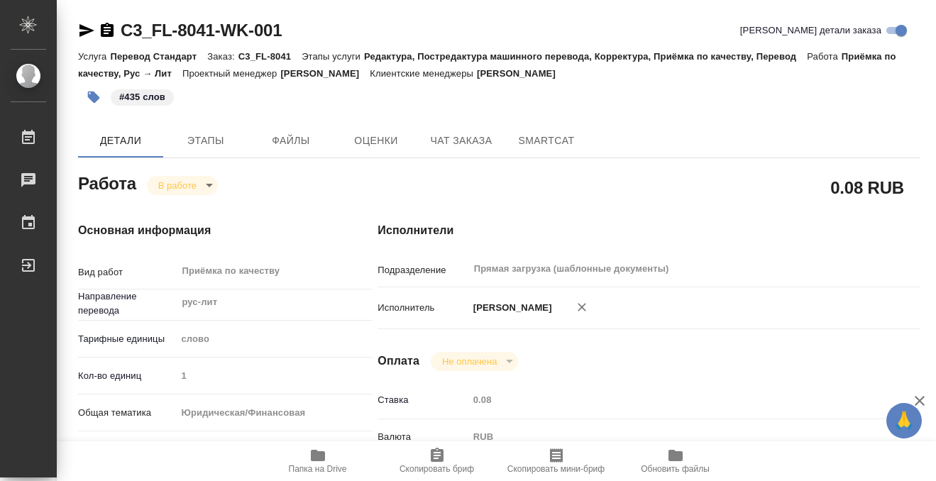
type input "inProgress"
type textarea "Приёмка по качеству"
type textarea "x"
type input "рус-лит"
type input "5a8b1489cc6b4906c91bfd90"
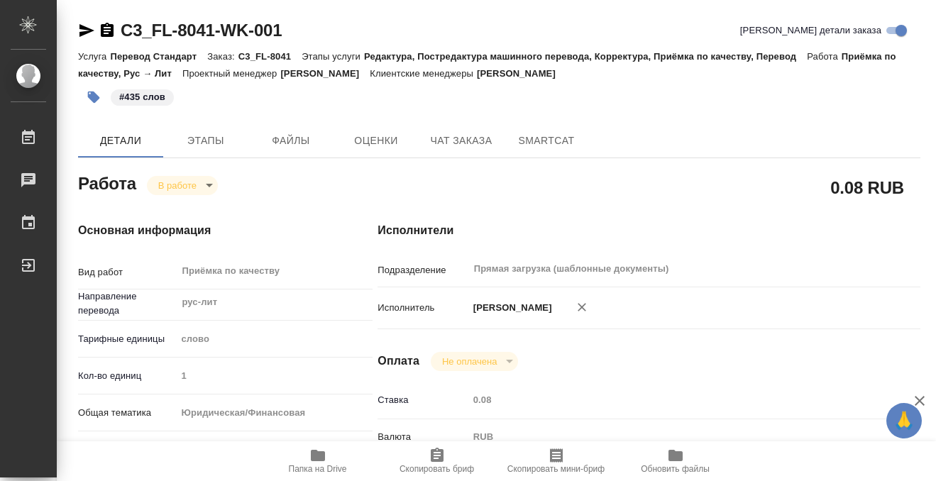
type input "1"
type input "yr-fn"
type input "5f647205b73bc97568ca66bf"
checkbox input "true"
type input "12.08.2025 11:00"
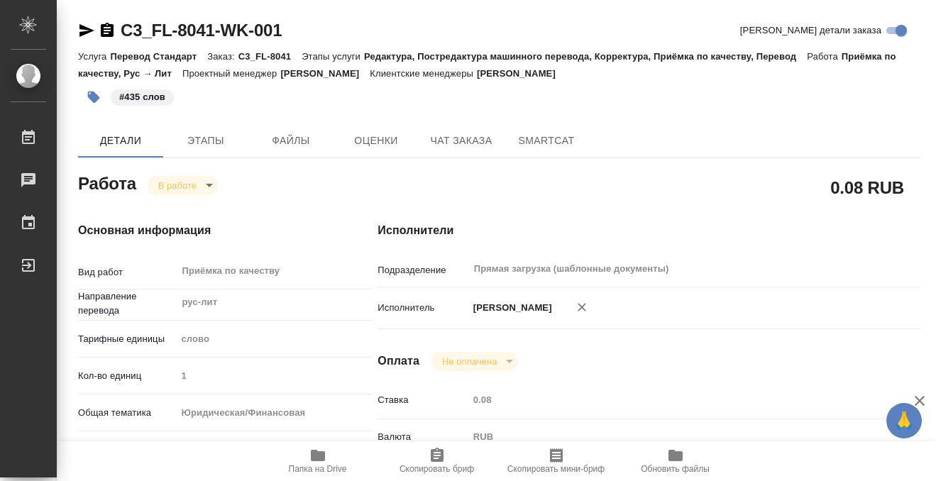
type input "12.08.2025 10:05"
type input "12.08.2025 12:00"
type input "12.08.2025 10:04"
type input "12.08.2025 12:00"
type input "Прямая загрузка (шаблонные документы)"
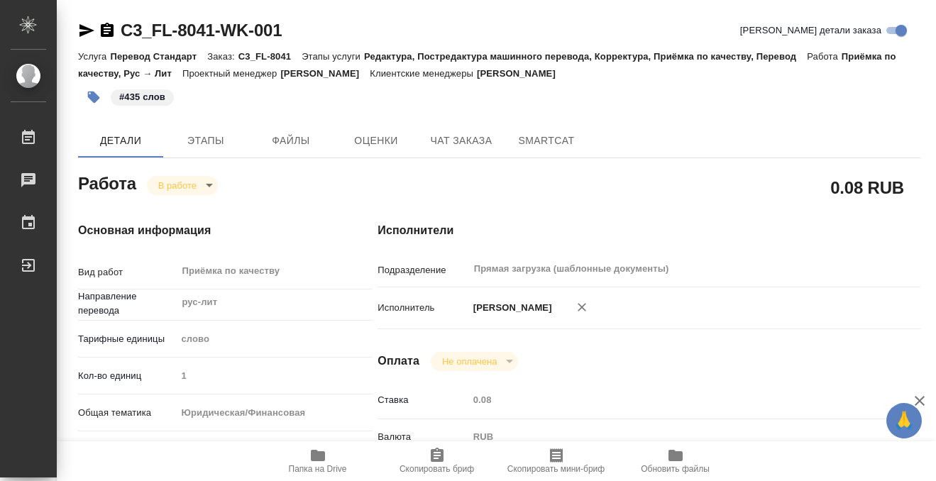
type input "notPayed"
type input "0.08"
type input "RUB"
type input "[PERSON_NAME]"
type textarea "x"
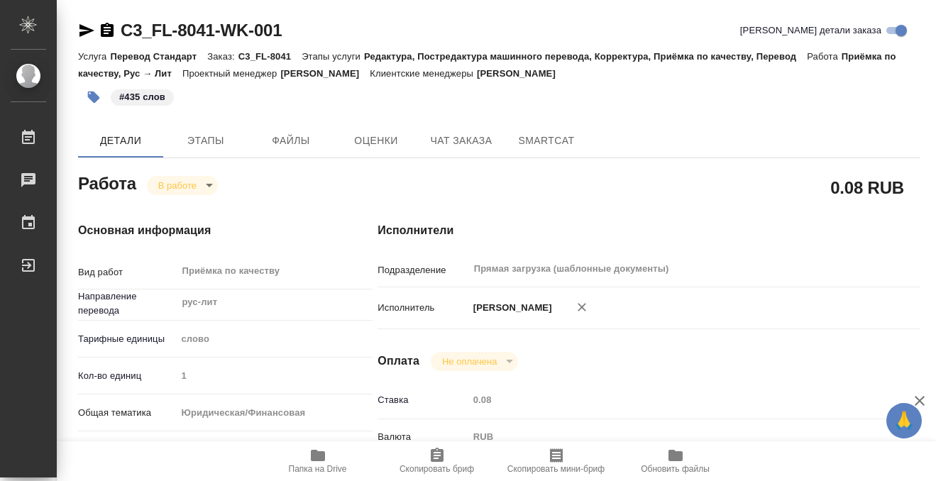
type textarea "/Clients/FL_C3/Orders/C3_FL-8041/Corrected/C3_FL-8041-WK-001"
type textarea "x"
type input "C3_FL-8041"
type input "Перевод Стандарт"
type input "Редактура, Постредактура машинного перевода, Корректура, Приёмка по качеству, П…"
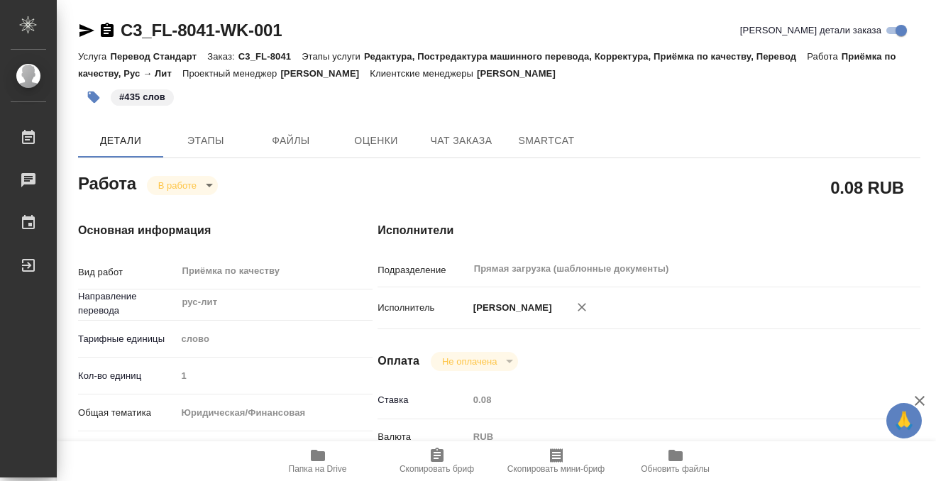
type input "[PERSON_NAME]"
type input "/Clients/FL_C3/Orders/C3_FL-8041"
type textarea "x"
type textarea "под нотариат, будет доперевод апостилей"
type textarea "x"
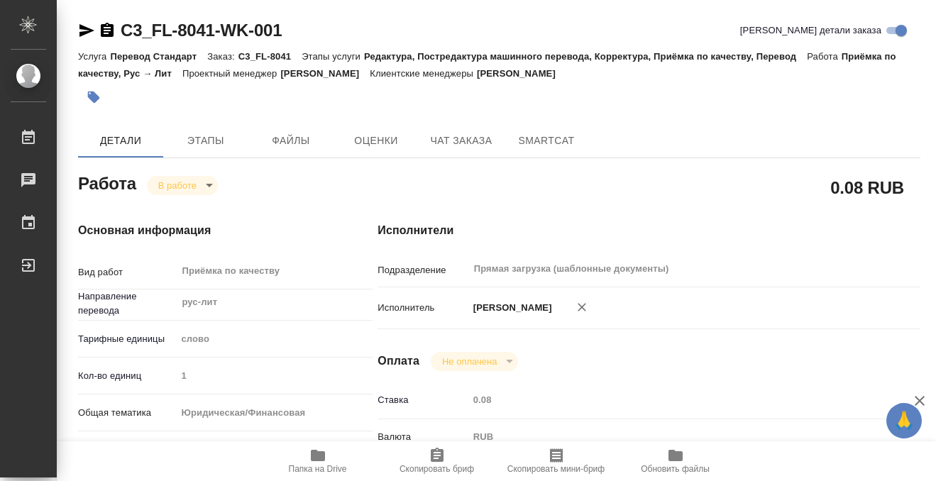
type textarea "x"
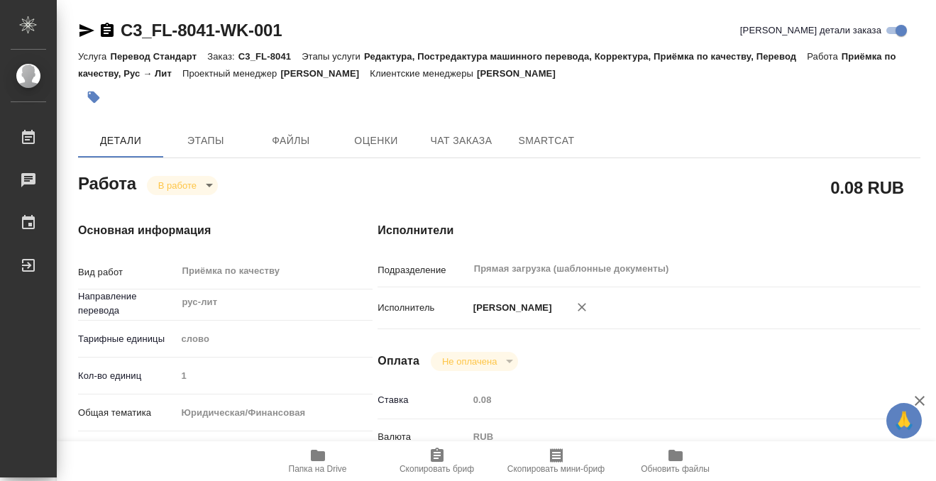
type textarea "x"
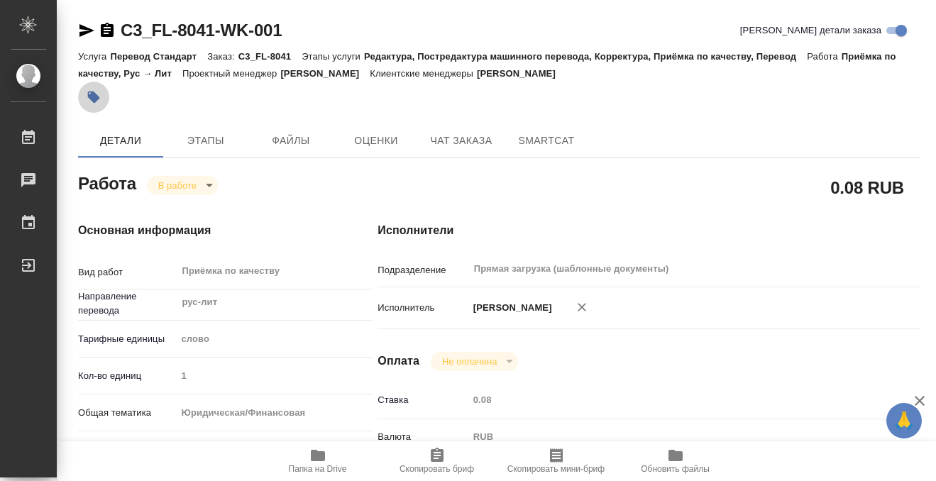
click at [92, 99] on icon "button" at bounding box center [94, 98] width 12 height 12
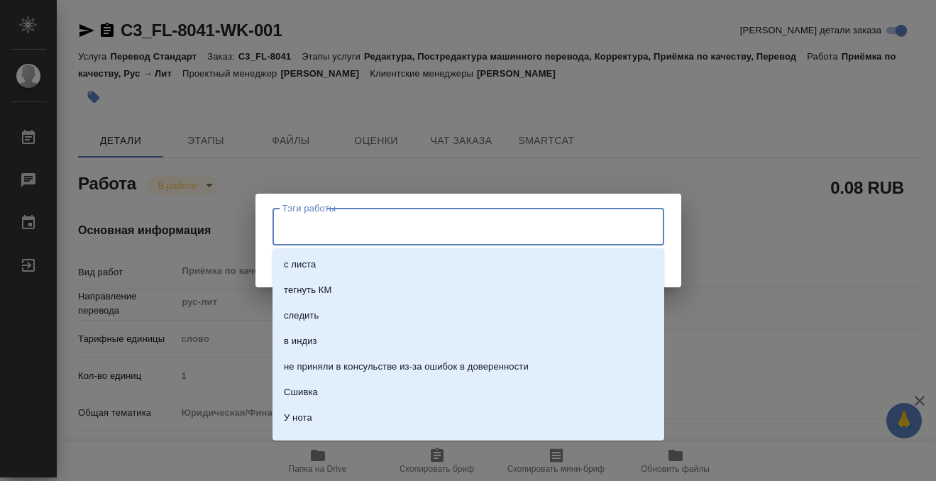
click at [360, 224] on input "Тэги работы" at bounding box center [455, 226] width 352 height 24
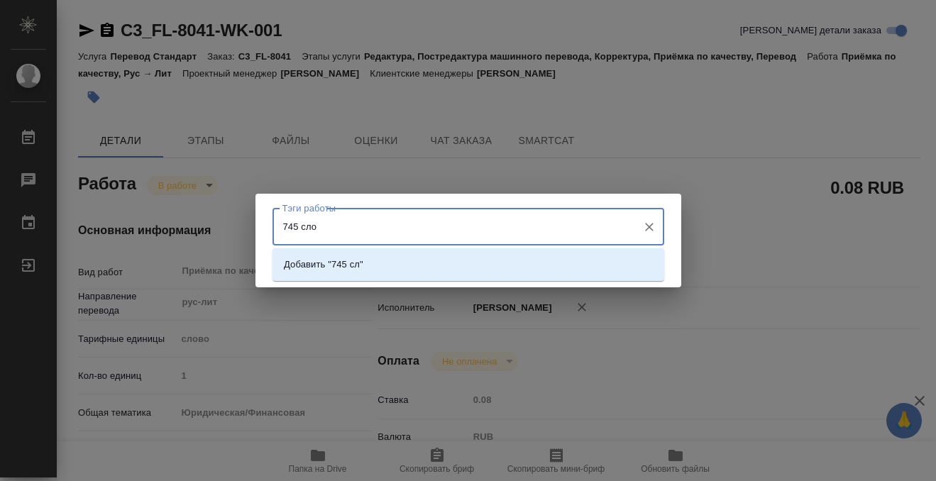
type input "745 слов"
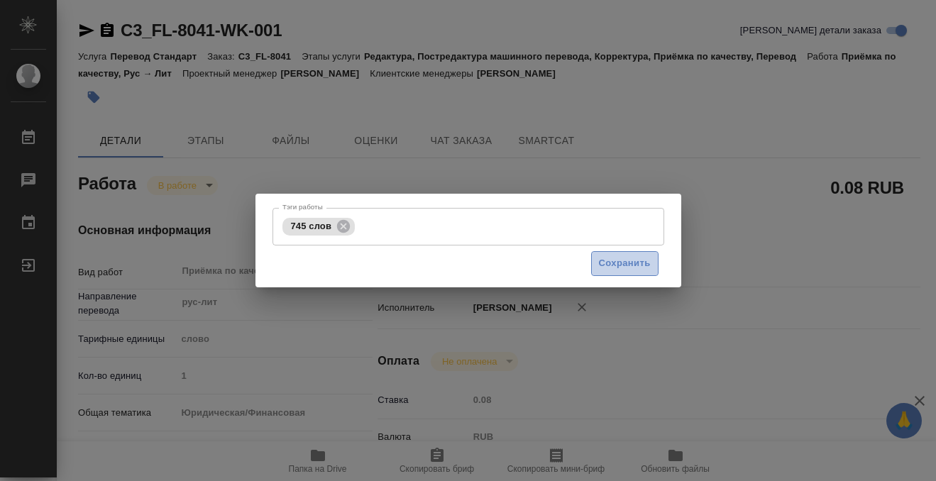
click at [628, 261] on span "Сохранить" at bounding box center [625, 264] width 52 height 16
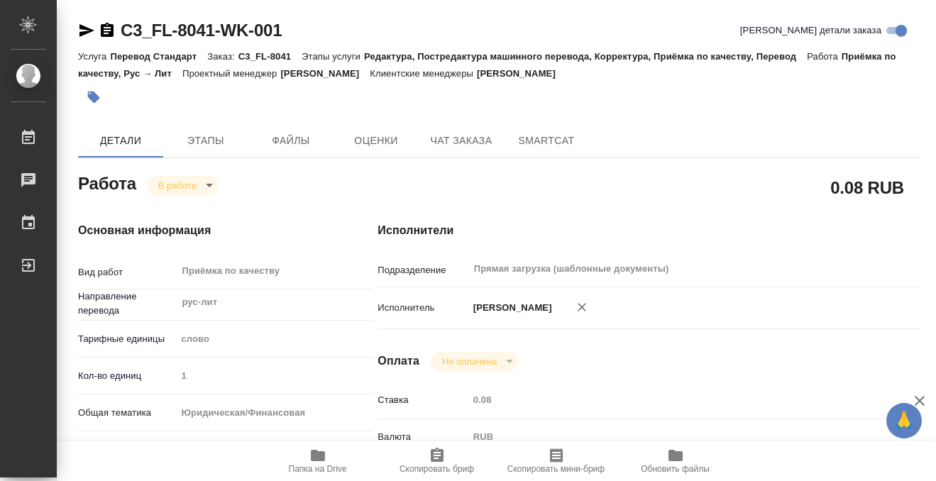
type input "inProgress"
type textarea "Приёмка по качеству"
type textarea "x"
type input "рус-лит"
type input "5a8b1489cc6b4906c91bfd90"
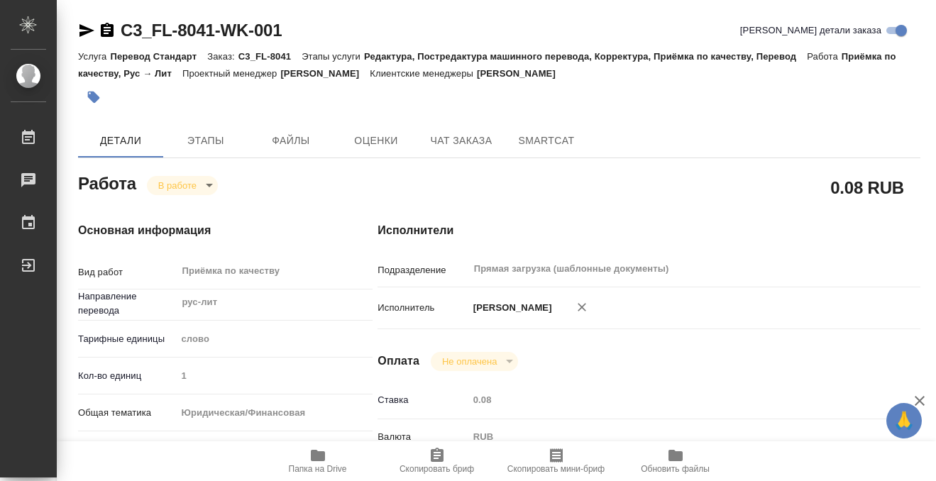
type input "1"
type input "yr-fn"
type input "5f647205b73bc97568ca66bf"
checkbox input "true"
type input "12.08.2025 11:00"
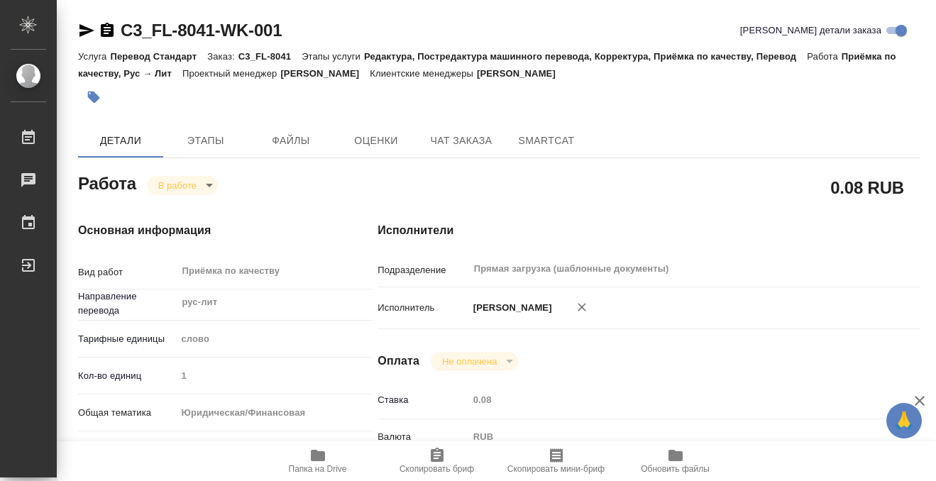
type input "12.08.2025 10:05"
type input "12.08.2025 12:00"
type input "12.08.2025 10:04"
type input "12.08.2025 12:00"
type input "Прямая загрузка (шаблонные документы)"
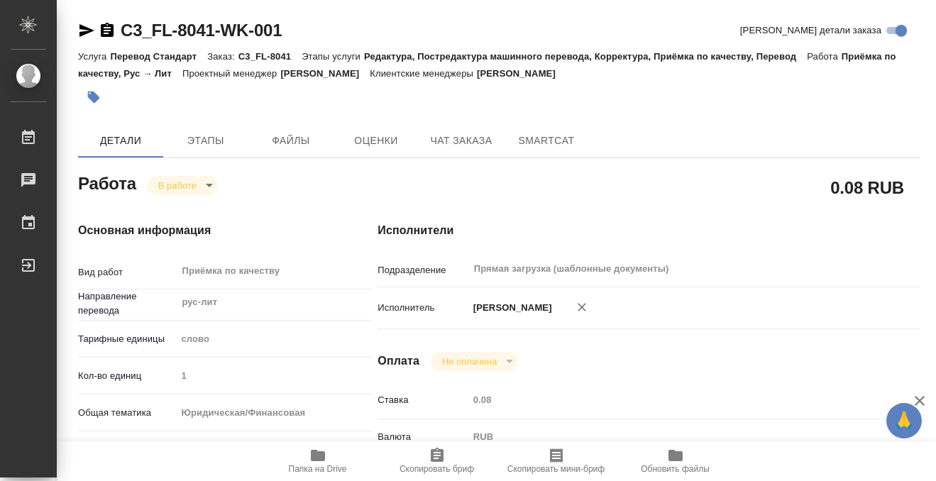
type input "notPayed"
type input "0.08"
type input "RUB"
type input "[PERSON_NAME]"
type textarea "x"
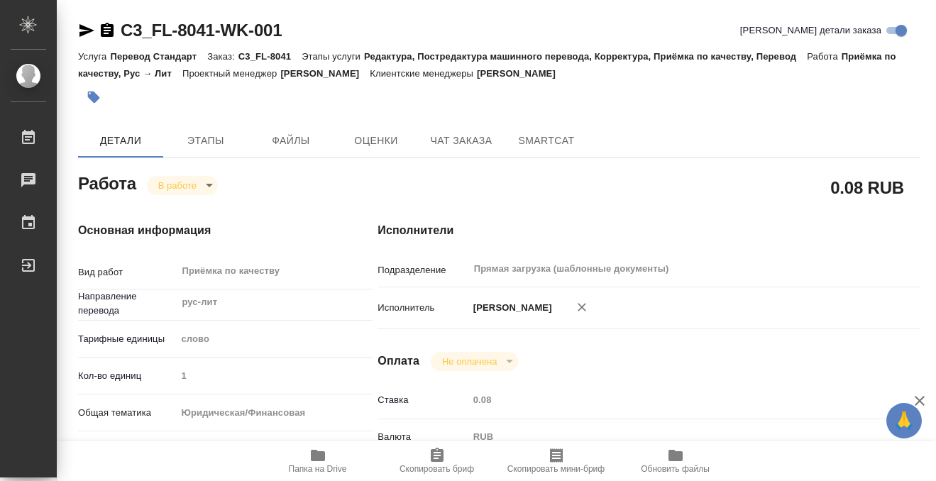
type textarea "/Clients/FL_C3/Orders/C3_FL-8041/Corrected/C3_FL-8041-WK-001"
type textarea "x"
type input "C3_FL-8041"
type input "Перевод Стандарт"
type input "Редактура, Постредактура машинного перевода, Корректура, Приёмка по качеству, П…"
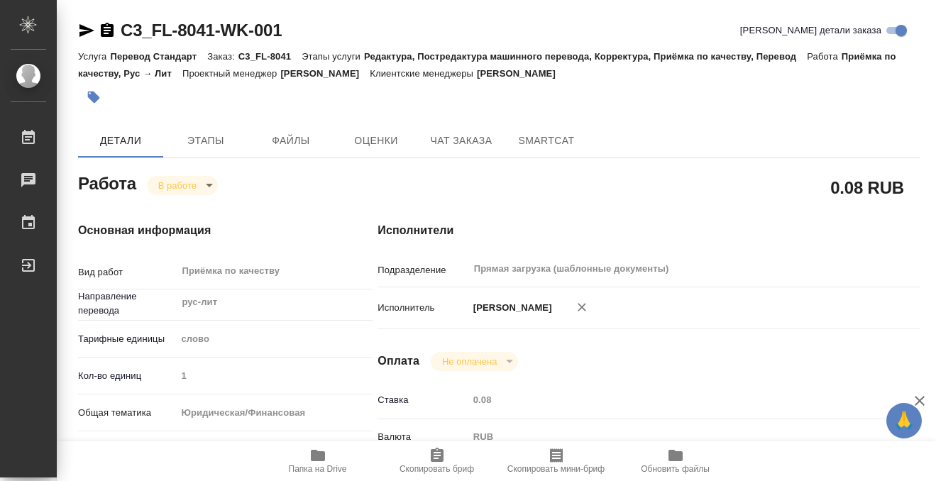
type input "[PERSON_NAME]"
type input "/Clients/FL_C3/Orders/C3_FL-8041"
type textarea "x"
type textarea "под нотариат, будет доперевод апостилей"
type textarea "x"
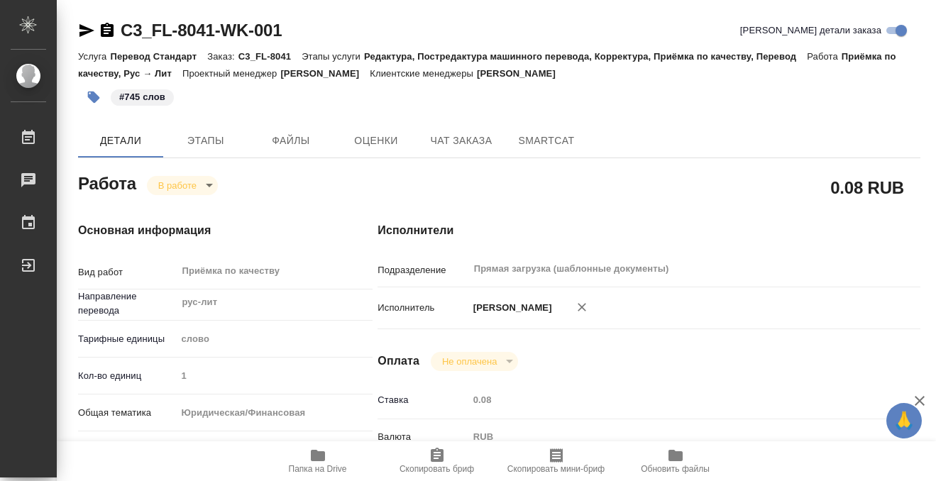
click at [202, 180] on body "🙏 .cls-1 fill:#fff; AWATERA Kobzeva Elizaveta Работы 0 Чаты График Выйти C3_FL-…" at bounding box center [468, 240] width 936 height 481
type textarea "x"
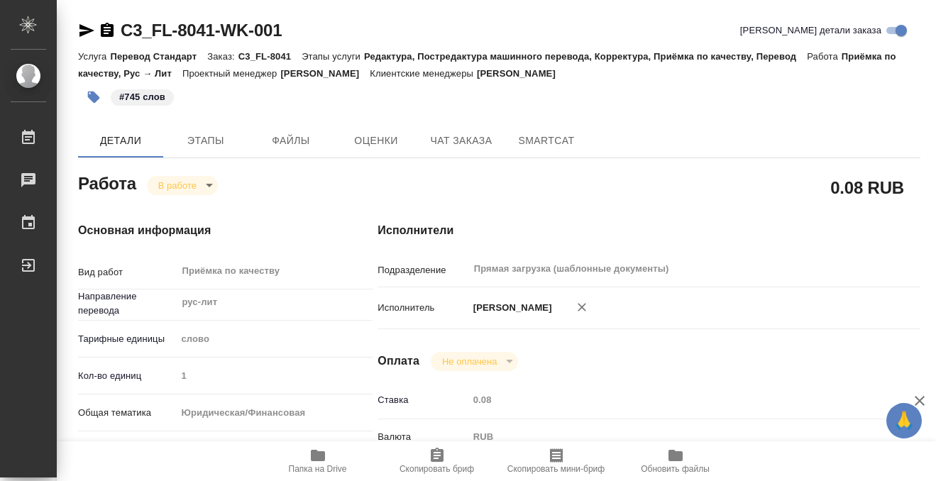
type textarea "x"
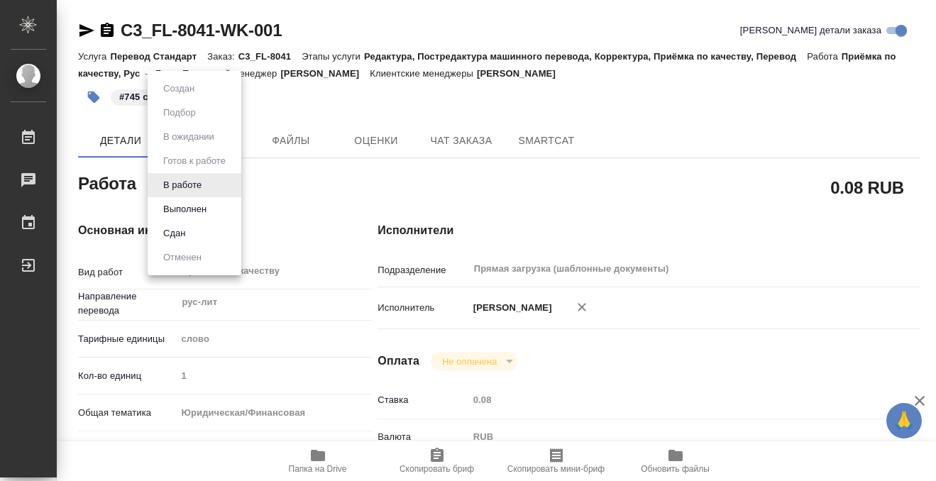
type textarea "x"
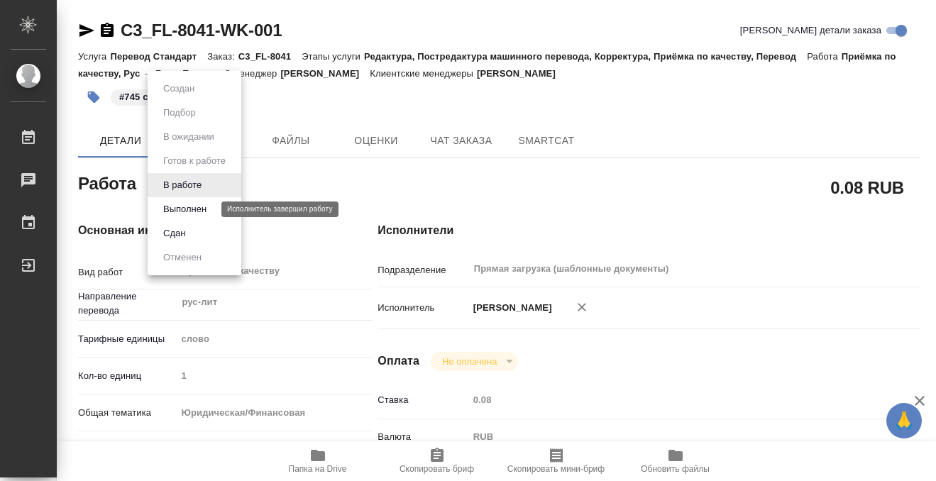
click at [200, 210] on button "Выполнен" at bounding box center [185, 210] width 52 height 16
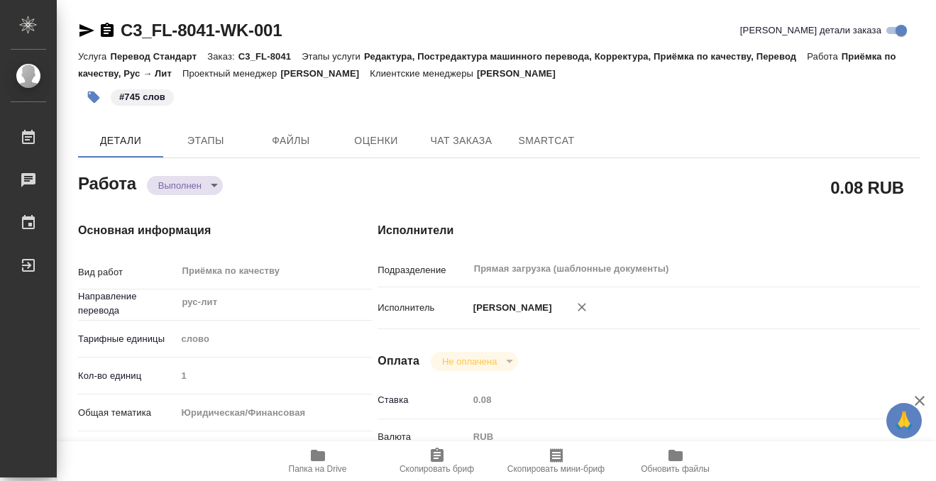
type textarea "x"
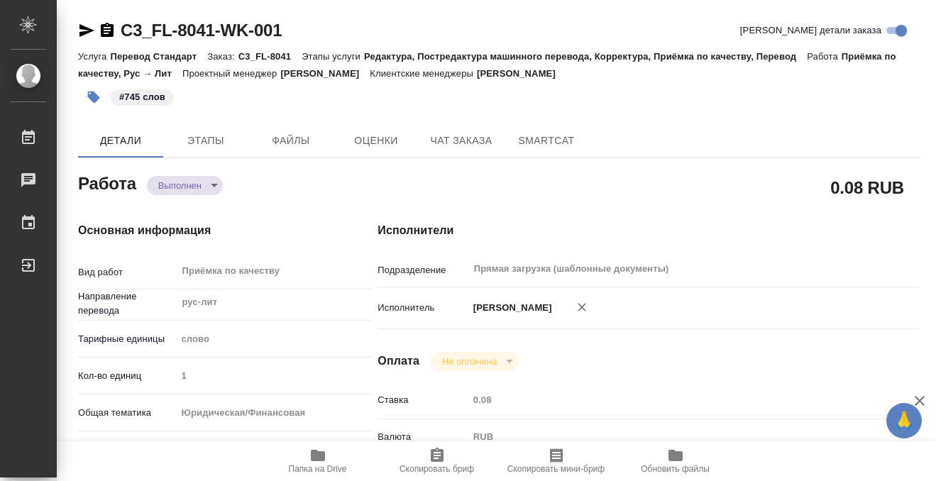
type textarea "x"
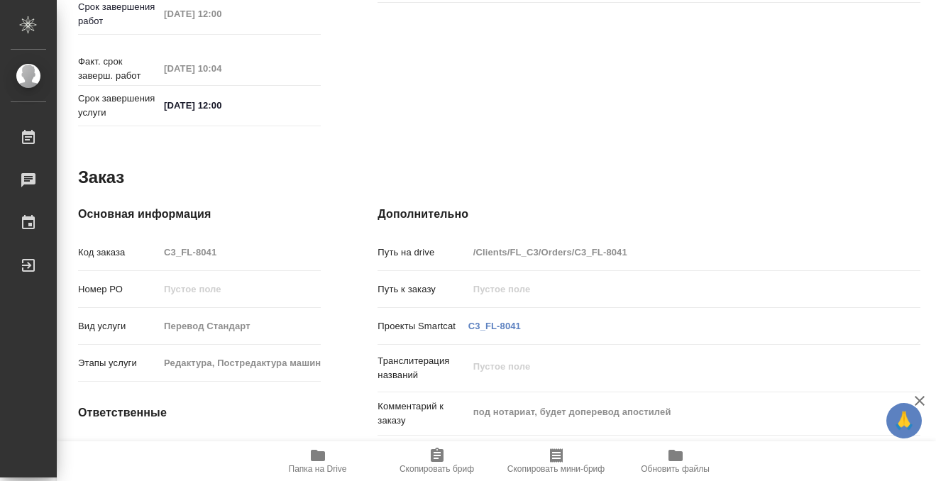
type textarea "x"
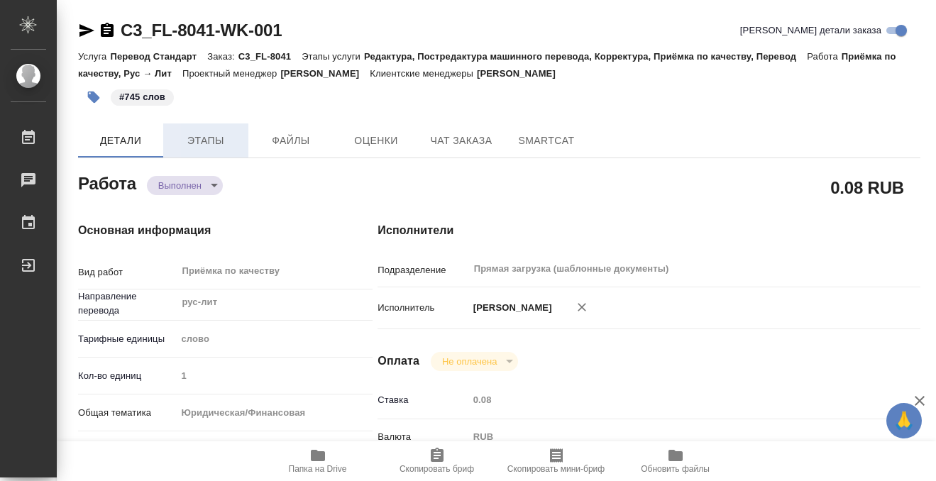
click at [180, 139] on span "Этапы" at bounding box center [206, 141] width 68 height 18
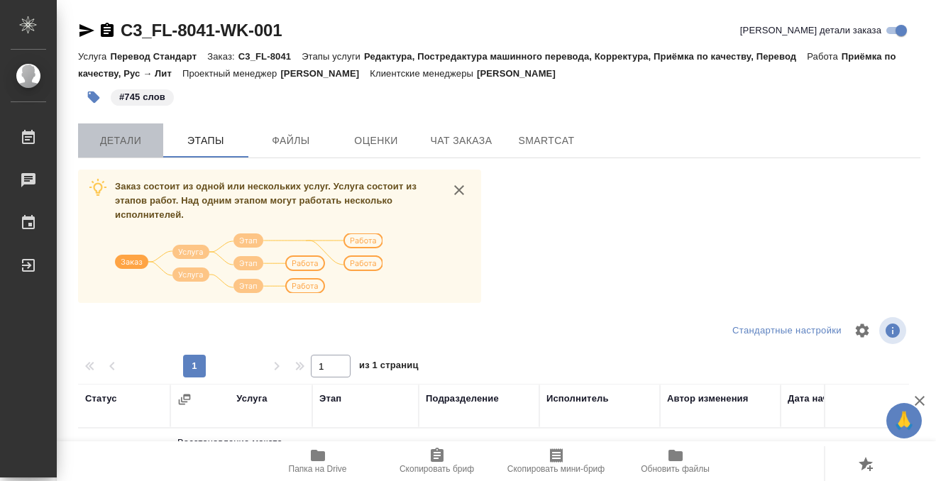
click at [131, 147] on span "Детали" at bounding box center [121, 141] width 68 height 18
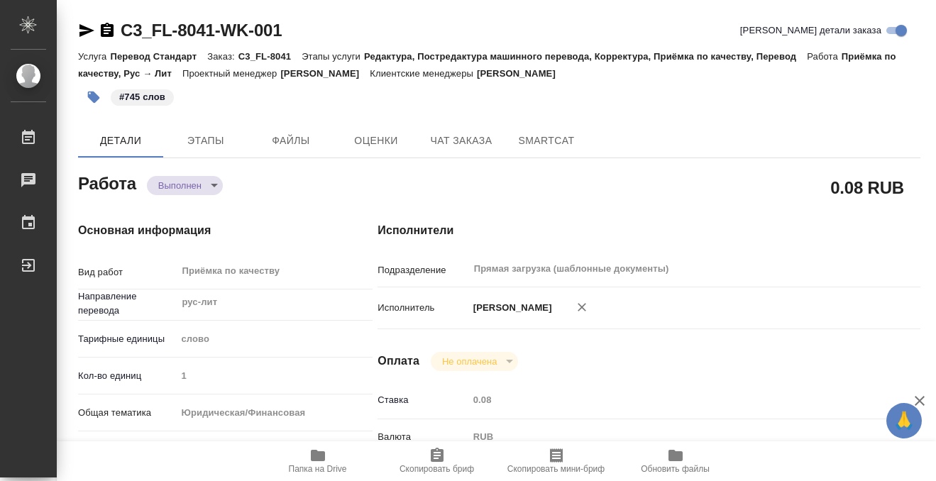
type textarea "x"
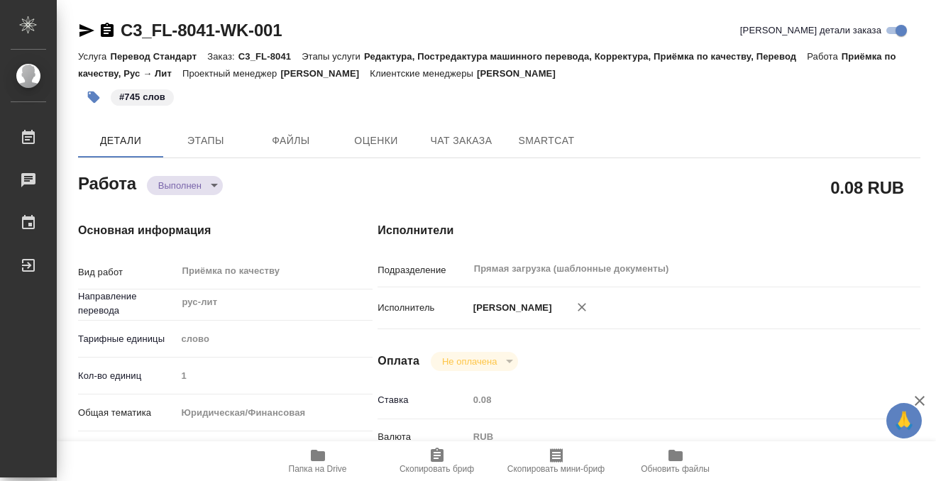
type textarea "x"
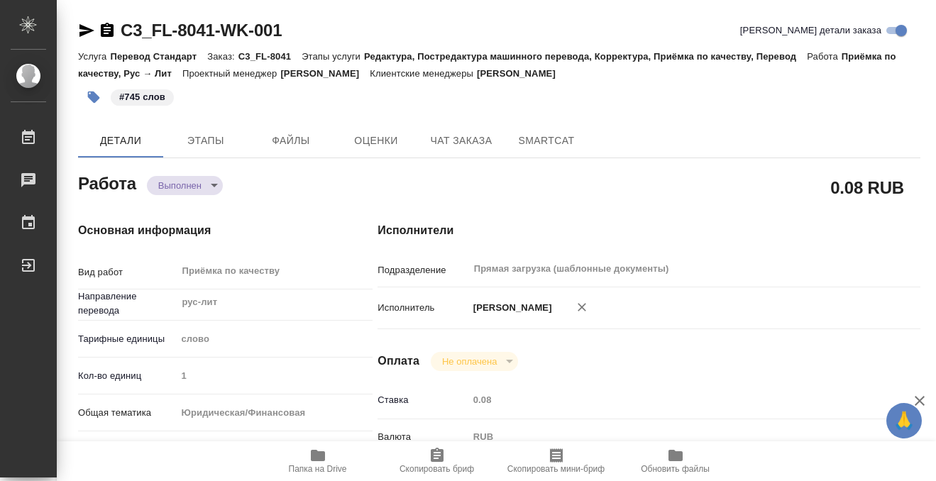
click at [111, 26] on icon "button" at bounding box center [107, 30] width 13 height 14
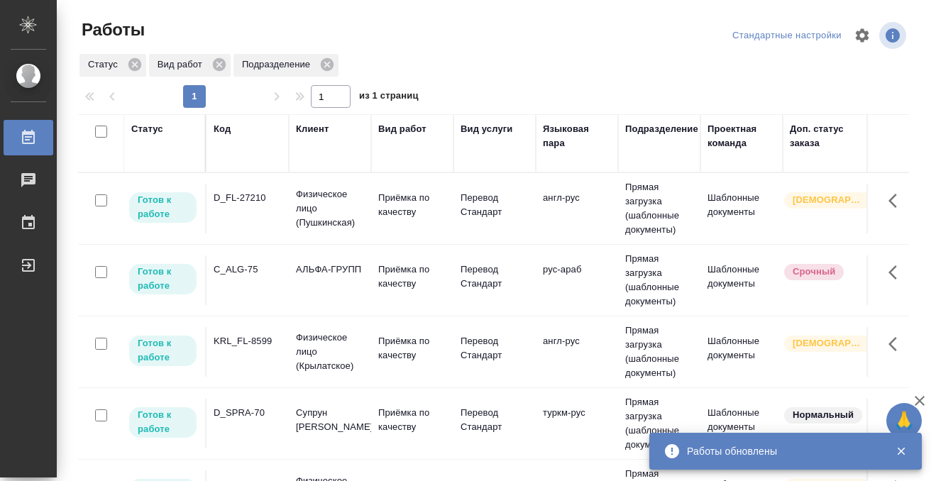
click at [238, 205] on div "C_ALG-75" at bounding box center [248, 198] width 68 height 14
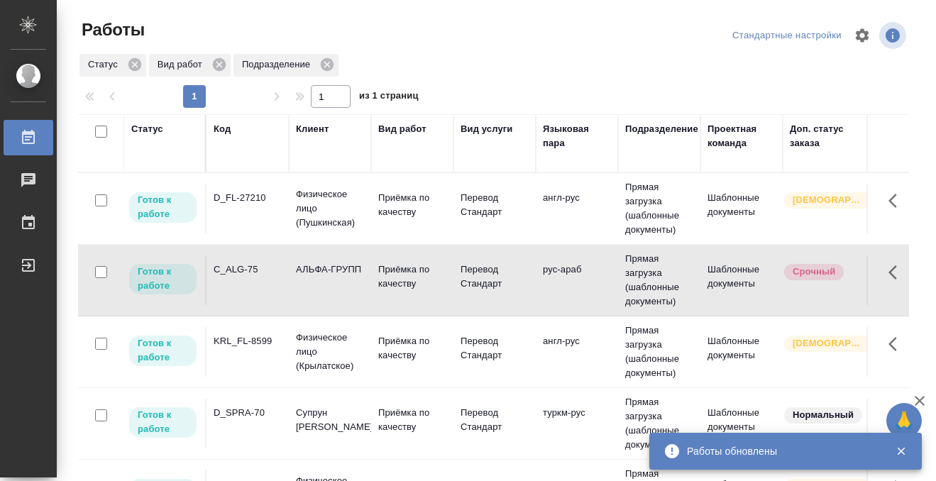
click at [238, 205] on div "C_ALG-75" at bounding box center [248, 198] width 68 height 14
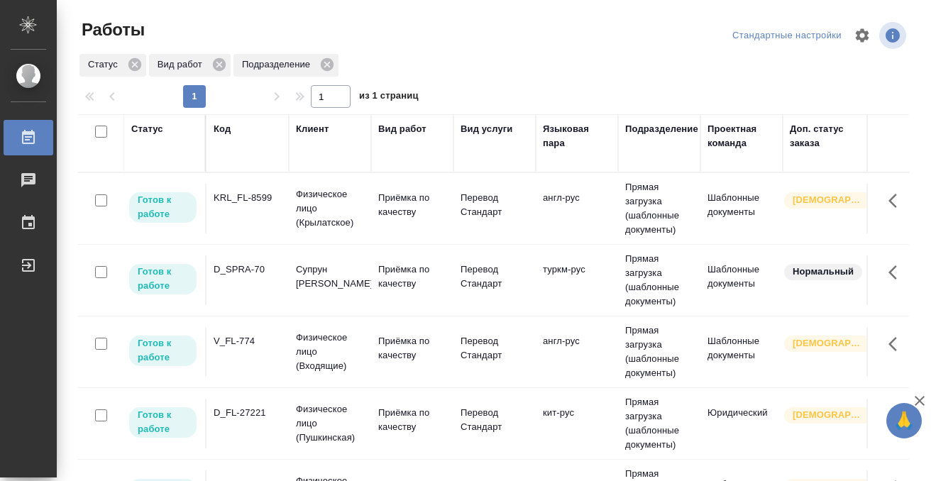
click at [249, 205] on div "D_FL-27221" at bounding box center [248, 198] width 68 height 14
click at [257, 234] on td "V_FL-774" at bounding box center [248, 209] width 82 height 50
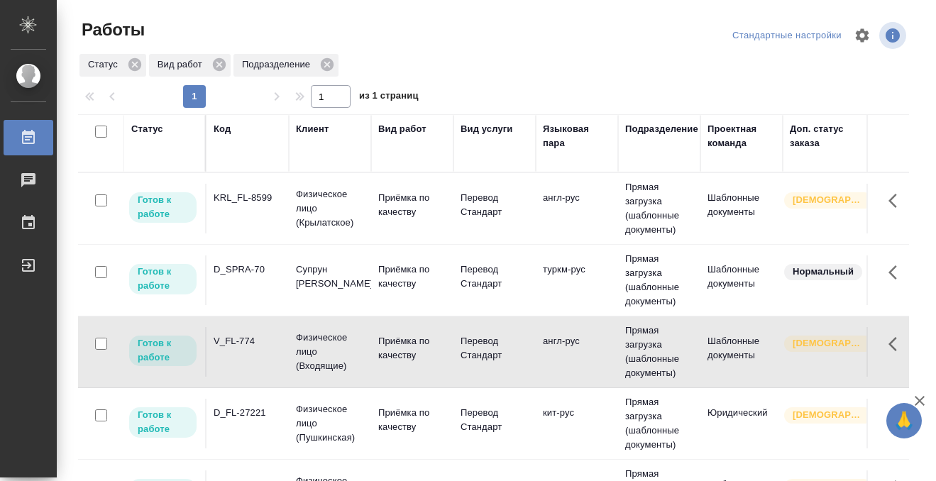
click at [257, 234] on td "V_FL-774" at bounding box center [248, 209] width 82 height 50
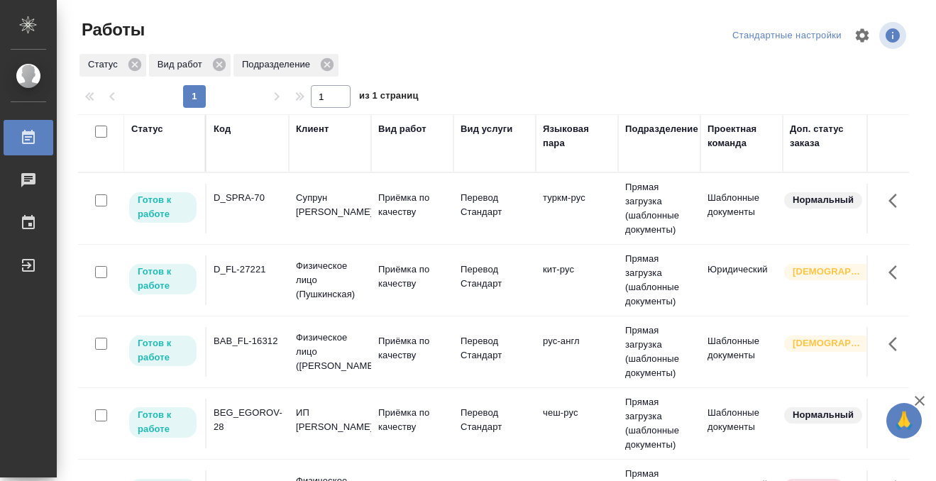
click at [241, 212] on td "D_SPRA-70" at bounding box center [248, 209] width 82 height 50
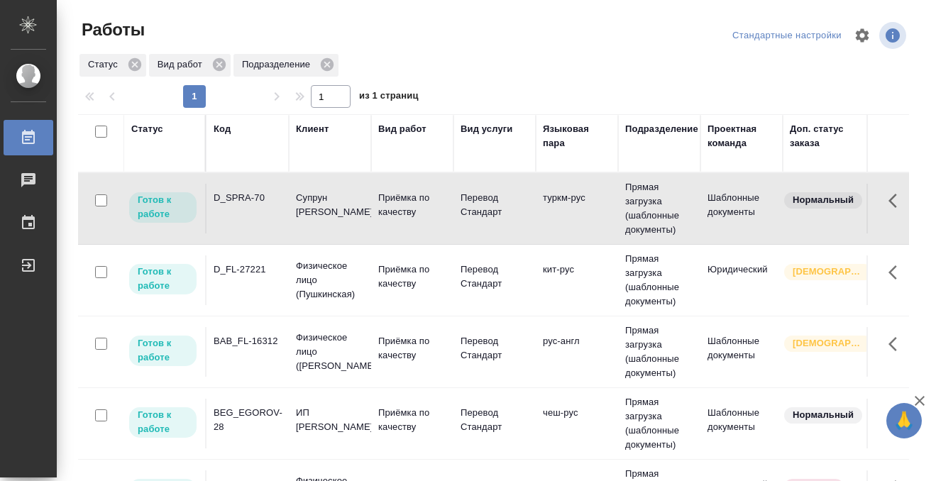
click at [241, 212] on td "D_SPRA-70" at bounding box center [248, 209] width 82 height 50
click at [250, 205] on div "D_FL-27221" at bounding box center [248, 198] width 68 height 14
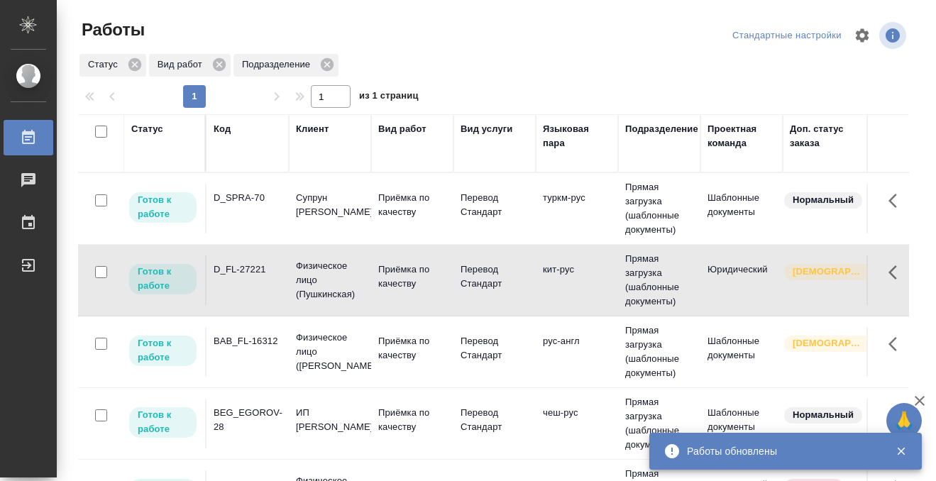
click at [250, 205] on div "D_FL-27221" at bounding box center [248, 198] width 68 height 14
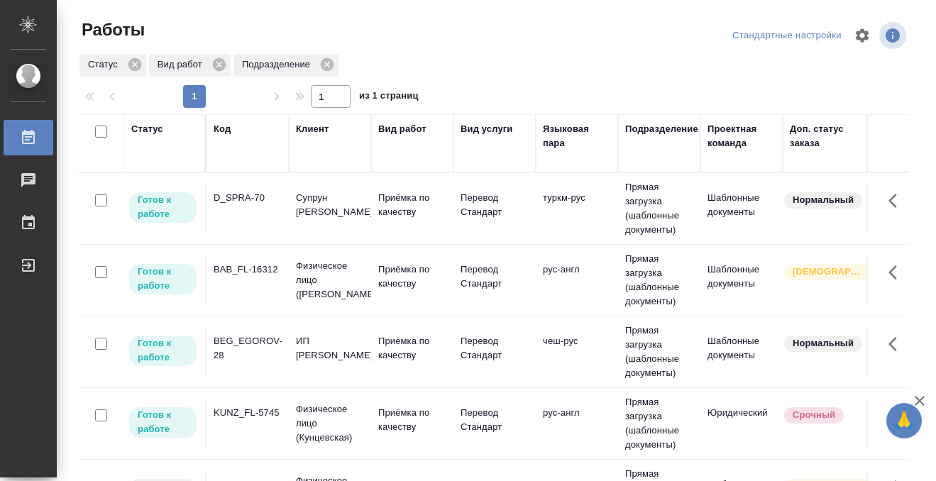
click at [246, 191] on div "D_SPRA-70" at bounding box center [248, 198] width 68 height 14
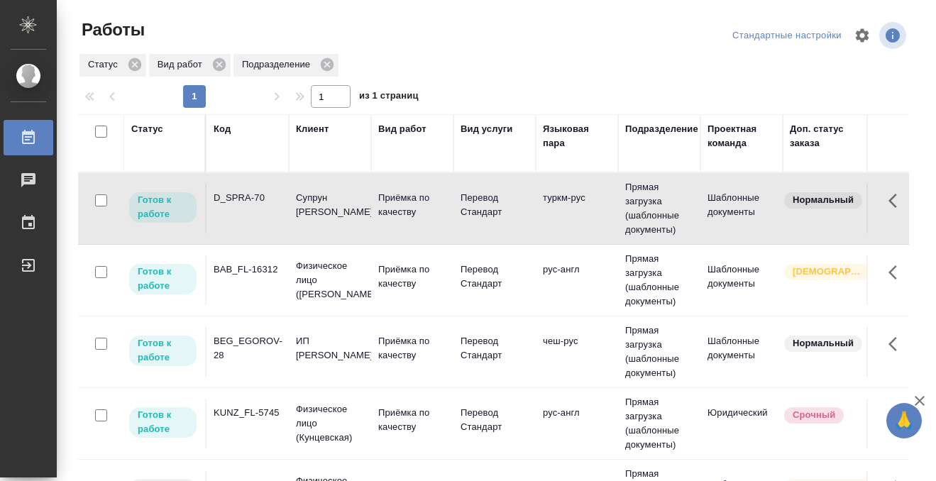
click at [246, 191] on div "D_SPRA-70" at bounding box center [248, 198] width 68 height 14
click at [152, 126] on div "Статус" at bounding box center [147, 129] width 32 height 14
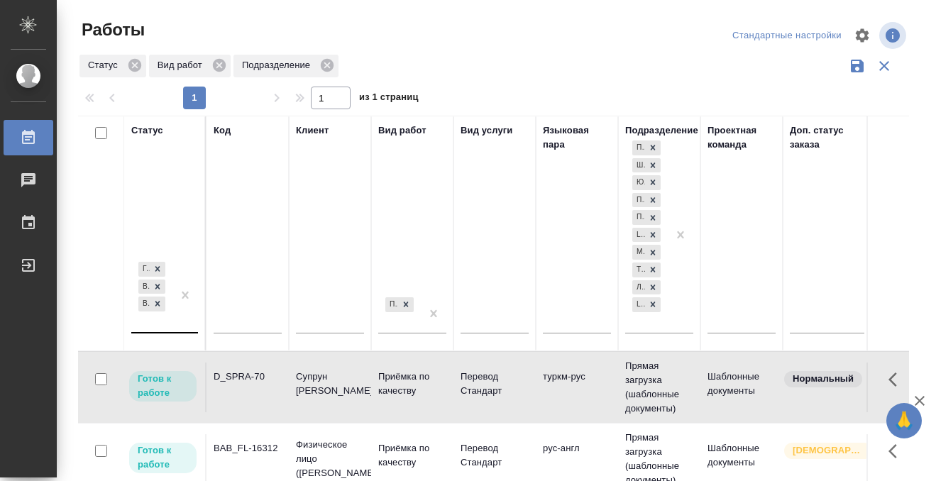
click at [165, 326] on div "[PERSON_NAME] к работе В работе В ожидании" at bounding box center [151, 295] width 41 height 73
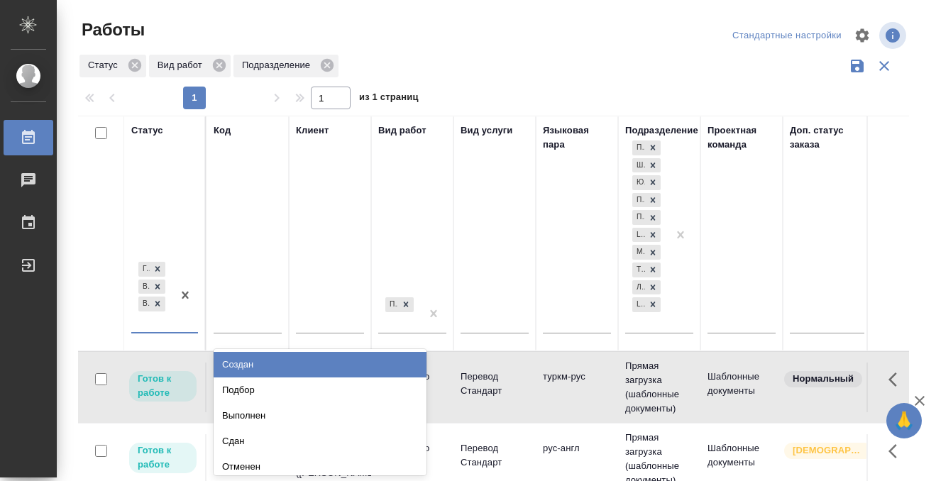
click at [253, 383] on div "Подбор" at bounding box center [320, 391] width 213 height 26
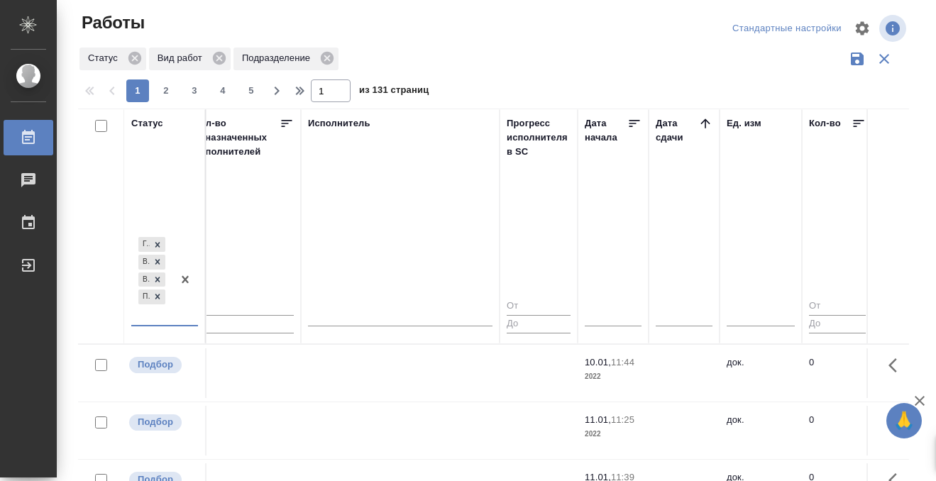
scroll to position [0, 850]
click at [704, 114] on th "Дата сдачи" at bounding box center [682, 227] width 71 height 236
click at [704, 116] on icon at bounding box center [704, 123] width 14 height 14
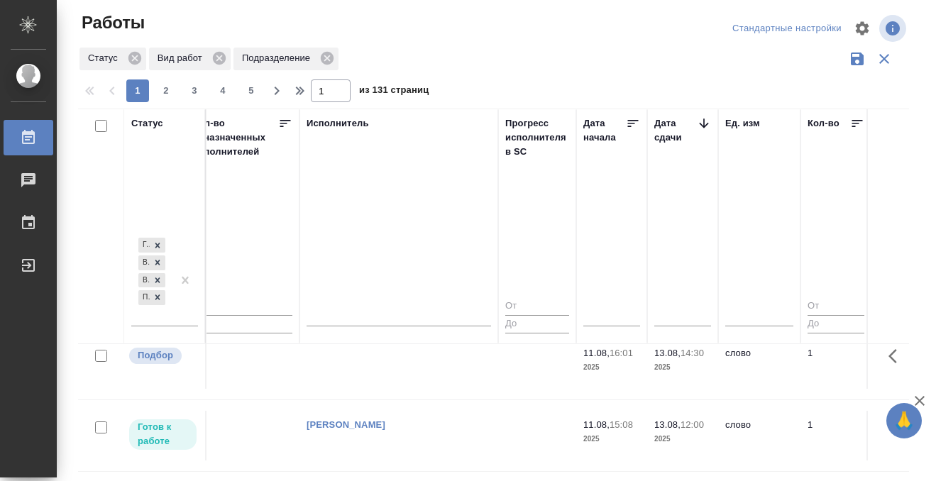
scroll to position [642, 850]
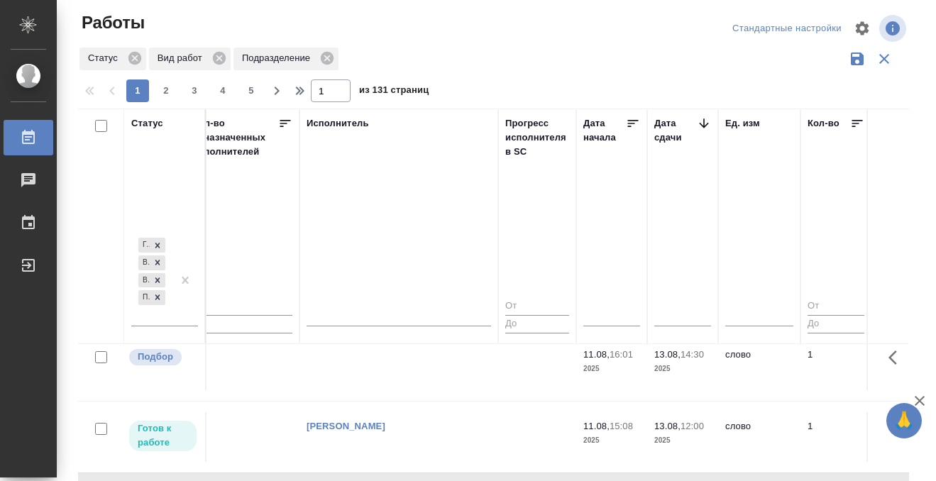
scroll to position [759, 850]
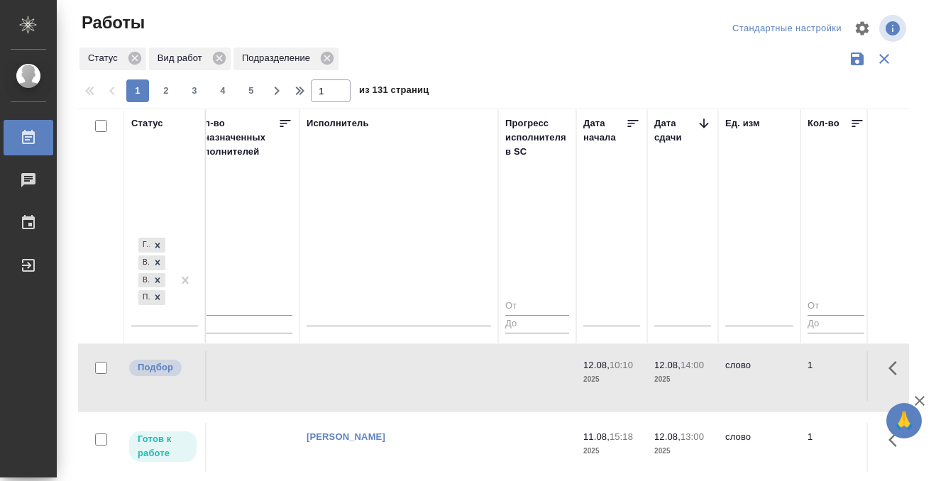
scroll to position [1060, 850]
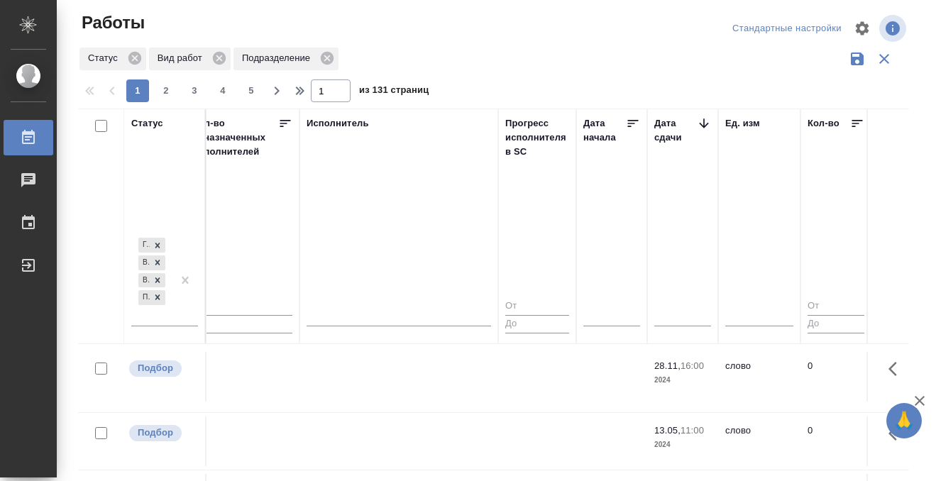
click at [37, 129] on div at bounding box center [40, 137] width 40 height 17
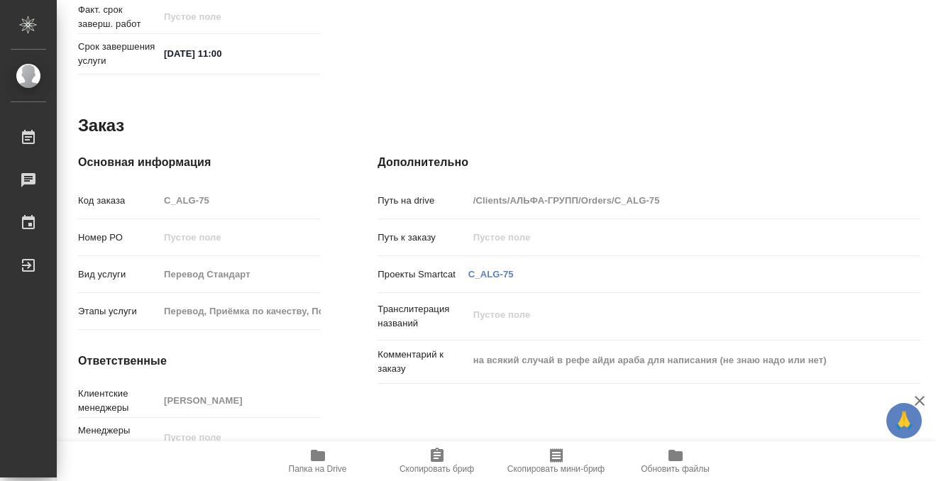
scroll to position [758, 0]
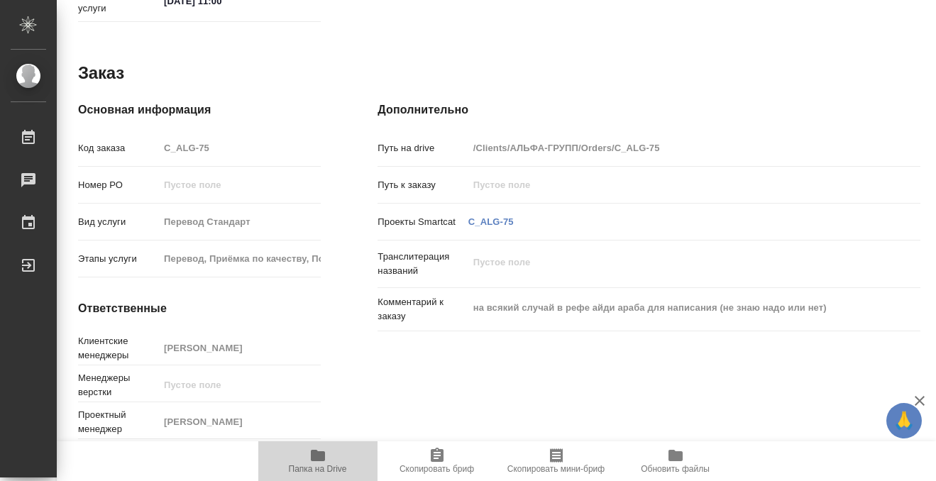
click at [322, 451] on icon "button" at bounding box center [318, 455] width 14 height 11
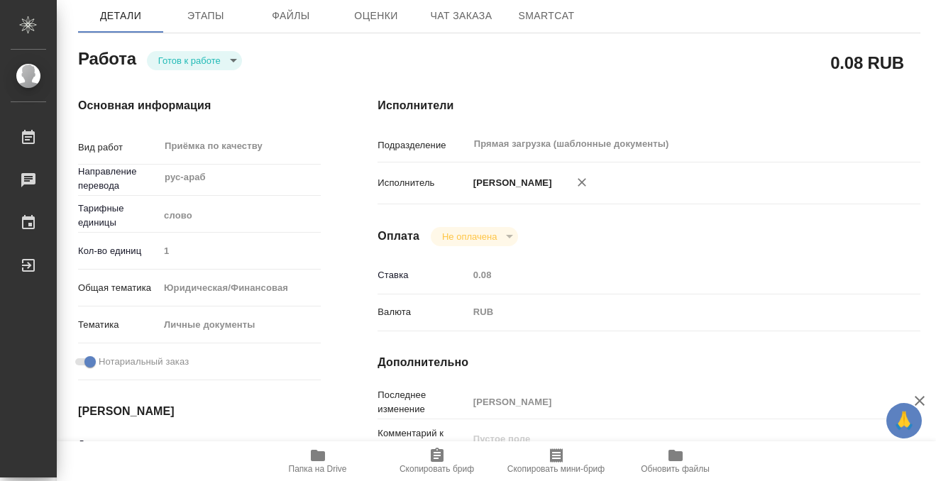
scroll to position [0, 0]
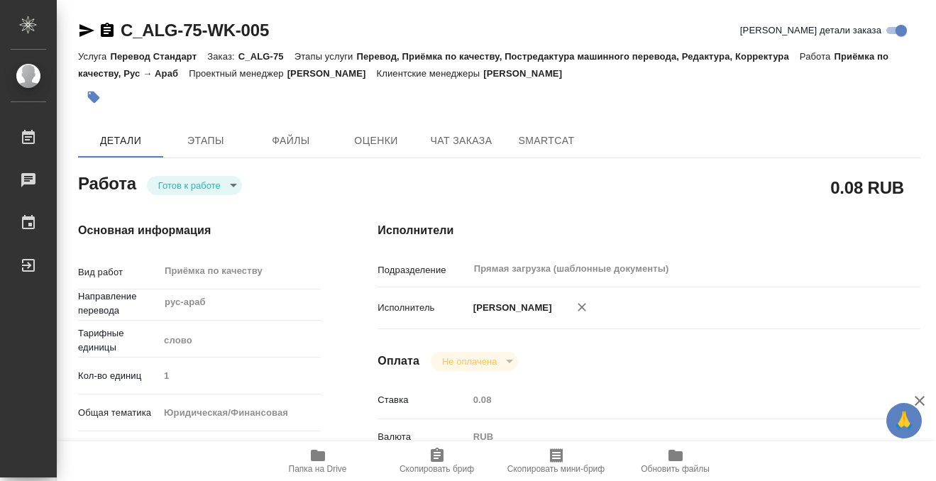
click at [91, 97] on icon "button" at bounding box center [94, 98] width 12 height 12
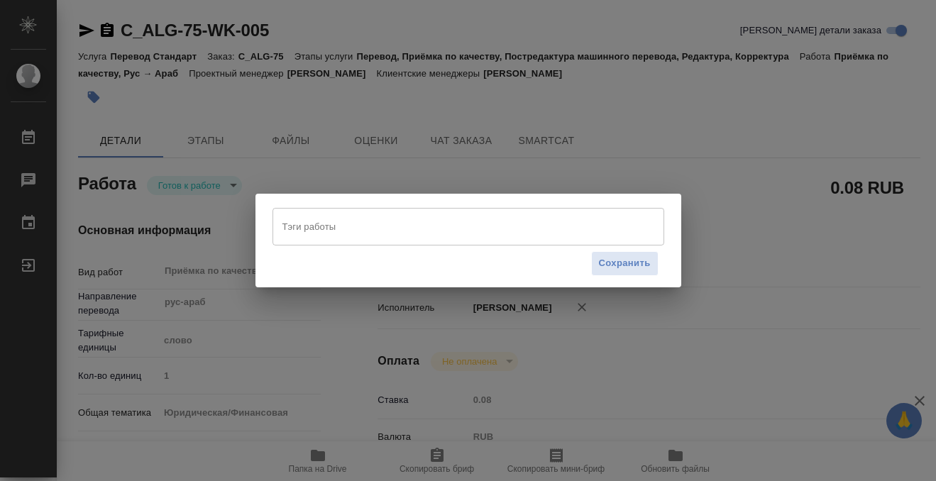
click at [354, 231] on input "Тэги работы" at bounding box center [455, 226] width 352 height 24
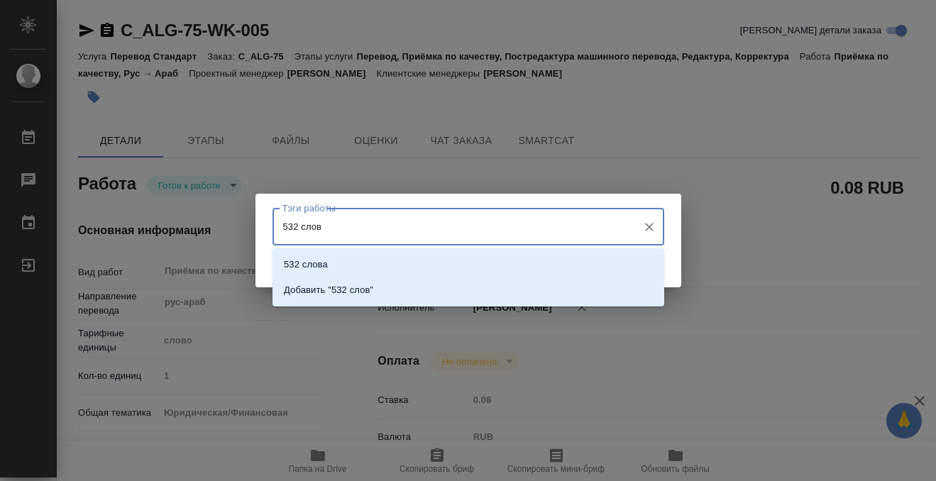
type input "532 слова"
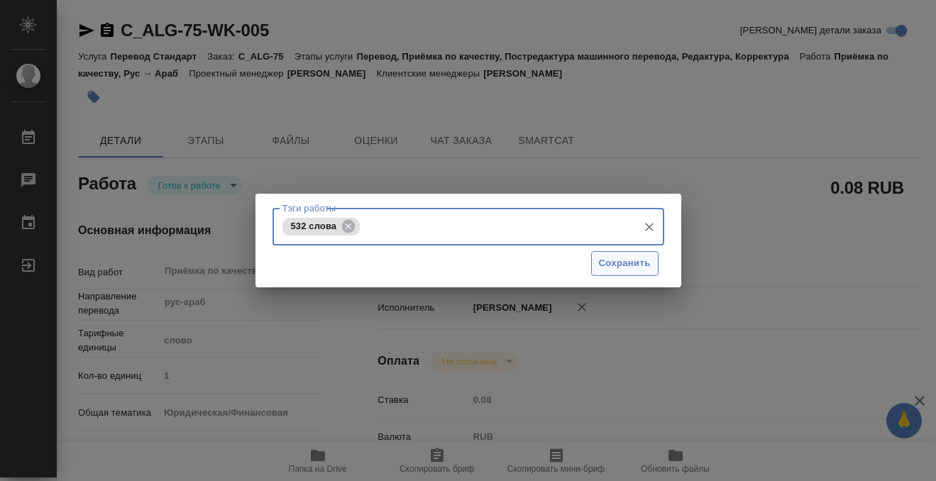
click at [643, 261] on span "Сохранить" at bounding box center [625, 264] width 52 height 16
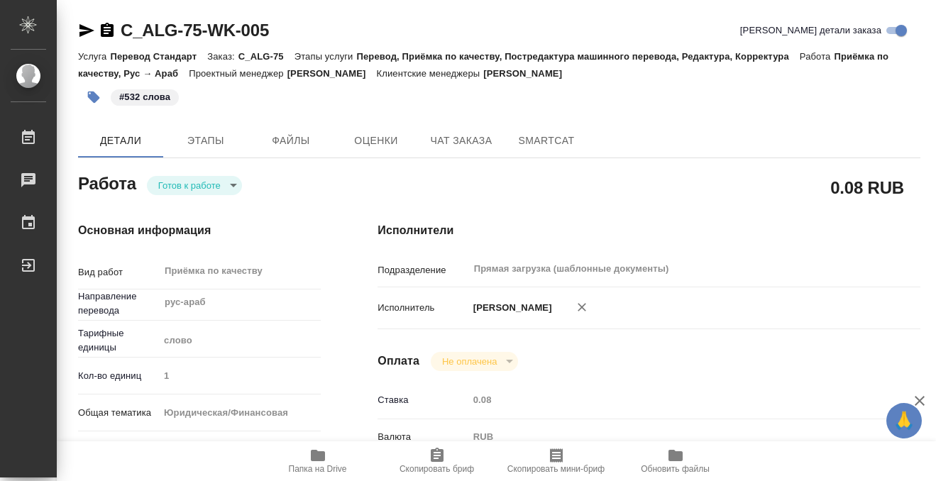
type input "readyForWork"
type input "рус-араб"
type input "5a8b1489cc6b4906c91bfd90"
type input "1"
type input "yr-fn"
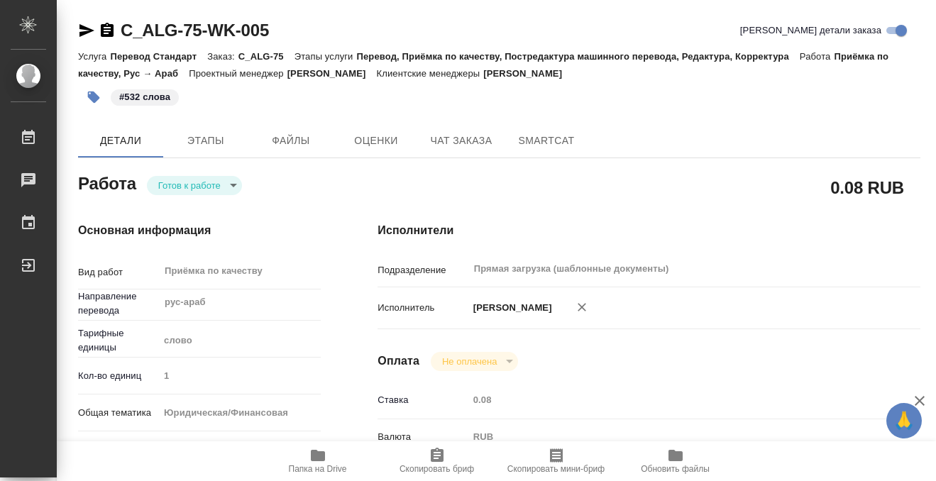
type input "5a8b8b956a9677013d343cfe"
checkbox input "true"
type input "11.08.2025 15:04"
type input "12.08.2025 11:00"
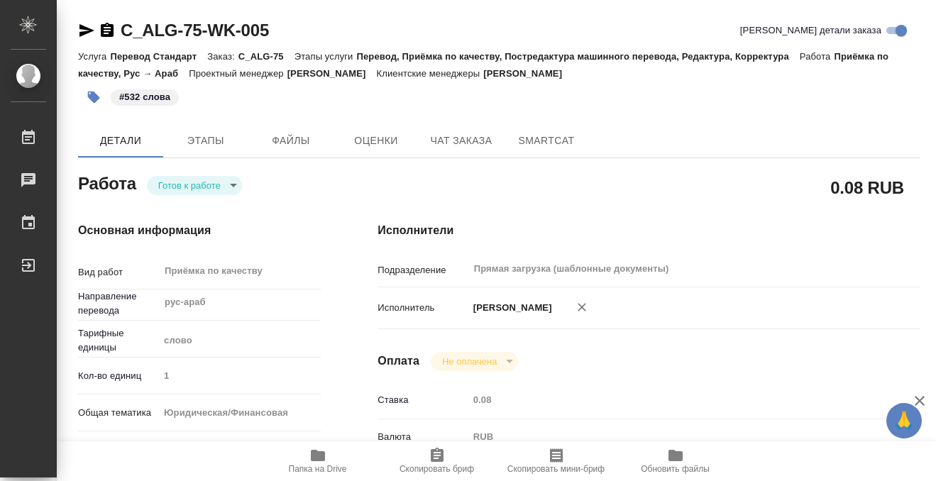
type input "Прямая загрузка (шаблонные документы)"
type input "notPayed"
type input "0.08"
type input "RUB"
type input "[PERSON_NAME]"
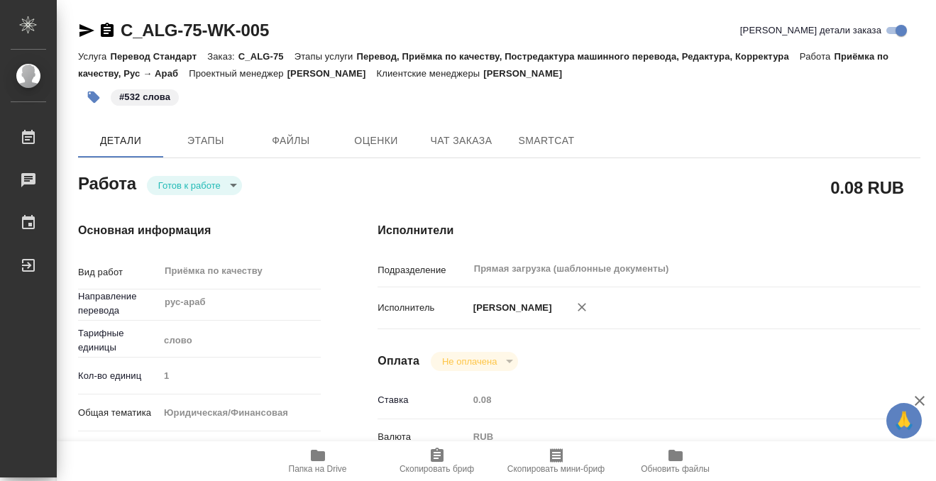
type input "C_ALG-75"
type input "Перевод Стандарт"
type input "Перевод, Приёмка по качеству, Постредактура машинного перевода, Редактура, Корр…"
type input "Димитриева Юлия"
type input "/Clients/АЛЬФА-ГРУПП/Orders/C_ALG-75"
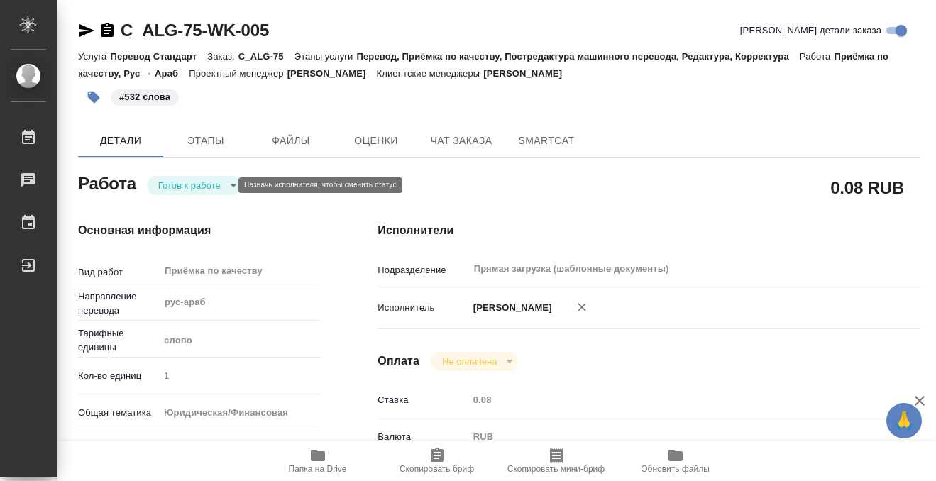
click at [217, 191] on body "🙏 .cls-1 fill:#fff; AWATERA Kobzeva Elizaveta Работы 0 Чаты График Выйти C_ALG-…" at bounding box center [468, 240] width 936 height 481
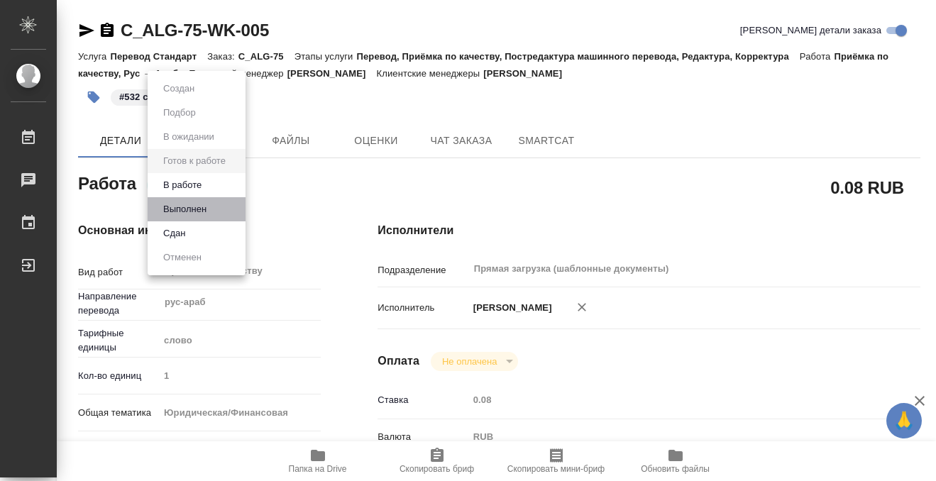
click at [213, 210] on li "Выполнен" at bounding box center [197, 209] width 98 height 24
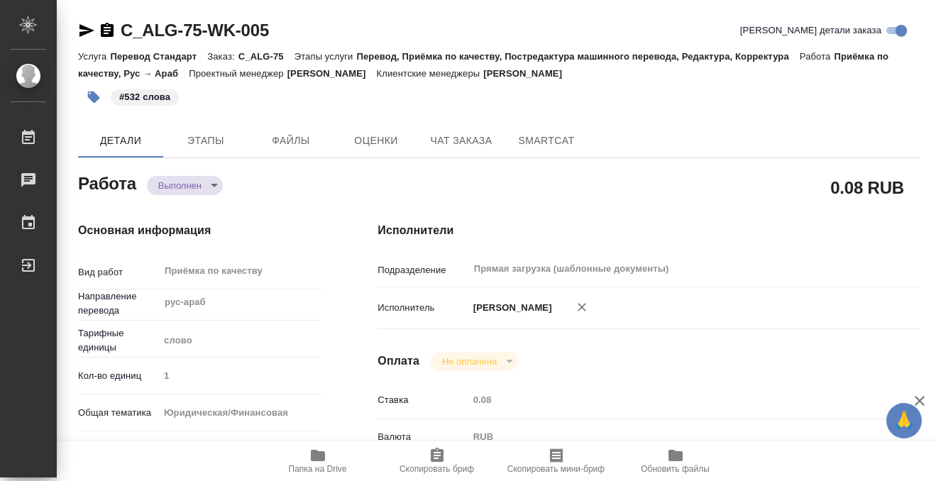
type textarea "x"
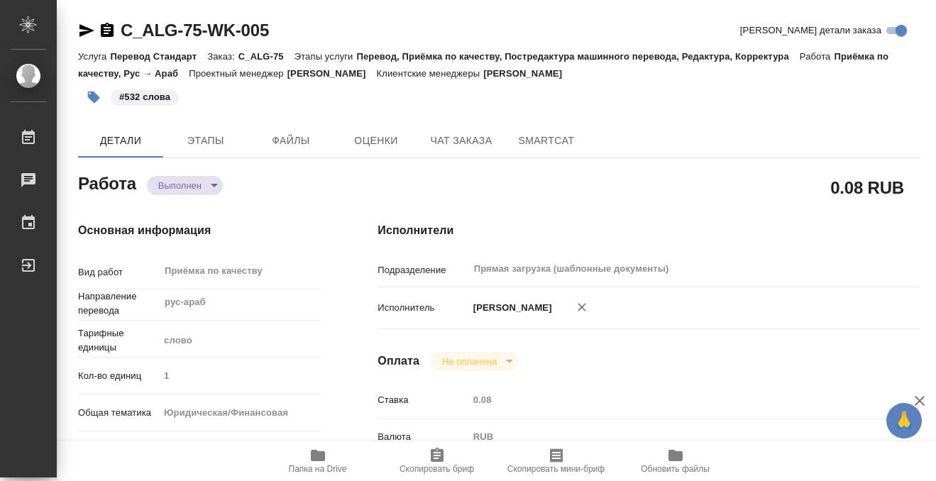
type textarea "x"
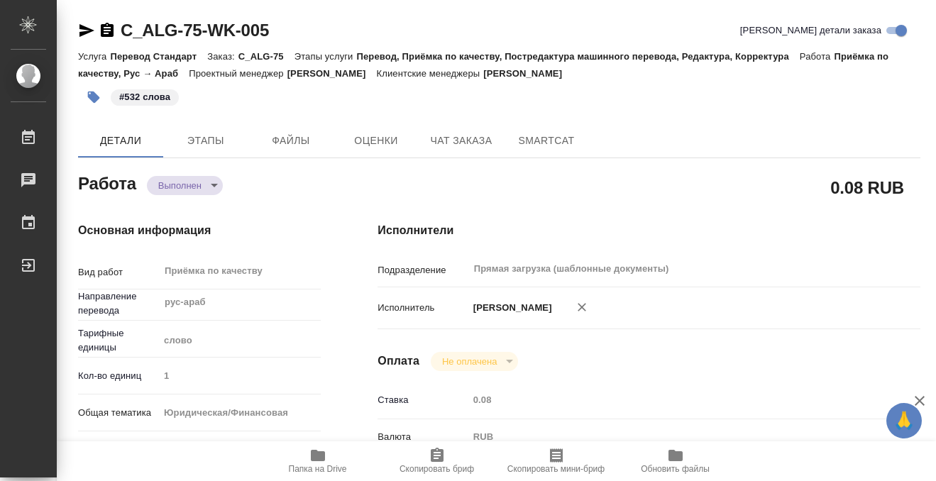
click at [105, 34] on icon "button" at bounding box center [107, 30] width 13 height 14
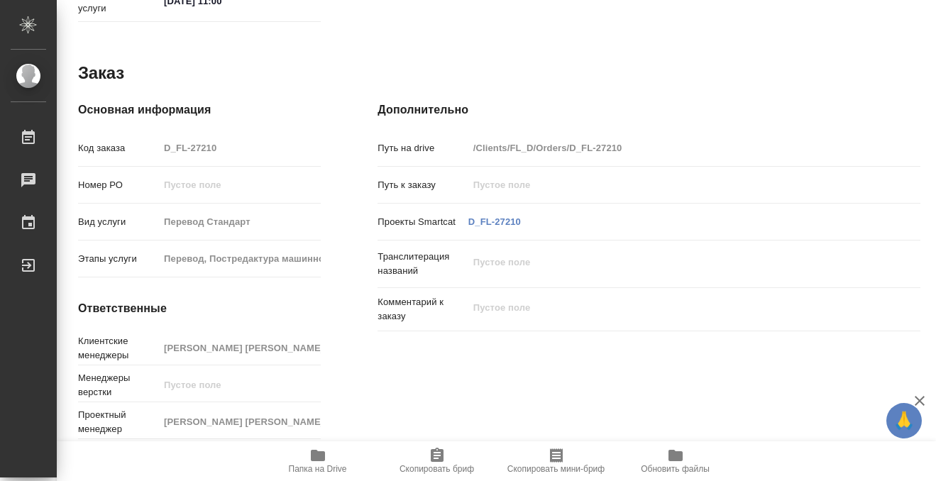
scroll to position [758, 0]
click at [310, 453] on icon "button" at bounding box center [317, 455] width 17 height 17
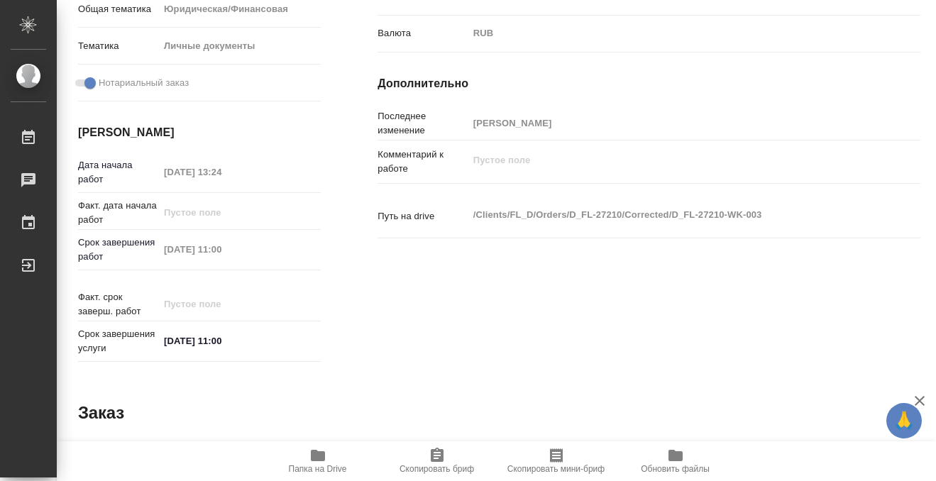
scroll to position [0, 0]
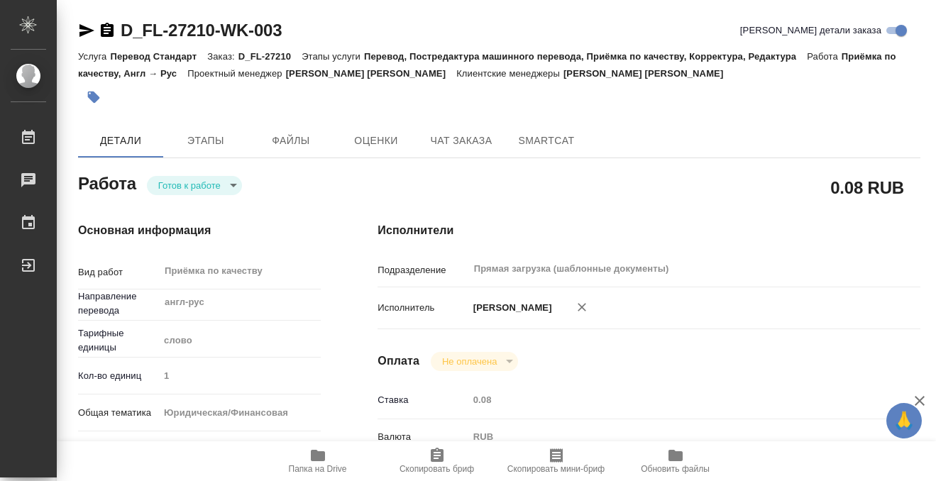
click at [100, 92] on icon "button" at bounding box center [94, 97] width 14 height 14
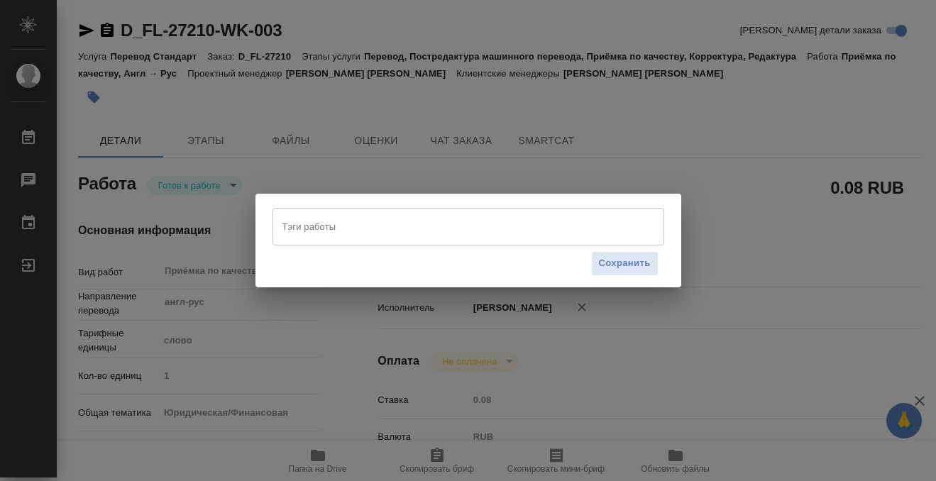
click at [362, 242] on div "Тэги работы" at bounding box center [469, 226] width 392 height 37
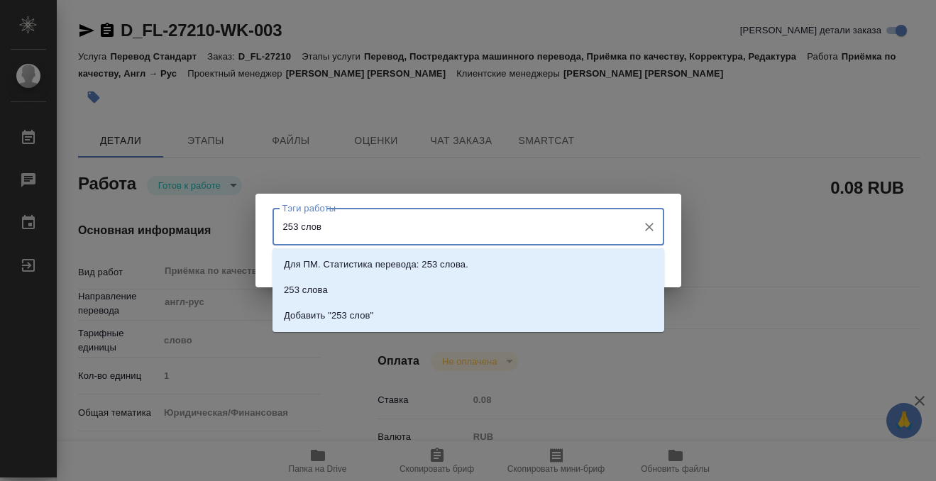
type input "253 слова"
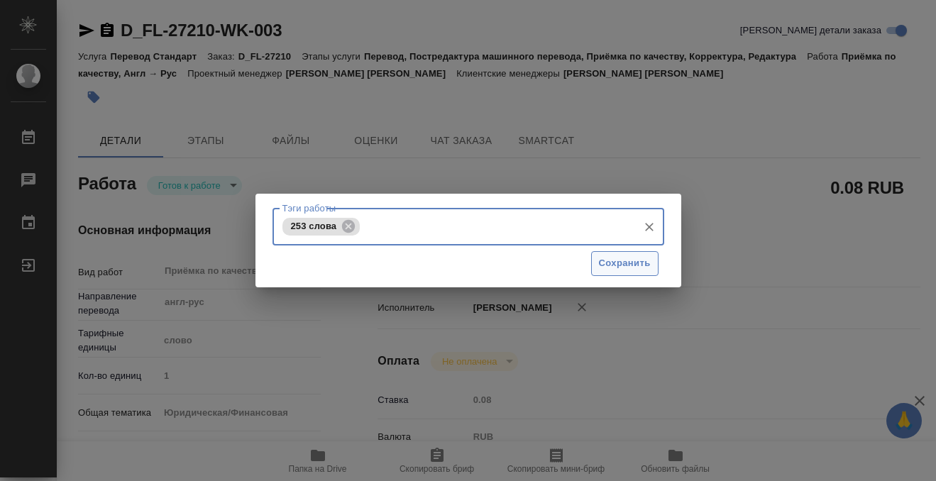
click at [639, 261] on span "Сохранить" at bounding box center [625, 264] width 52 height 16
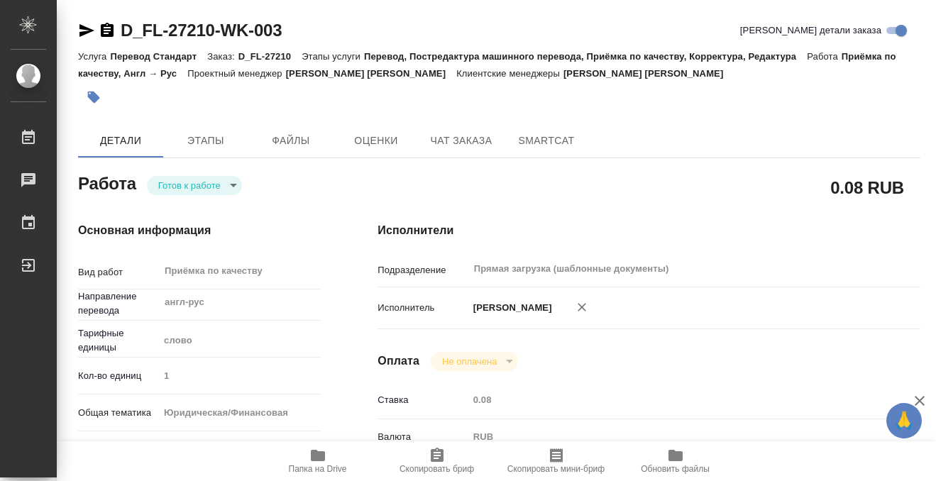
type input "readyForWork"
type input "англ-рус"
type input "5a8b1489cc6b4906c91bfd90"
type input "1"
type input "yr-fn"
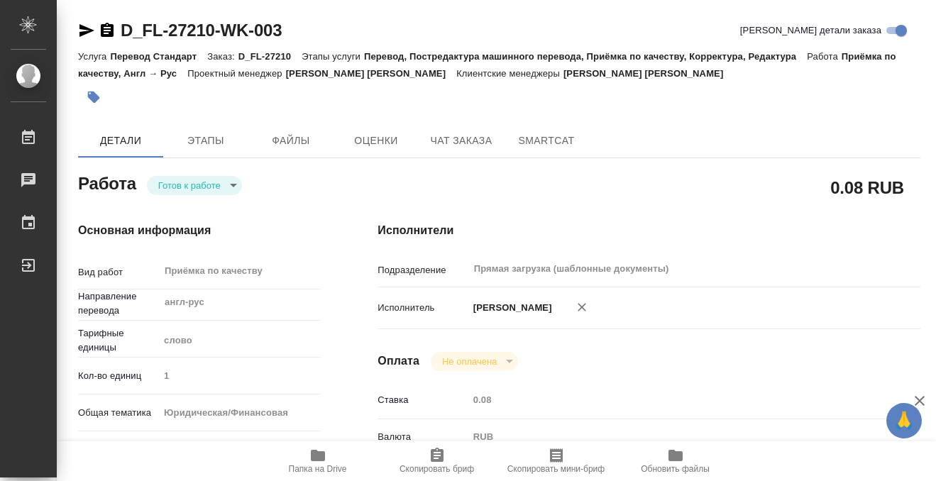
type input "5a8b8b956a9677013d343cfe"
checkbox input "true"
type input "[DATE] 13:24"
type input "[DATE] 11:00"
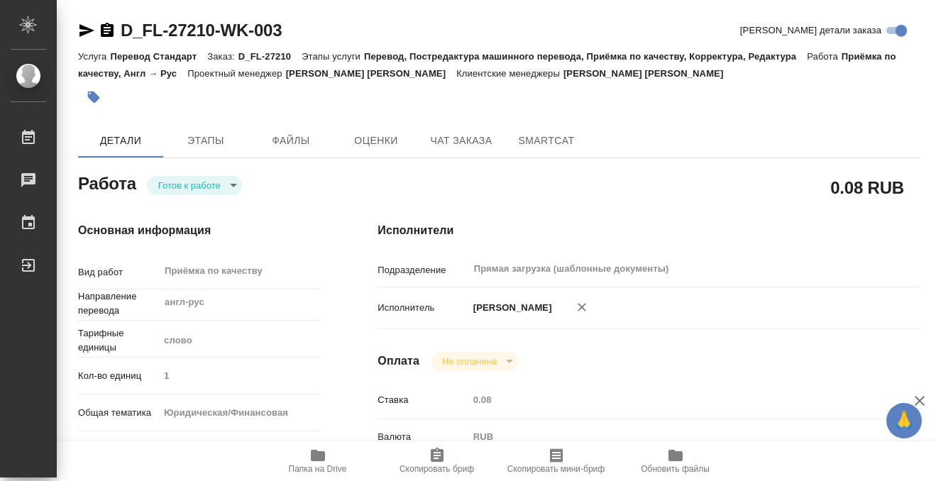
type input "Прямая загрузка (шаблонные документы)"
type input "notPayed"
type input "0.08"
type input "RUB"
type input "[PERSON_NAME]"
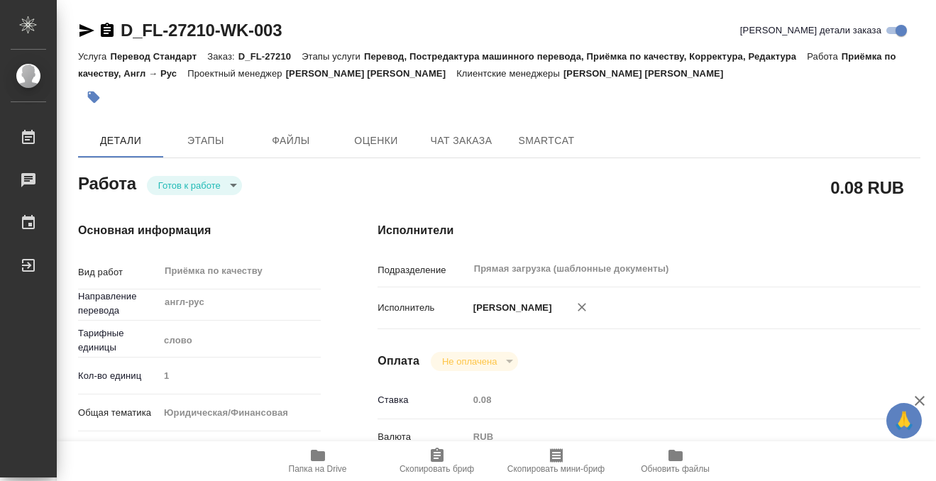
type input "D_FL-27210"
type input "Перевод Стандарт"
type input "Перевод, Постредактура машинного перевода, Приёмка по качеству, Корректура, Ред…"
type input "[PERSON_NAME] [PERSON_NAME]"
type input "/Clients/FL_D/Orders/D_FL-27210"
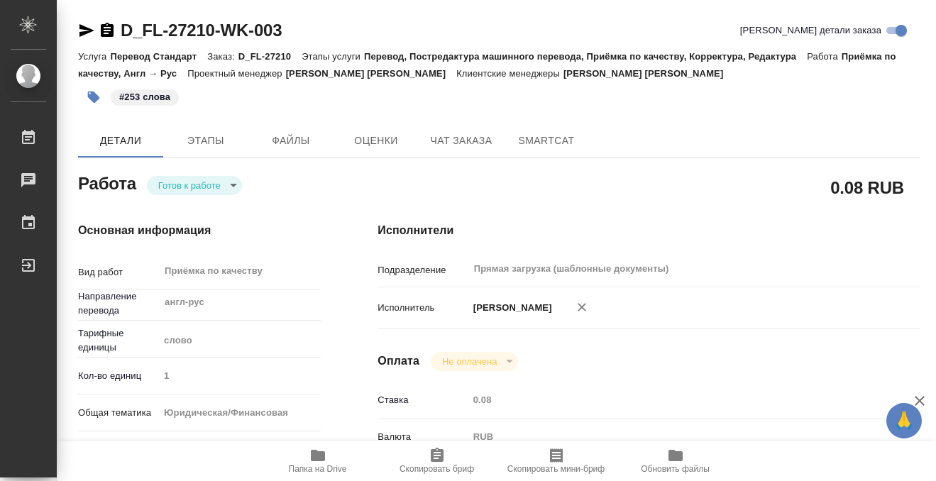
click at [209, 182] on body "🙏 .cls-1 fill:#fff; AWATERA [PERSON_NAME] 0 Чаты График Выйти D_FL-27210-WK-003…" at bounding box center [468, 240] width 936 height 481
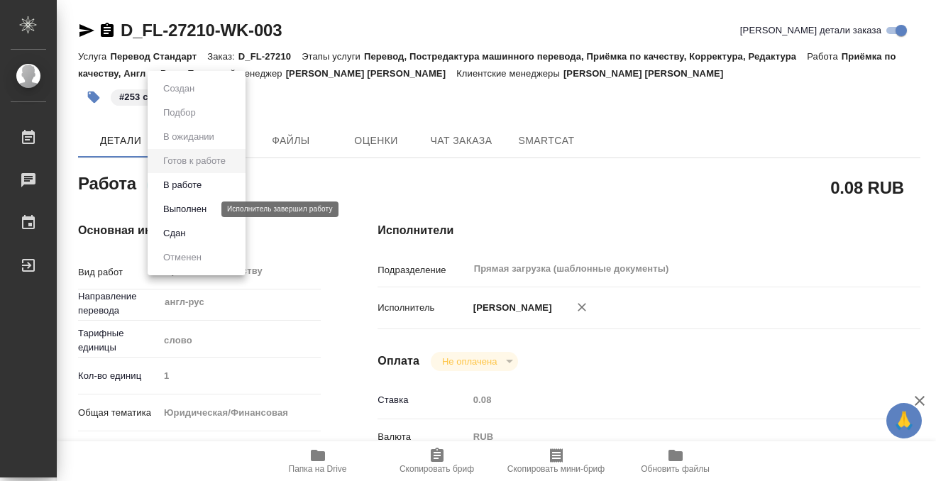
click at [207, 213] on button "Выполнен" at bounding box center [185, 210] width 52 height 16
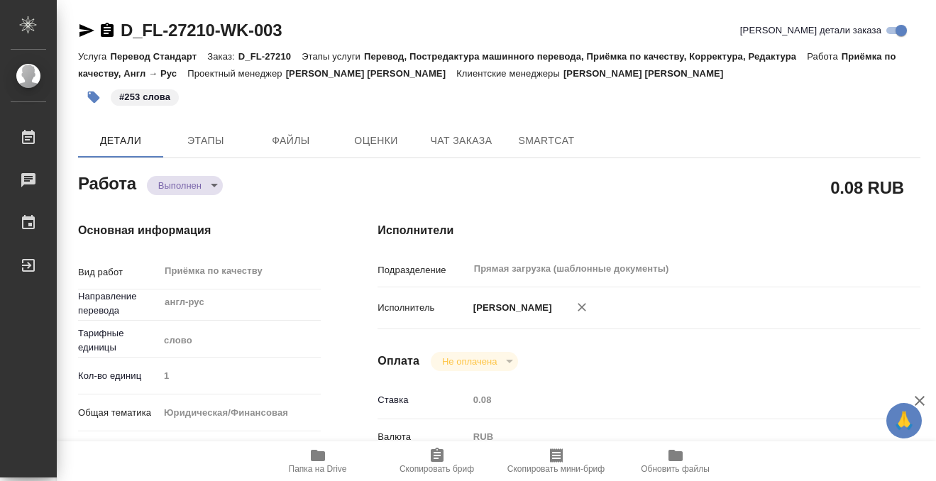
type textarea "x"
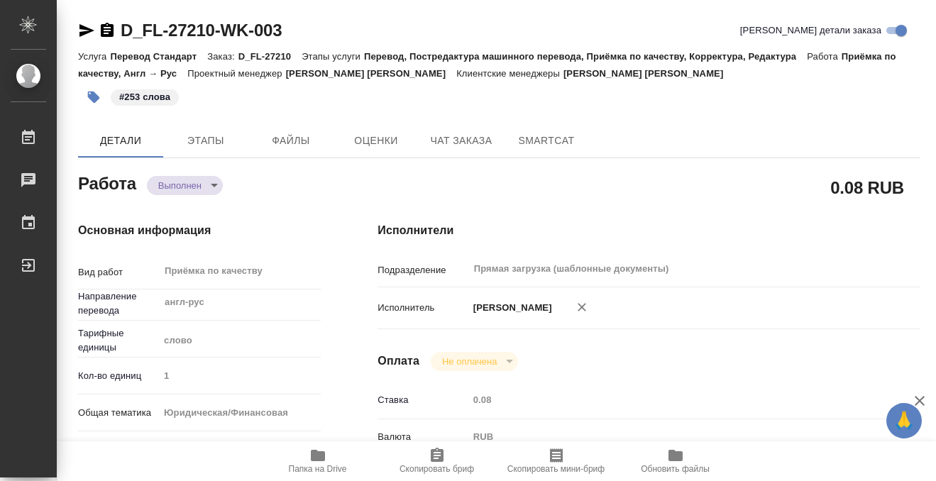
type textarea "x"
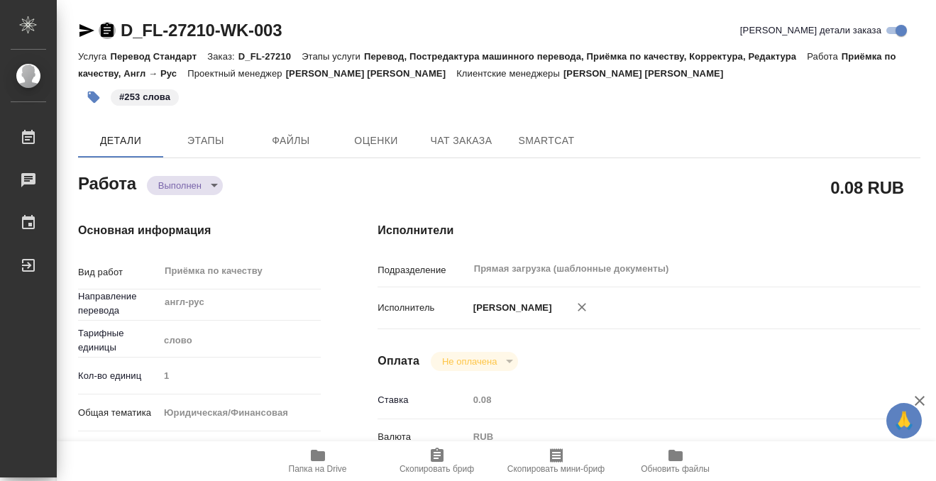
click at [104, 26] on icon "button" at bounding box center [107, 30] width 13 height 14
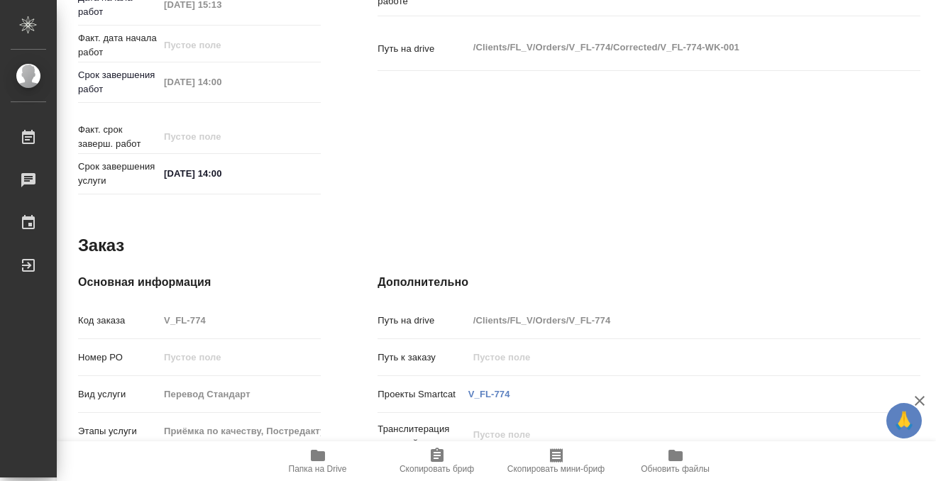
scroll to position [758, 0]
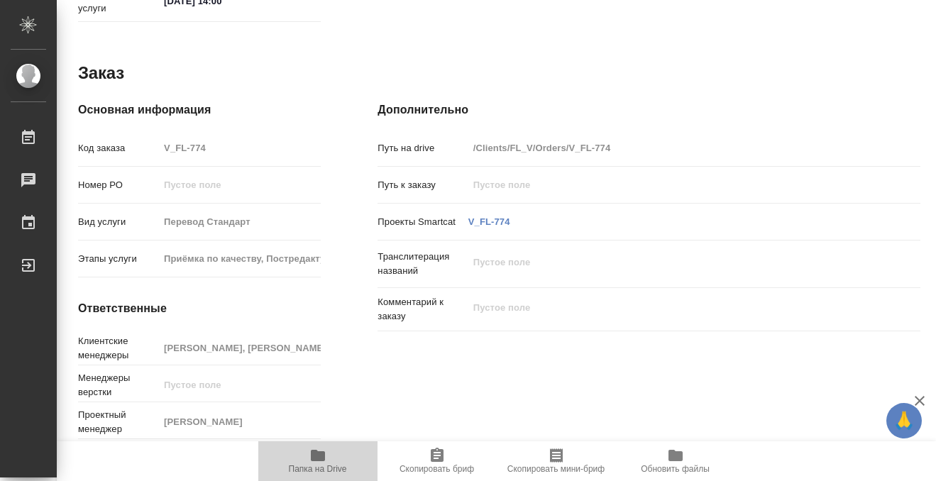
click at [315, 447] on icon "button" at bounding box center [317, 455] width 17 height 17
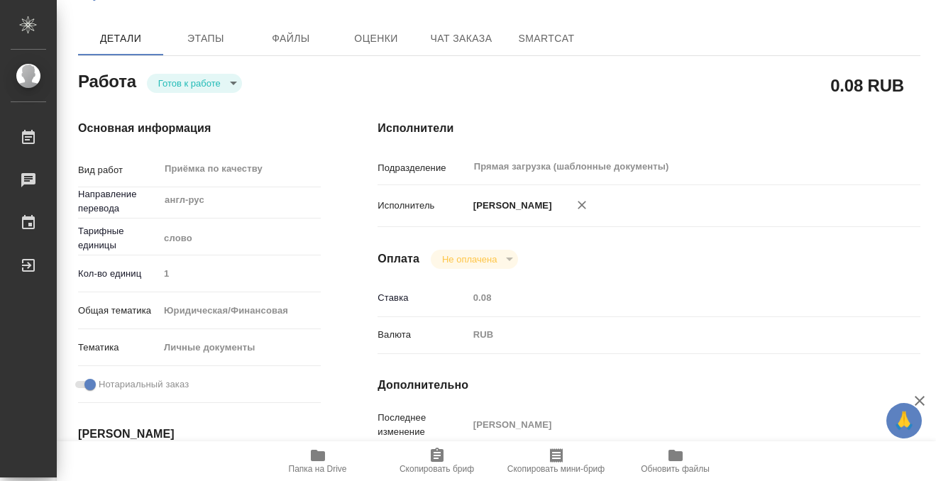
scroll to position [0, 0]
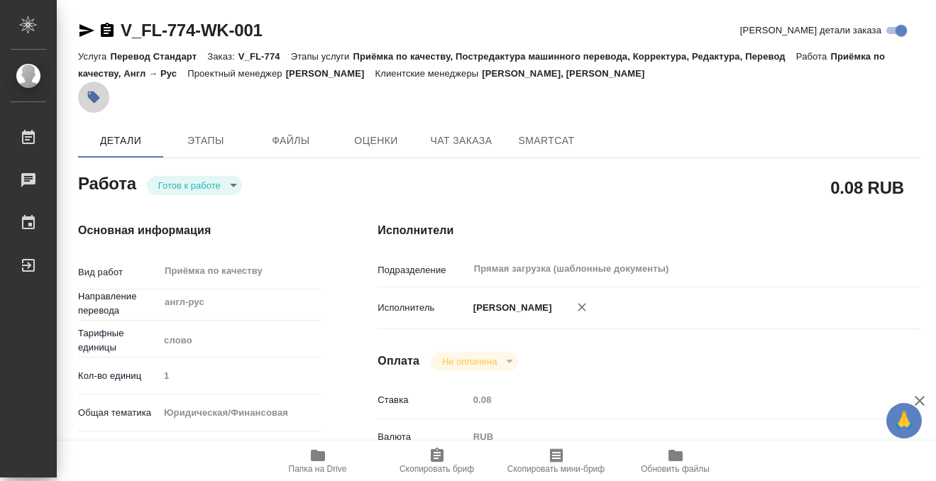
click at [86, 92] on button "button" at bounding box center [93, 97] width 31 height 31
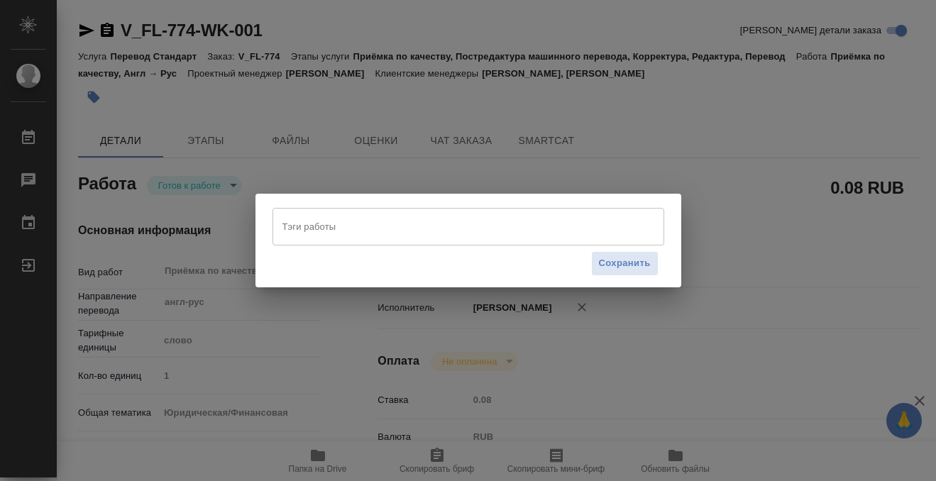
click at [307, 235] on input "Тэги работы" at bounding box center [455, 226] width 352 height 24
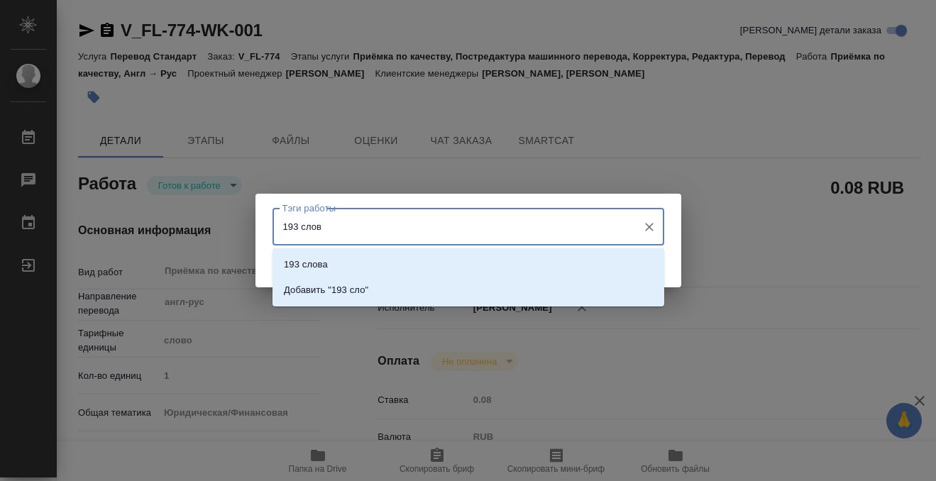
type input "193 слова"
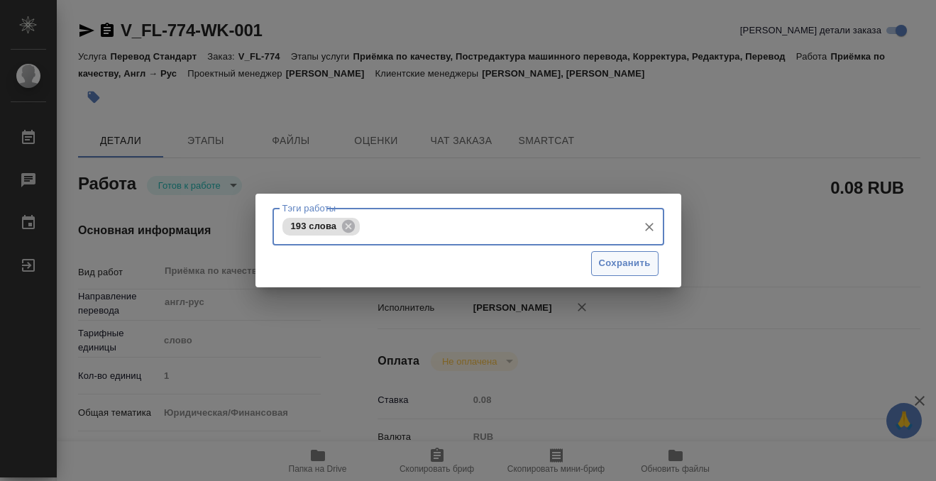
click at [597, 265] on button "Сохранить" at bounding box center [624, 263] width 67 height 25
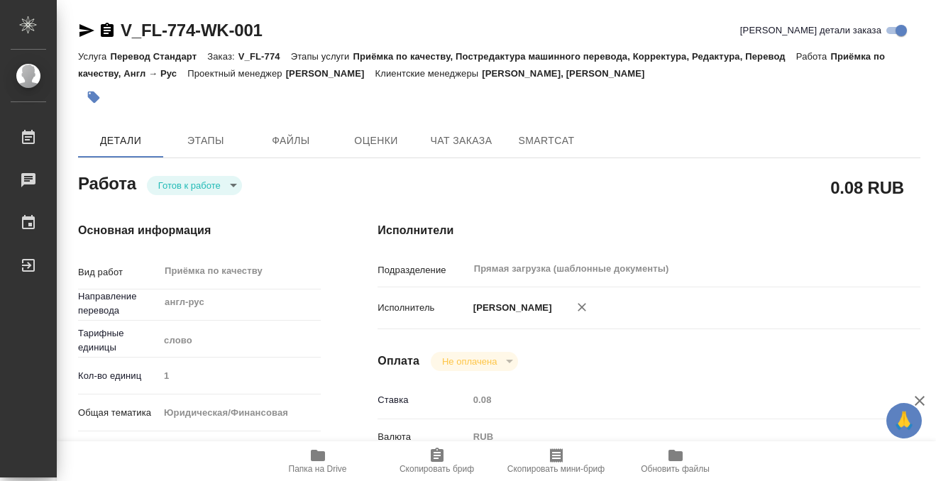
type input "readyForWork"
type input "англ-рус"
type input "5a8b1489cc6b4906c91bfd90"
type input "1"
type input "yr-fn"
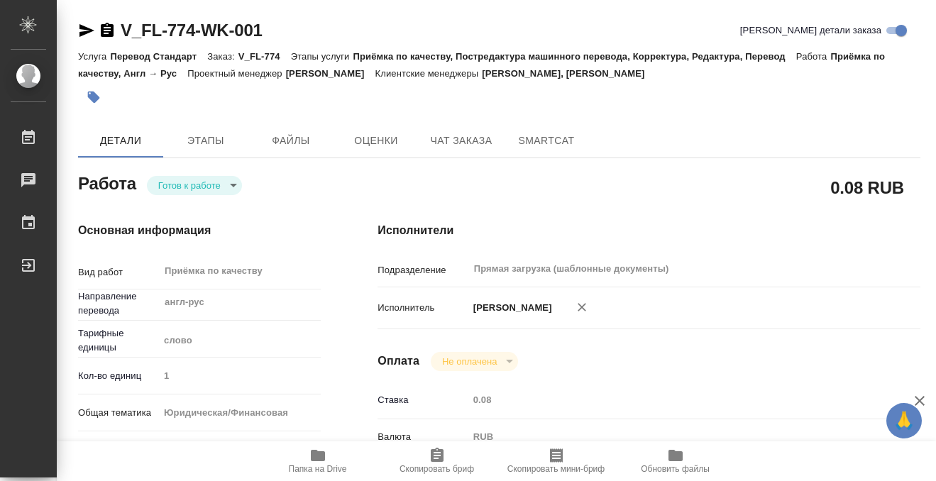
type input "5a8b8b956a9677013d343cfe"
checkbox input "true"
type input "[DATE] 15:13"
type input "[DATE] 14:00"
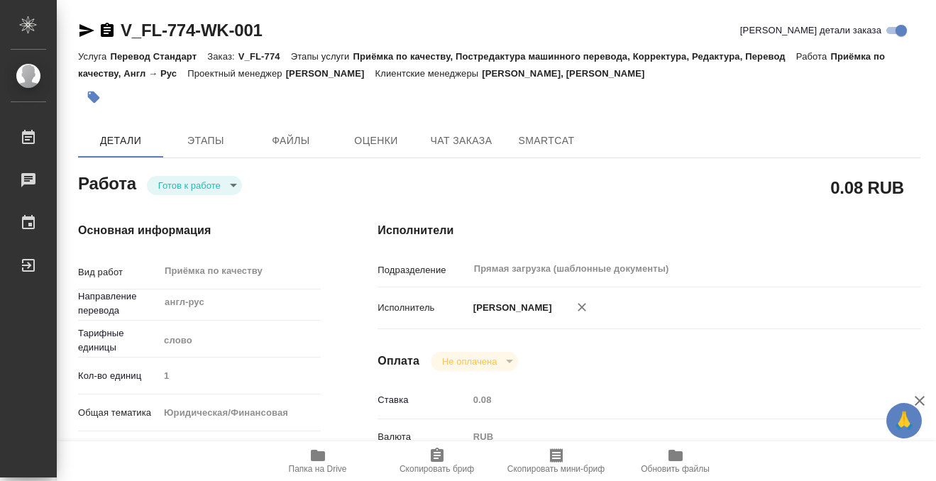
type input "Прямая загрузка (шаблонные документы)"
type input "notPayed"
type input "0.08"
type input "RUB"
type input "[PERSON_NAME]"
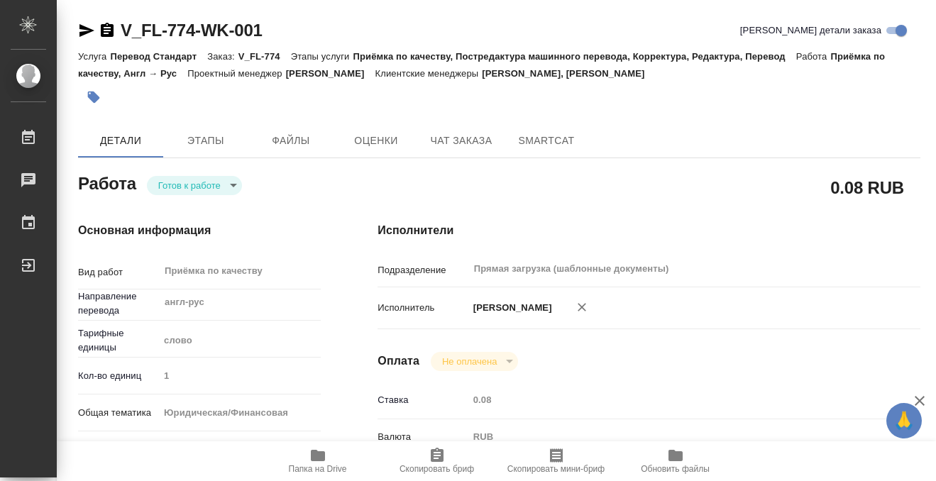
type input "V_FL-774"
type input "Перевод Стандарт"
type input "Приёмка по качеству, Постредактура машинного перевода, Корректура, Редактура, П…"
type input "[PERSON_NAME], [PERSON_NAME]"
type input "/Clients/FL_V/Orders/V_FL-774"
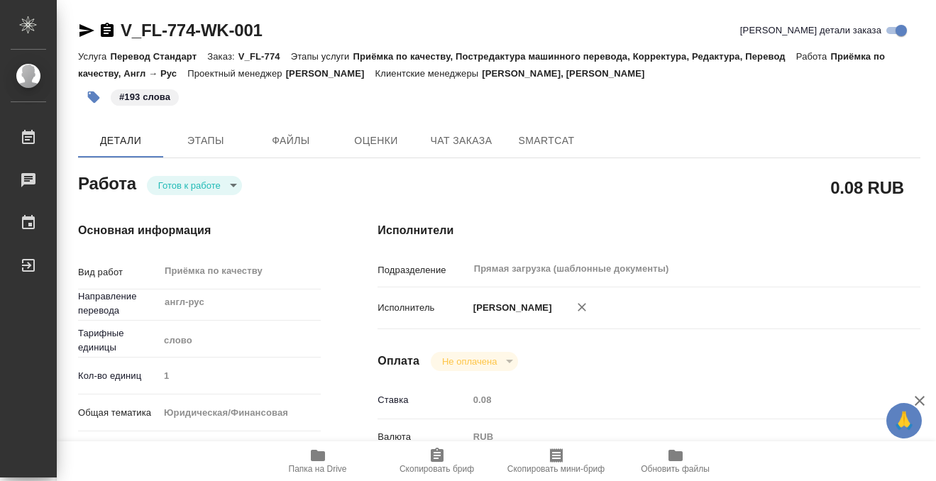
click at [224, 186] on body "🙏 .cls-1 fill:#fff; AWATERA Kobzeva [PERSON_NAME] 0 Чаты График Выйти V_FL-774-…" at bounding box center [468, 240] width 936 height 481
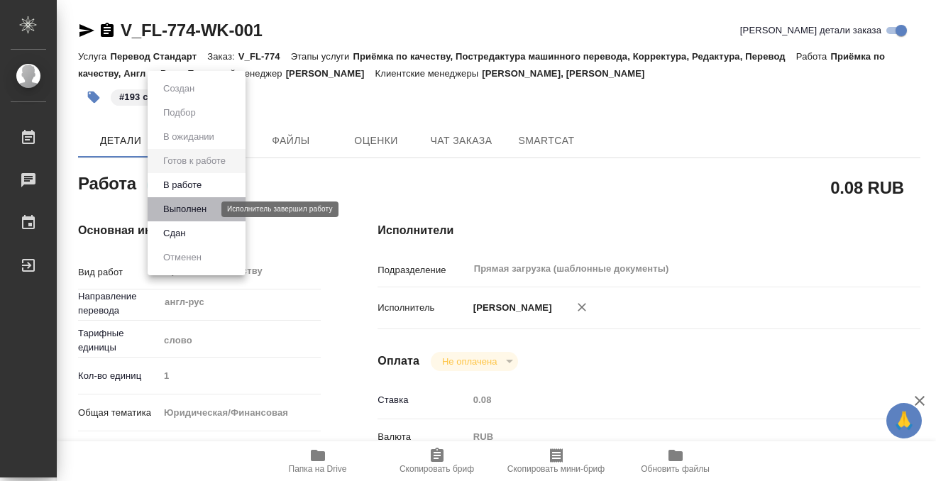
click at [202, 207] on button "Выполнен" at bounding box center [185, 210] width 52 height 16
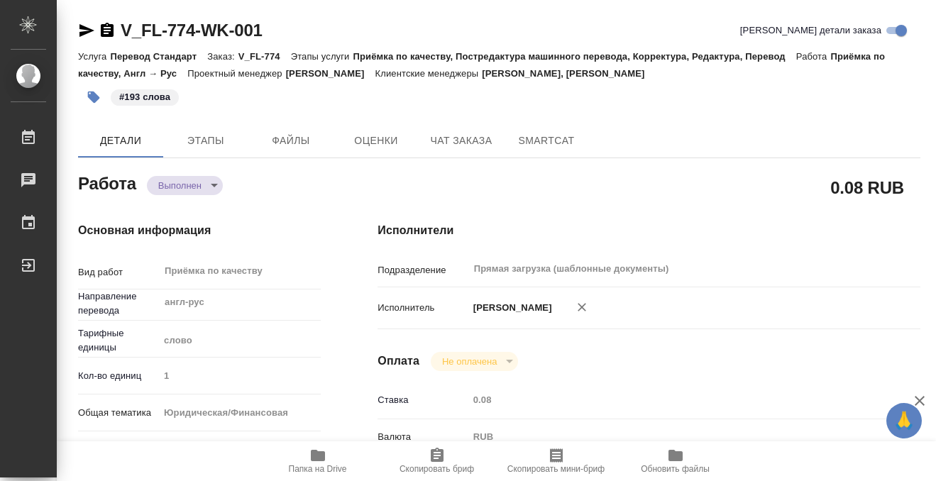
type textarea "x"
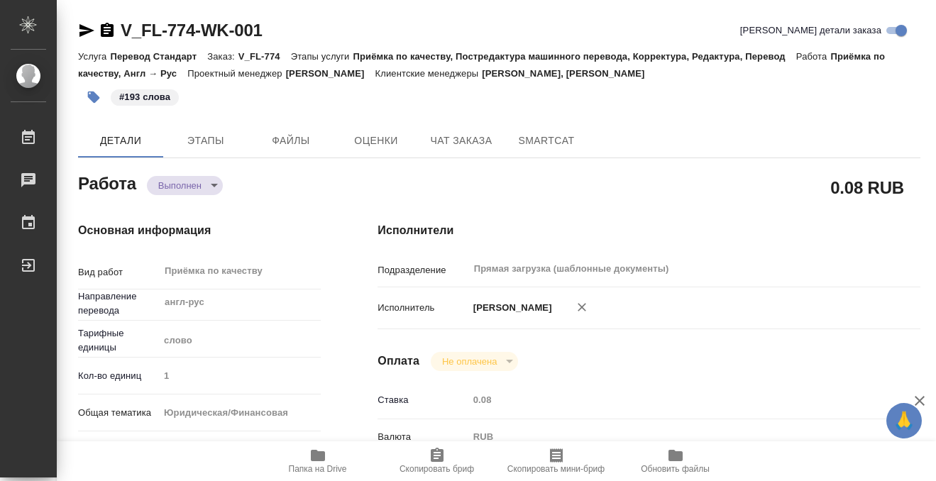
type textarea "x"
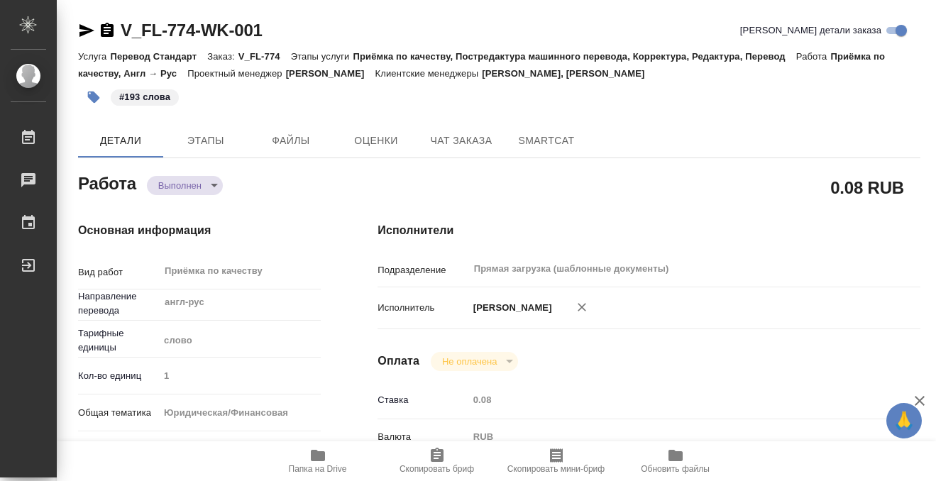
type textarea "x"
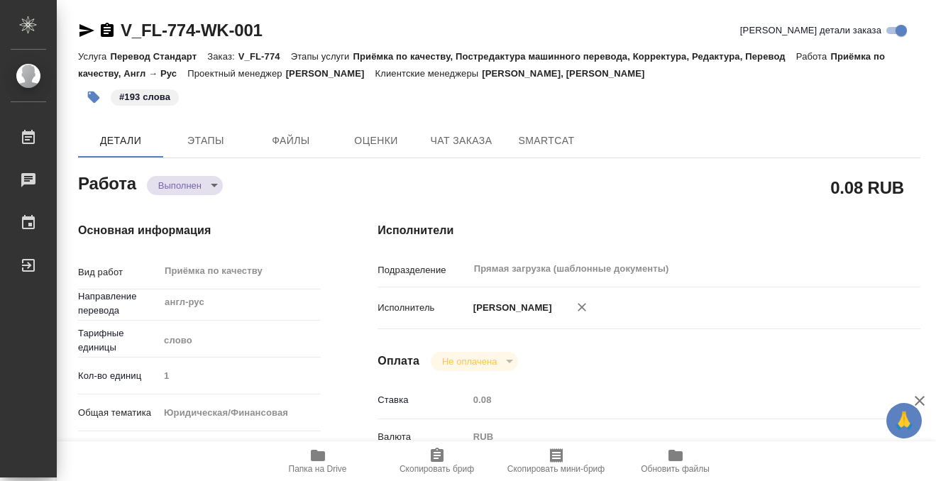
click at [106, 24] on icon "button" at bounding box center [107, 30] width 13 height 14
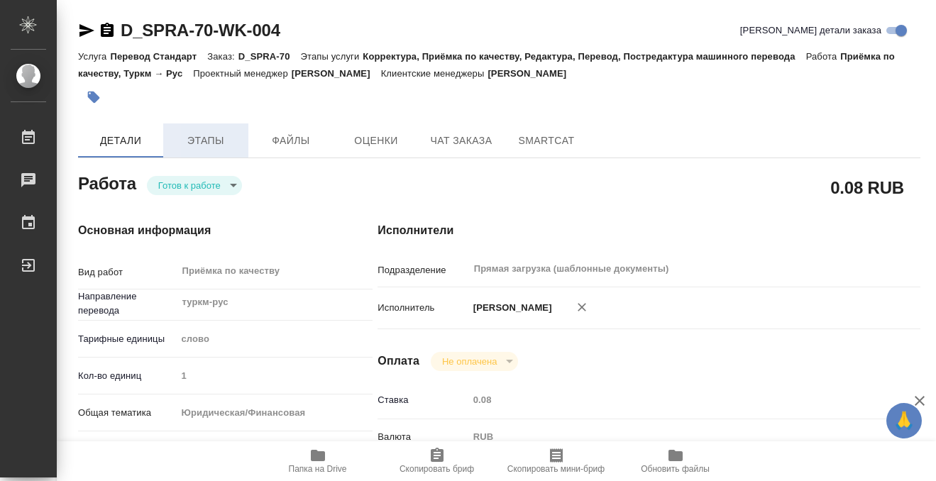
click at [207, 142] on span "Этапы" at bounding box center [206, 141] width 68 height 18
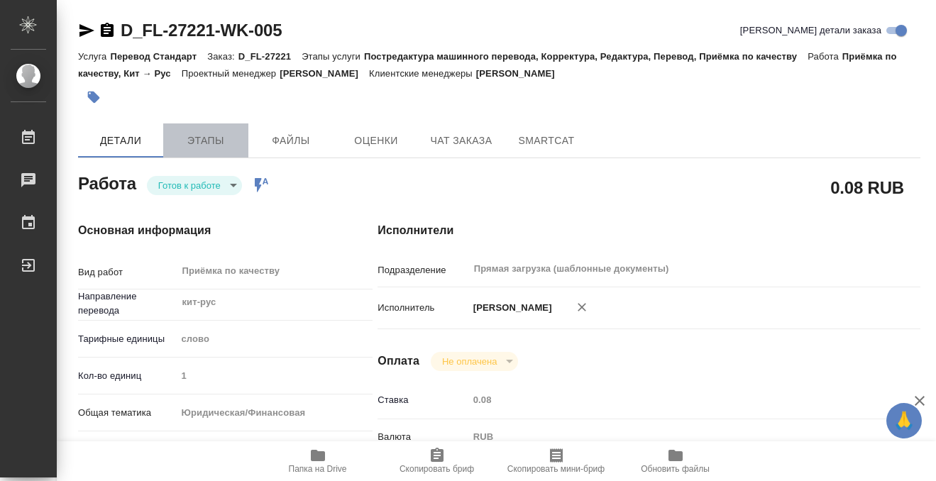
click at [200, 131] on button "Этапы" at bounding box center [205, 140] width 85 height 34
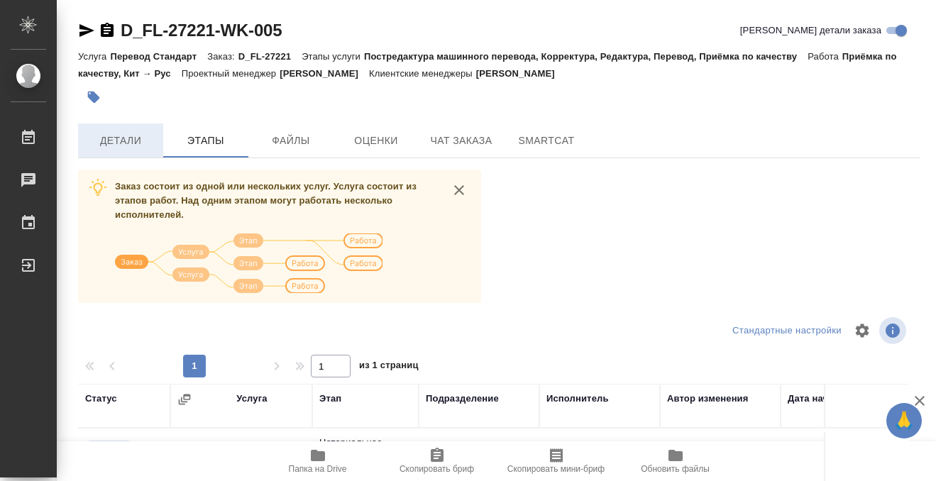
click at [143, 137] on span "Детали" at bounding box center [121, 141] width 68 height 18
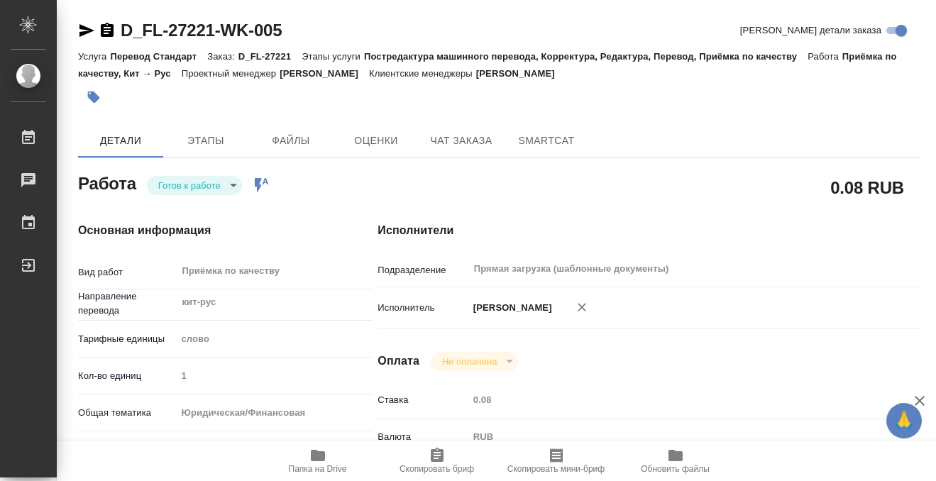
type textarea "x"
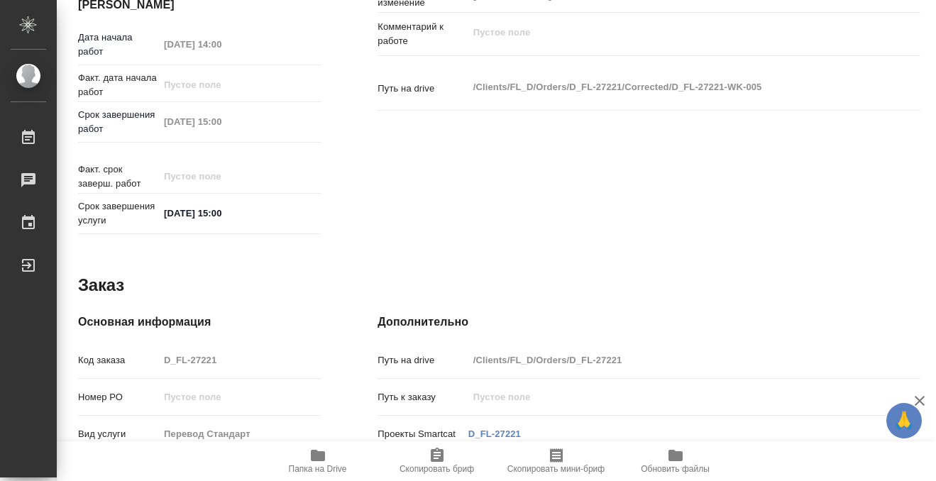
type textarea "x"
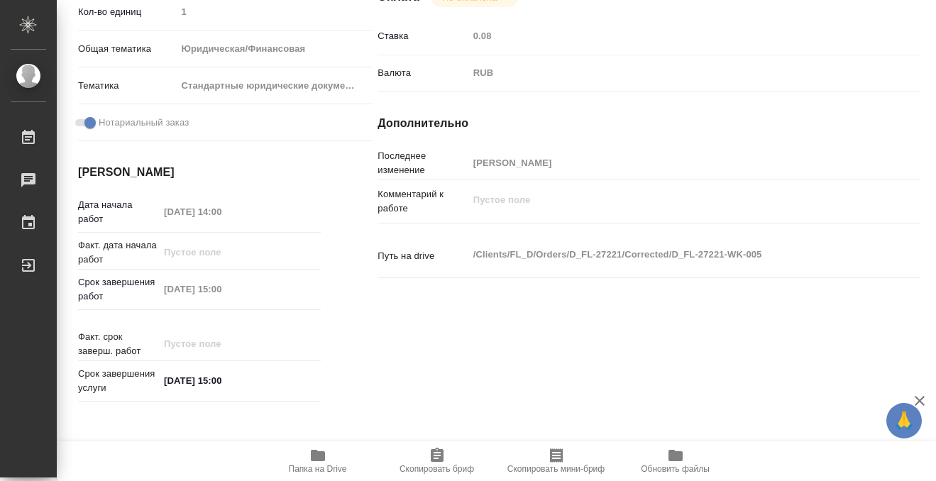
scroll to position [758, 0]
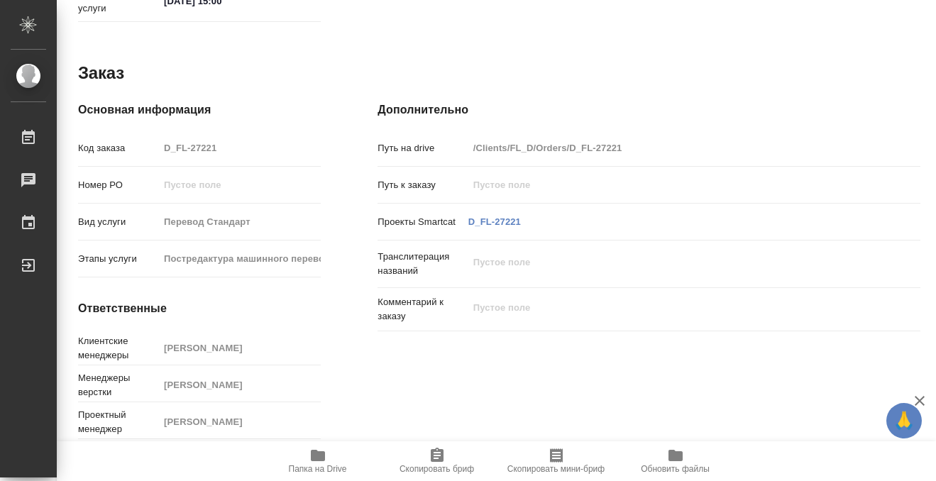
click at [326, 456] on icon "button" at bounding box center [317, 455] width 17 height 17
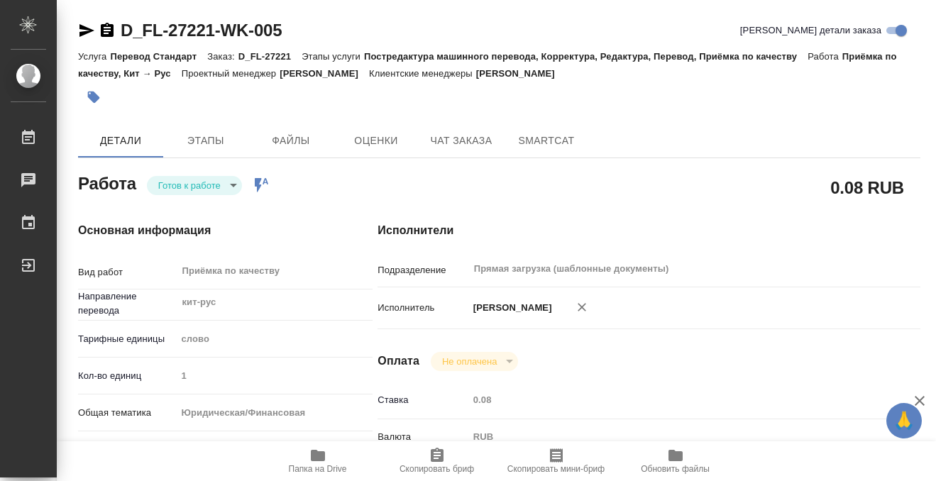
click at [109, 27] on icon "button" at bounding box center [107, 30] width 17 height 17
click at [89, 92] on icon "button" at bounding box center [94, 98] width 12 height 12
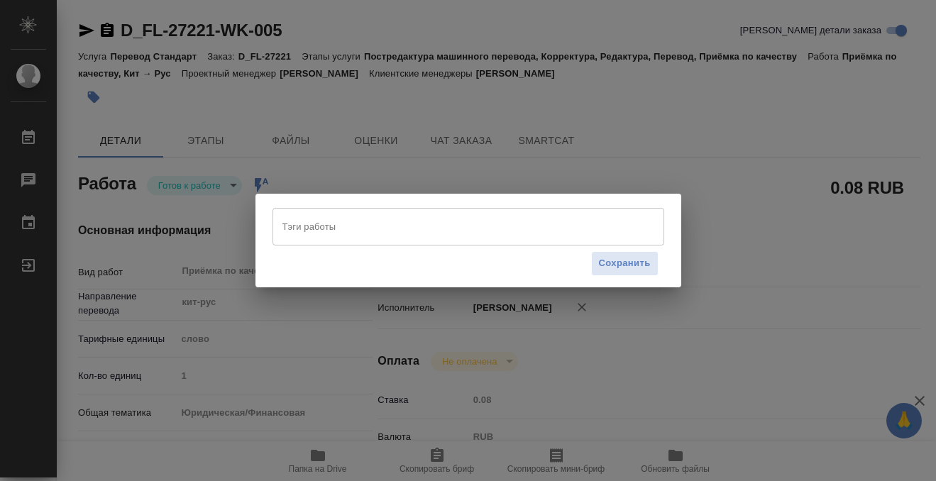
click at [308, 219] on input "Тэги работы" at bounding box center [455, 226] width 352 height 24
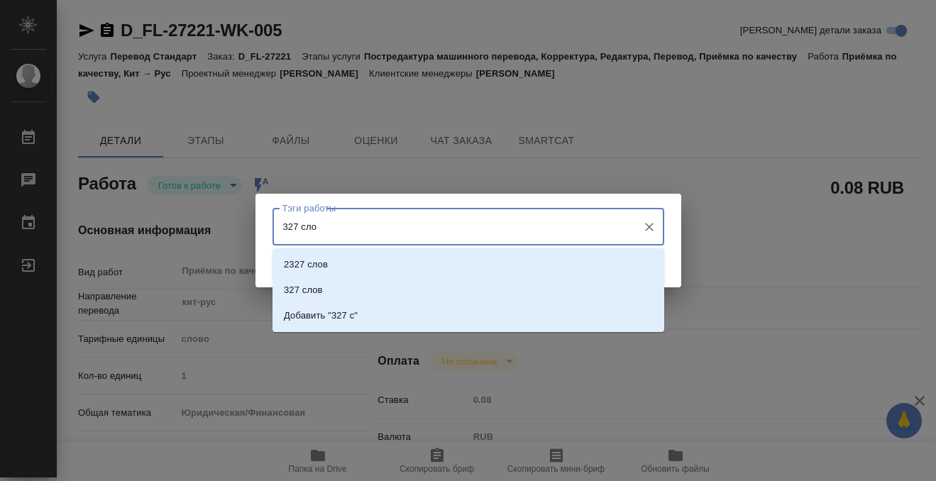
type input "327 слов"
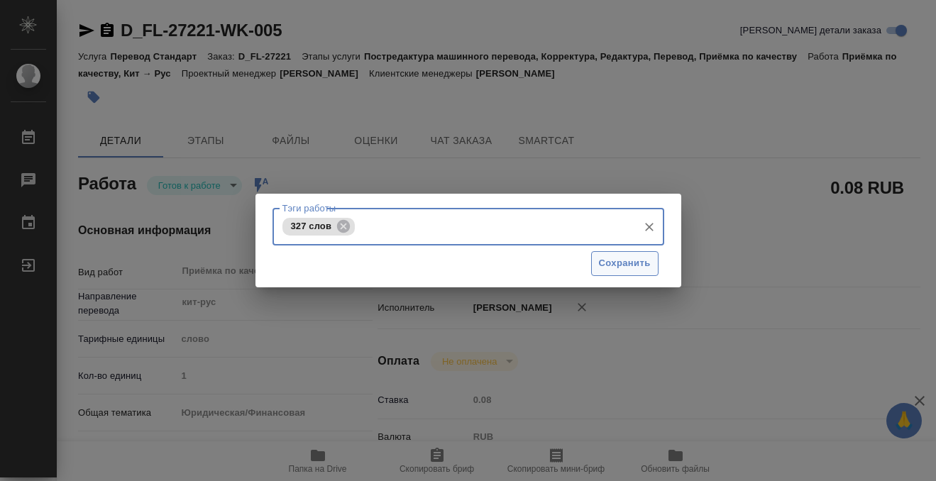
click at [610, 268] on span "Сохранить" at bounding box center [625, 264] width 52 height 16
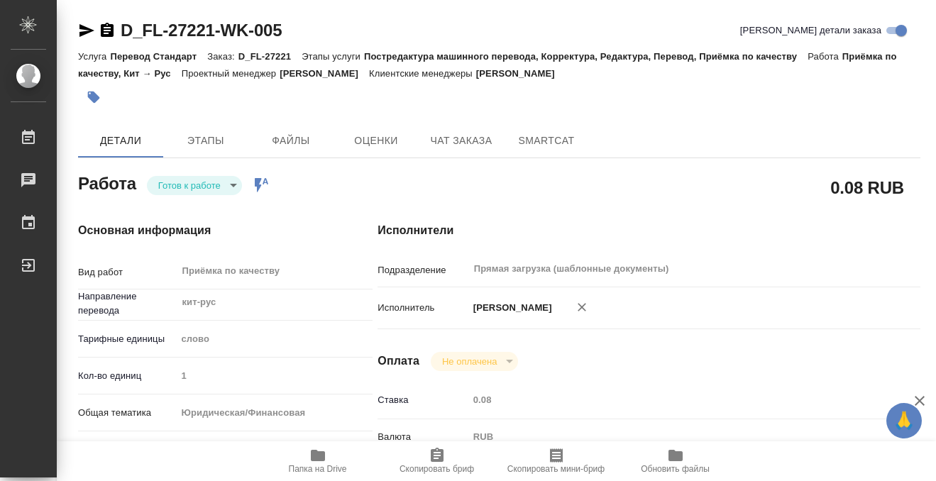
type input "readyForWork"
type textarea "Приёмка по качеству"
type textarea "x"
type input "кит-рус"
type input "5a8b1489cc6b4906c91bfd90"
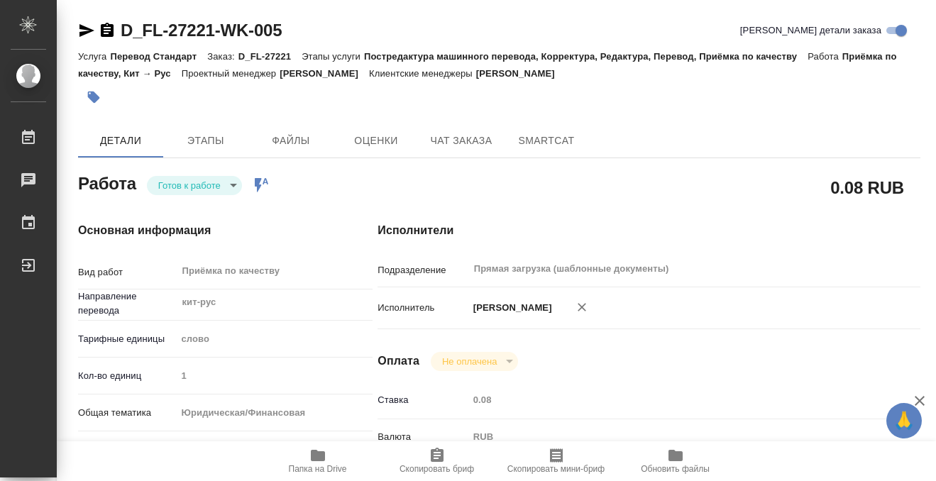
type input "1"
type input "yr-fn"
type input "5f647205b73bc97568ca66bf"
checkbox input "true"
type input "12.08.2025 14:00"
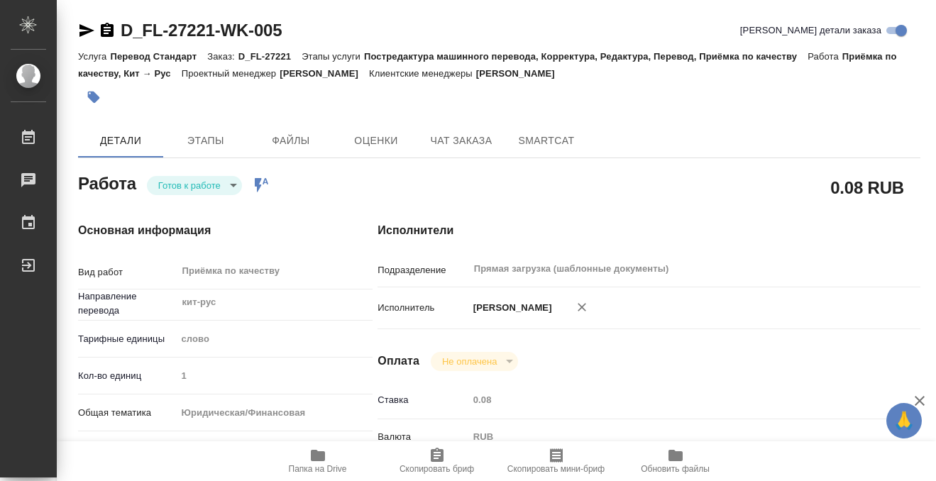
type input "[DATE] 15:00"
type input "Прямая загрузка (шаблонные документы)"
type input "notPayed"
type input "0.08"
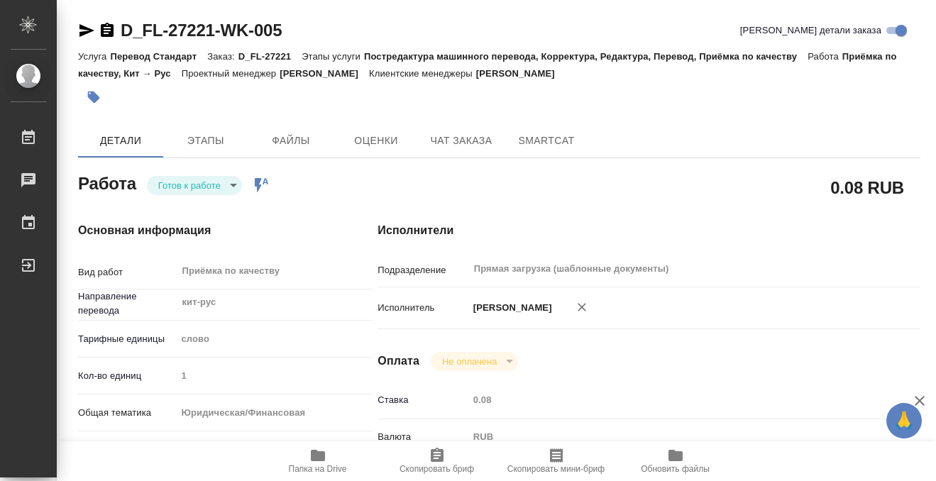
type input "RUB"
type input "[PERSON_NAME]"
type textarea "x"
type textarea "/Clients/FL_D/Orders/D_FL-27221/Corrected/D_FL-27221-WK-005"
type textarea "x"
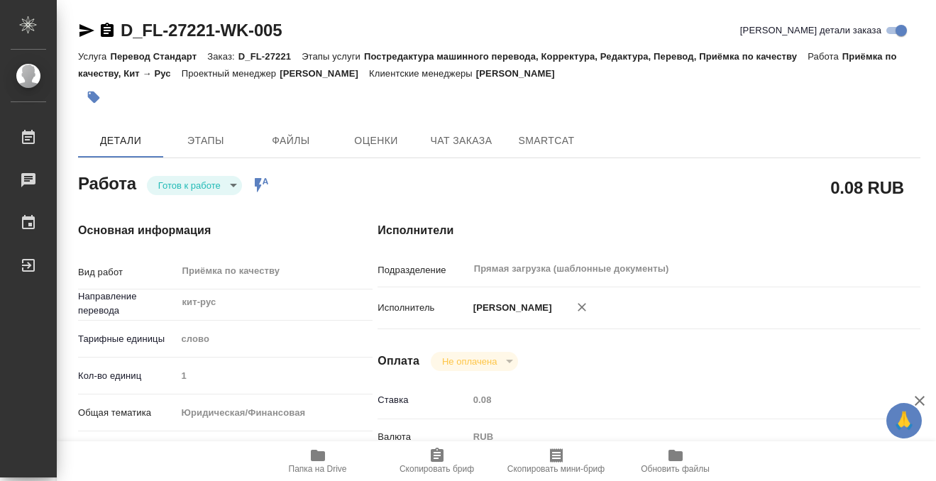
type input "D_FL-27221"
type input "Перевод Стандарт"
type input "Постредактура машинного перевода, Корректура, Редактура, Перевод, Приёмка по ка…"
type input "Булахова Елена"
type input "[PERSON_NAME]"
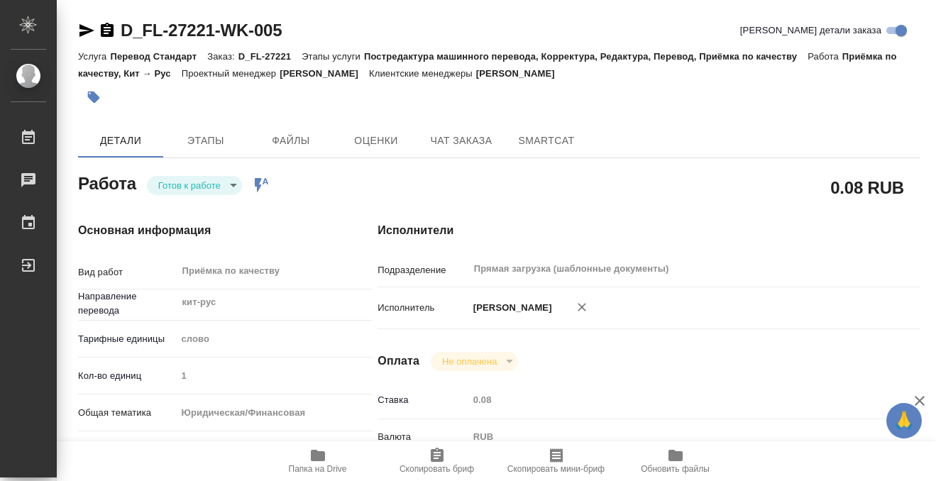
type input "/Clients/FL_D/Orders/D_FL-27221"
type textarea "x"
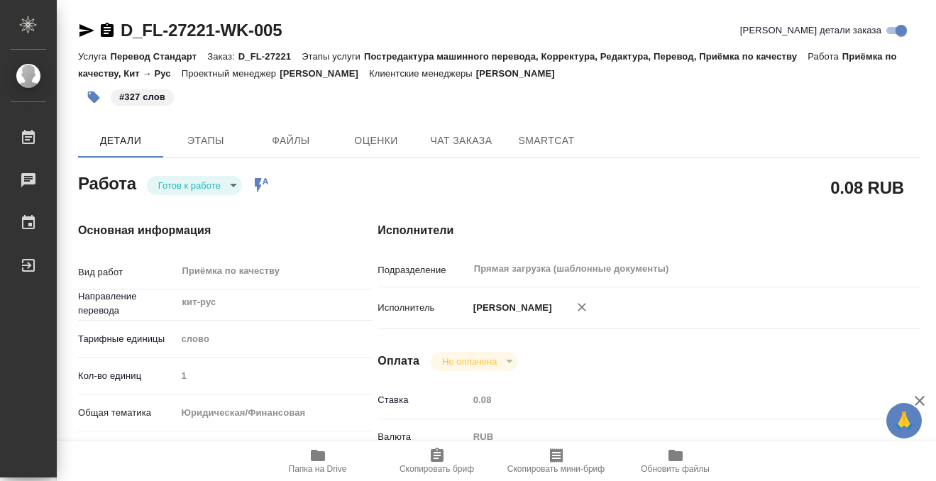
type textarea "x"
click at [187, 192] on body "🙏 .cls-1 fill:#fff; AWATERA Kobzeva Elizaveta Работы 0 Чаты График Выйти D_FL-2…" at bounding box center [468, 240] width 936 height 481
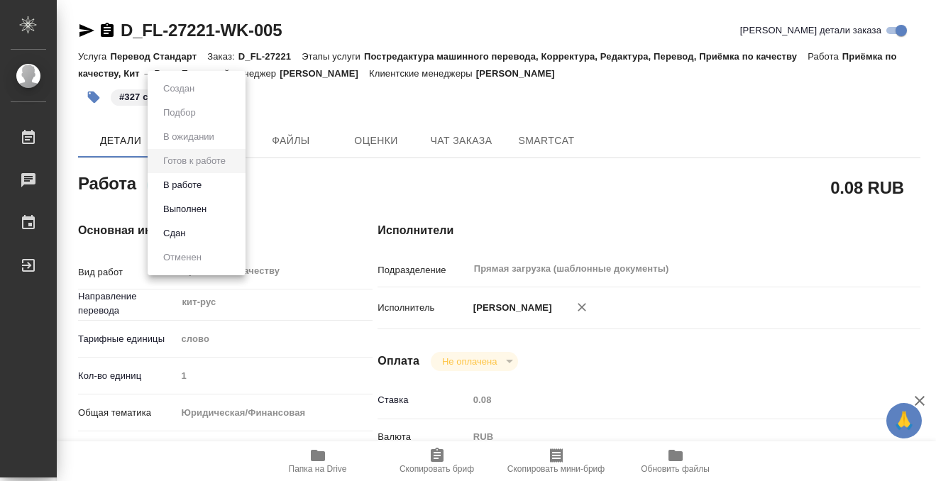
type textarea "x"
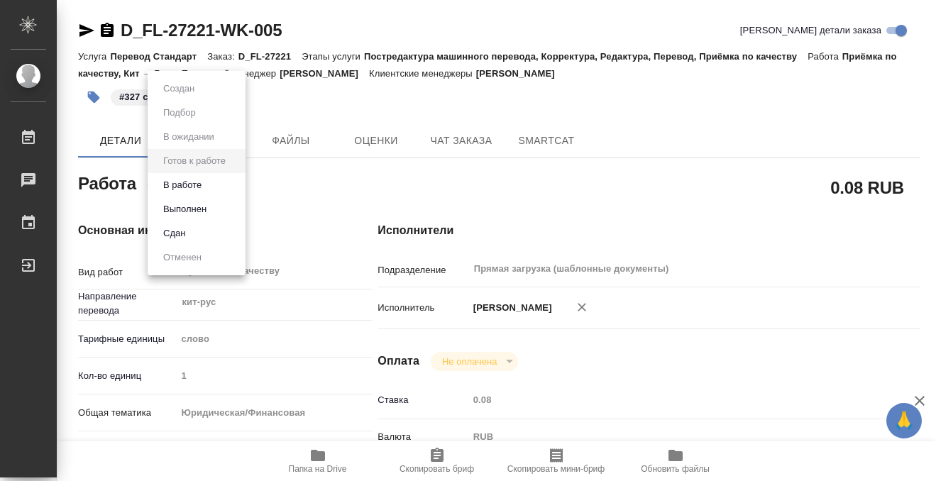
click at [193, 97] on button "Выполнен" at bounding box center [179, 89] width 40 height 16
type textarea "x"
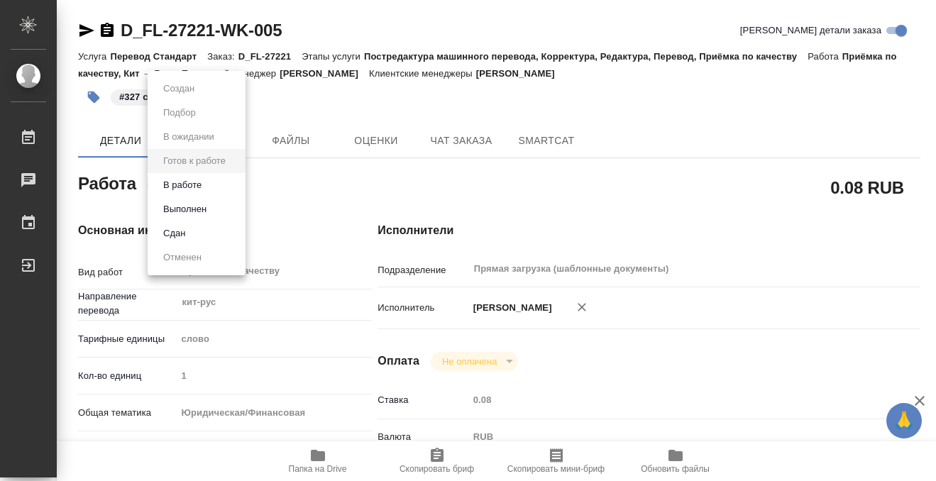
type textarea "x"
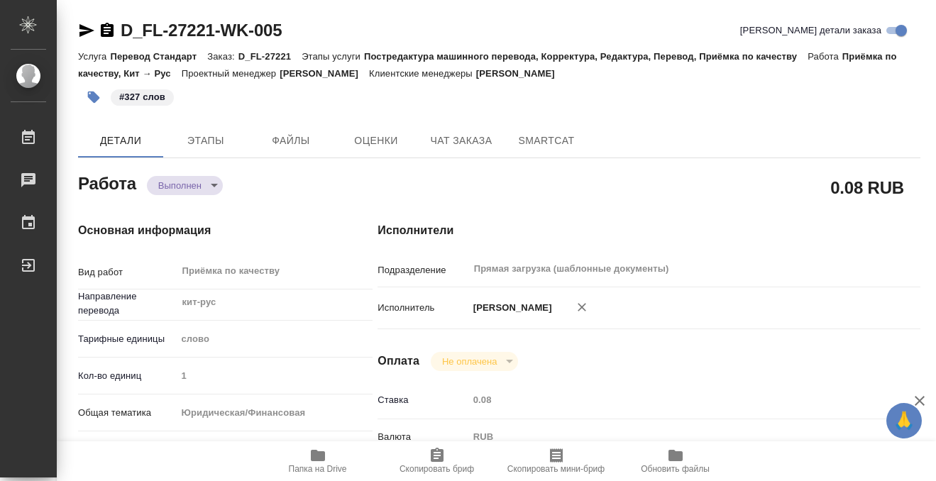
type textarea "x"
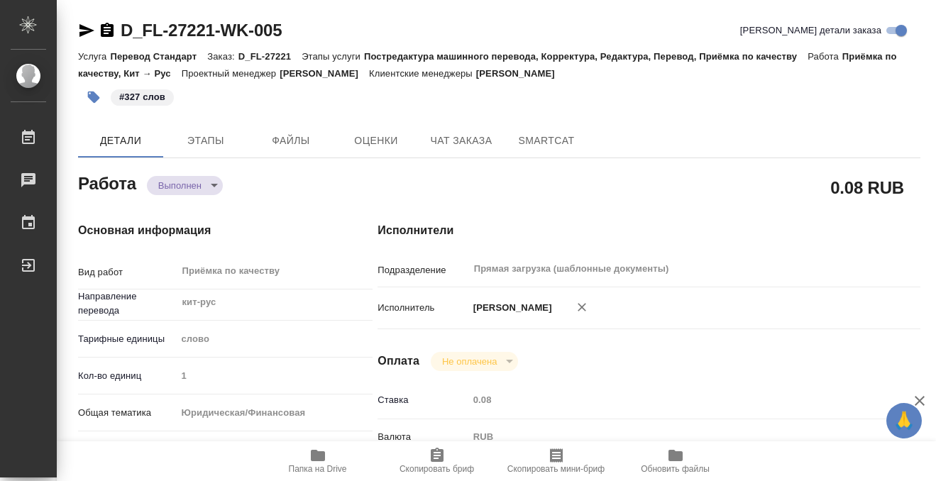
type textarea "x"
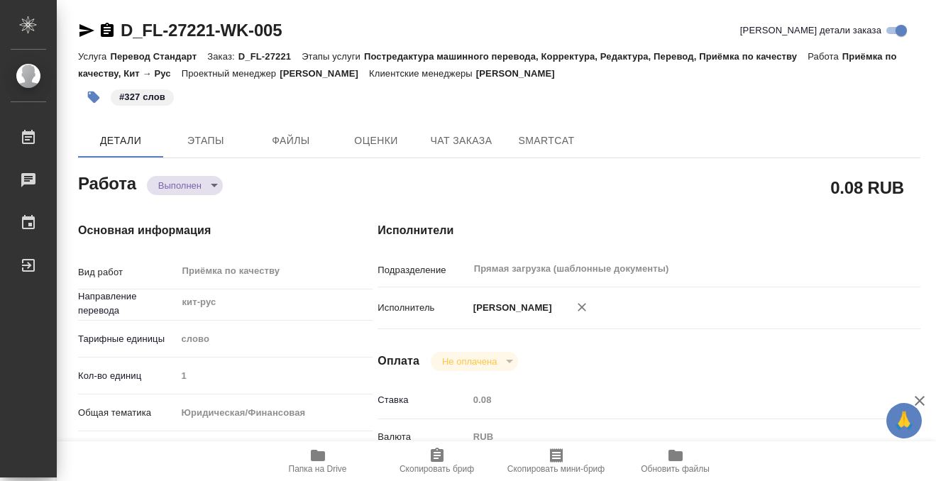
click at [198, 111] on div "#327 слов" at bounding box center [358, 97] width 561 height 31
click at [199, 134] on span "Этапы" at bounding box center [206, 141] width 68 height 18
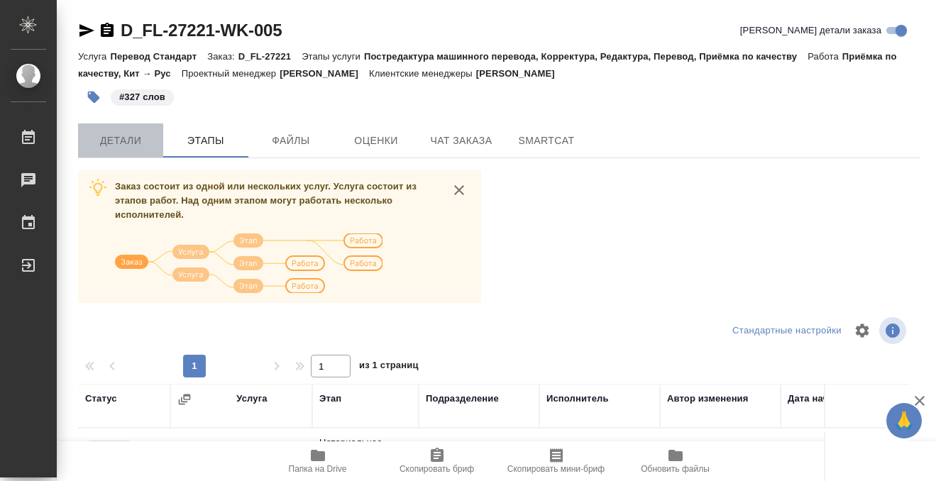
click at [128, 137] on span "Детали" at bounding box center [121, 141] width 68 height 18
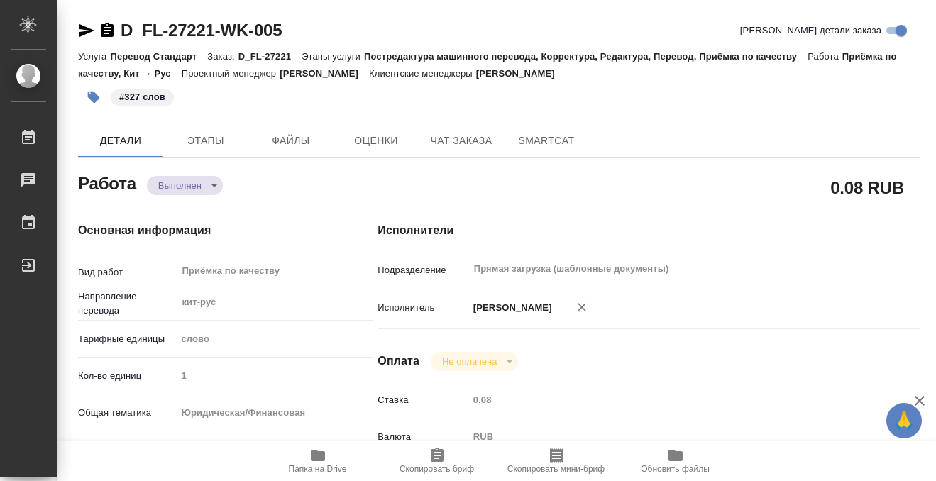
type textarea "x"
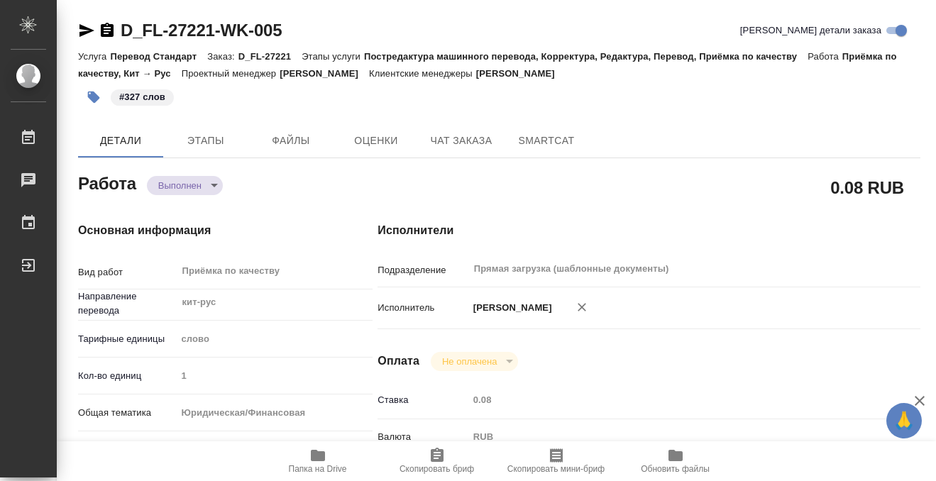
type textarea "x"
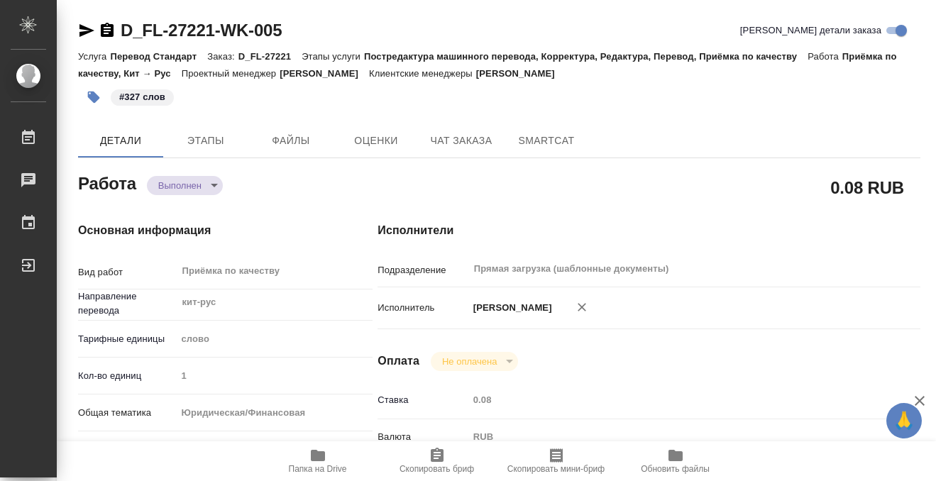
type textarea "x"
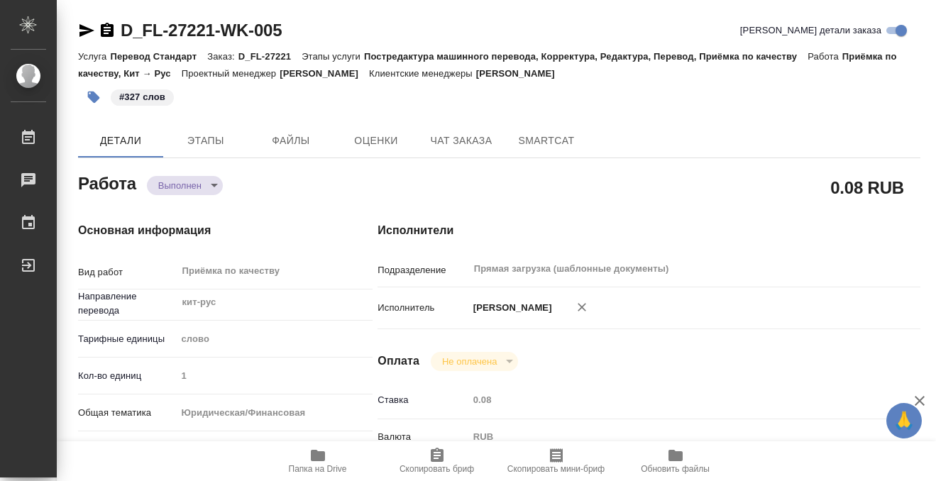
click at [107, 28] on icon "button" at bounding box center [107, 30] width 13 height 14
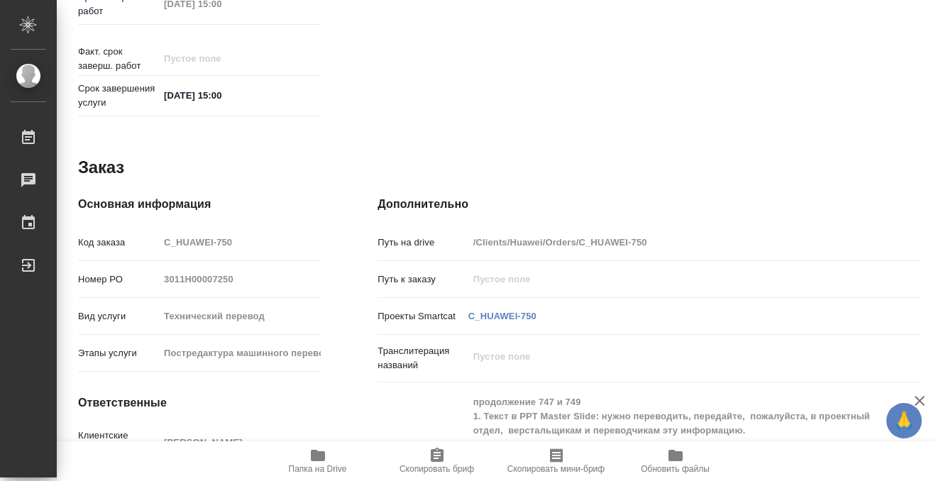
scroll to position [792, 0]
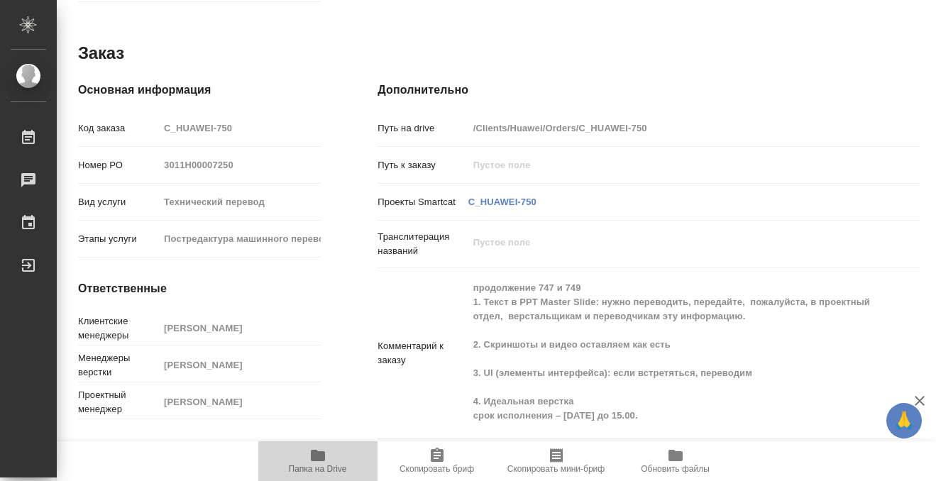
click at [324, 455] on icon "button" at bounding box center [318, 455] width 14 height 11
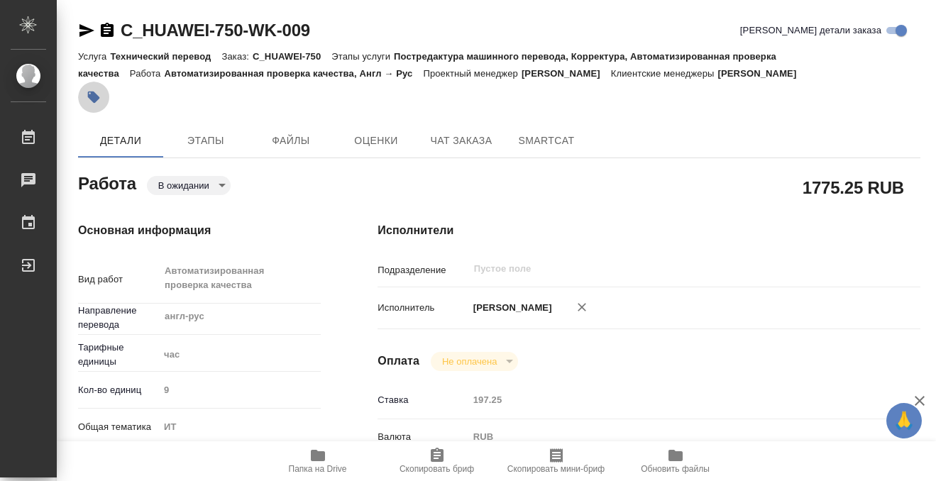
click at [100, 99] on icon "button" at bounding box center [94, 97] width 14 height 14
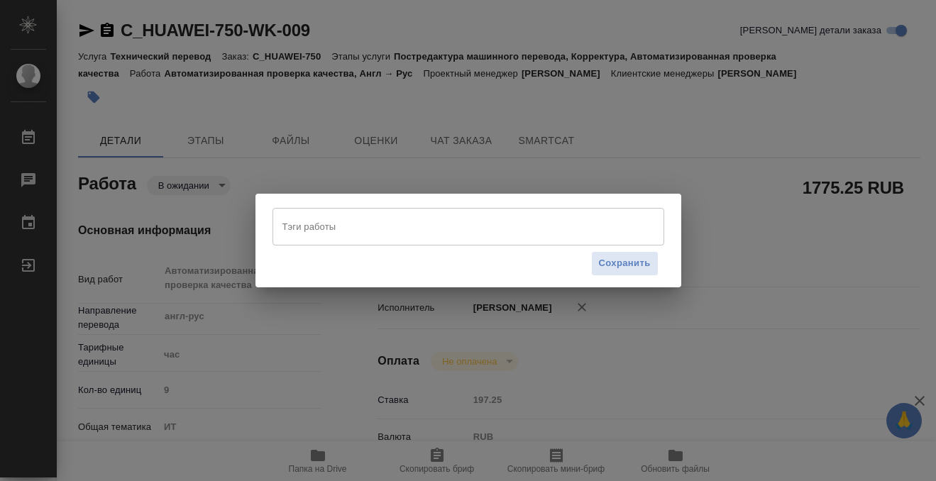
click at [361, 230] on input "Тэги работы" at bounding box center [455, 226] width 352 height 24
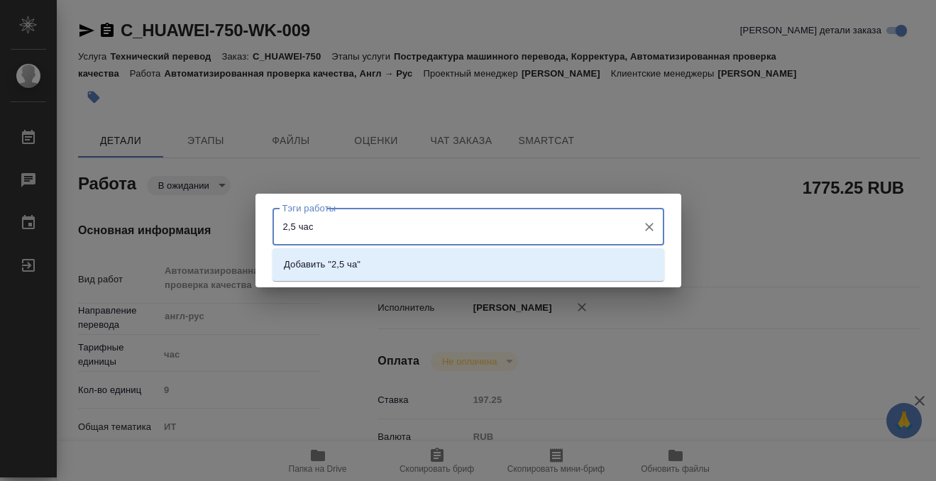
type input "2,5 часа"
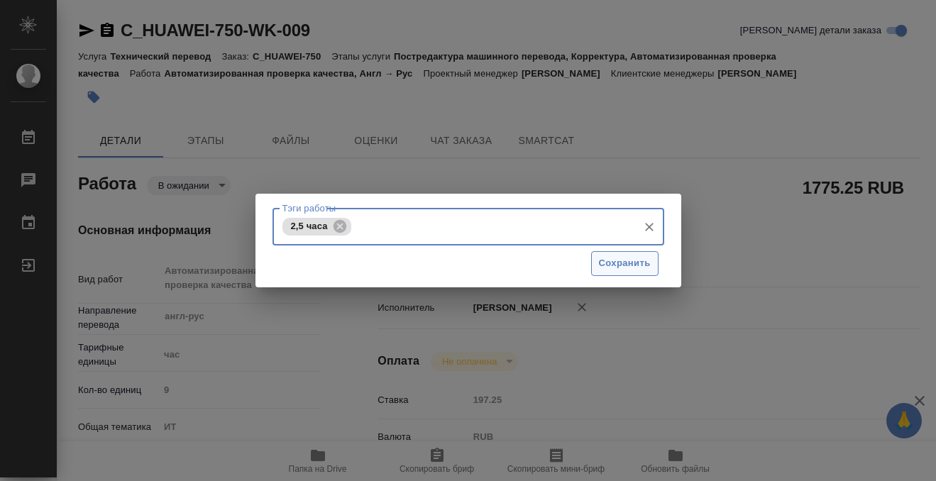
click at [644, 265] on span "Сохранить" at bounding box center [625, 264] width 52 height 16
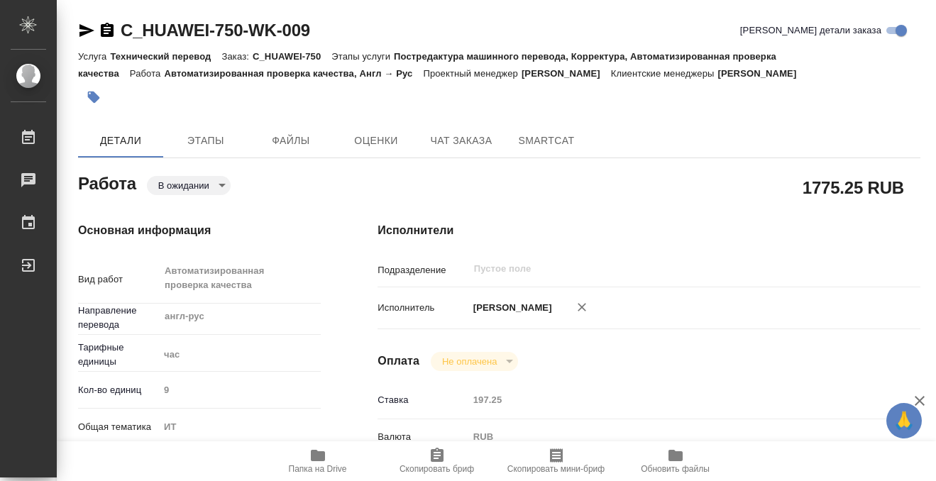
type input "pending"
type input "англ-рус"
type input "5a8b1489cc6b4906c91bfd93"
type input "9"
type input "it"
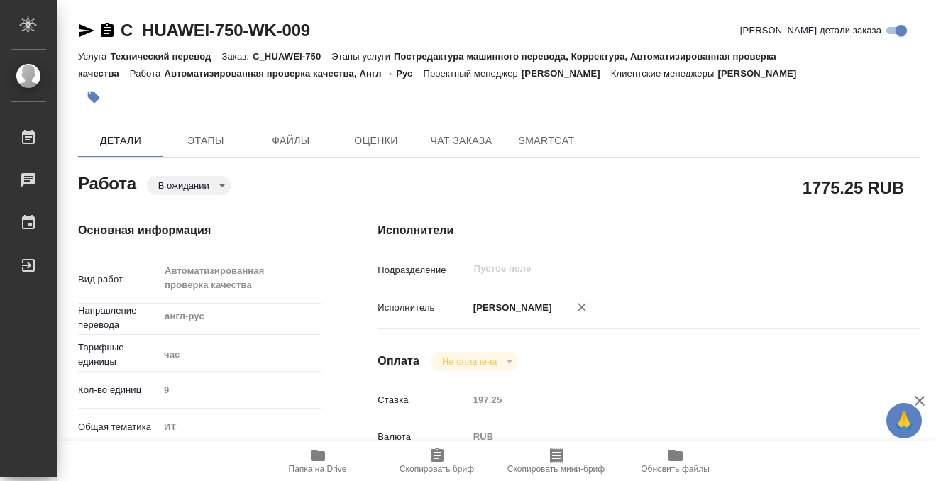
type input "5a8b8b956a9677013d343e51"
type input "[DATE] 15:00"
type input "notPayed"
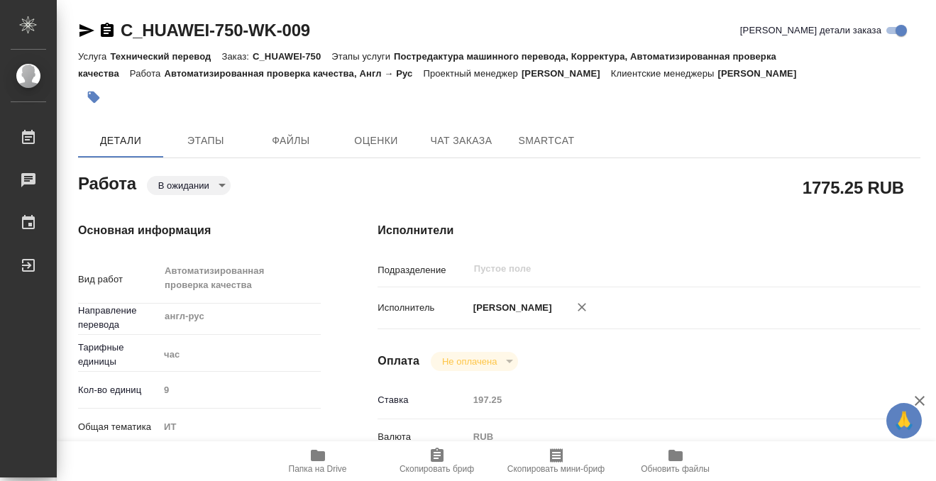
type input "197.25"
type input "RUB"
type input "[PERSON_NAME]"
type input "C_HUAWEI-750"
type input "3011H00007250"
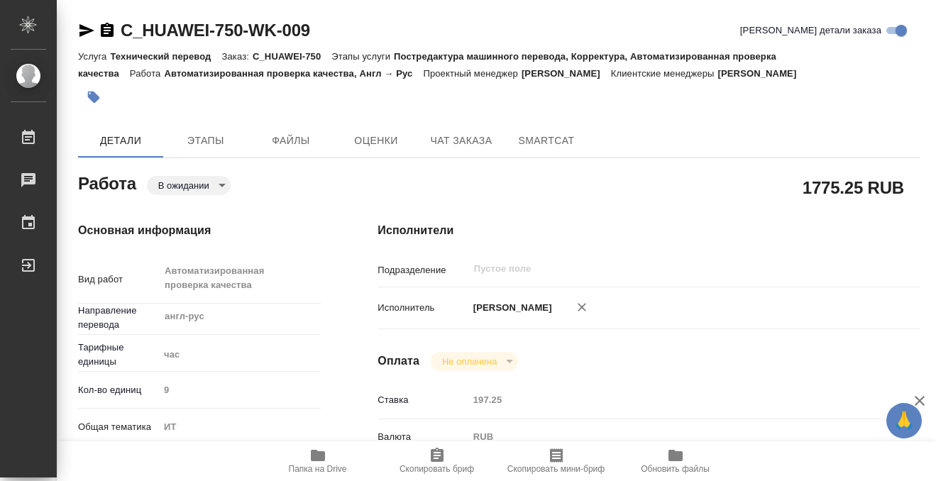
type input "Технический перевод"
type input "Постредактура машинного перевода, Корректура, Автоматизированная проверка качес…"
type input "[PERSON_NAME]"
type input "/Clients/Huawei/Orders/C_HUAWEI-750"
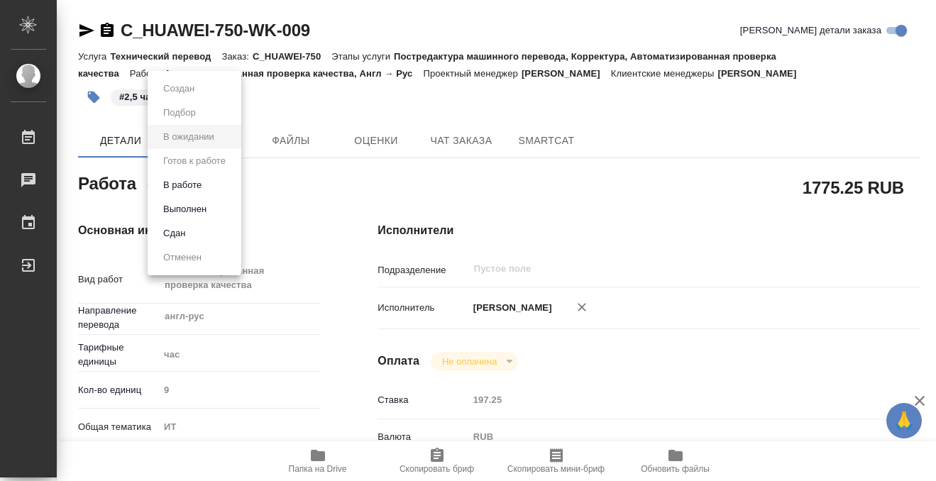
click at [222, 187] on body "🙏 .cls-1 fill:#fff; AWATERA Kobzeva [PERSON_NAME] 0 Чаты График Выйти C_HUAWEI-…" at bounding box center [468, 240] width 936 height 481
click at [224, 206] on li "Выполнен" at bounding box center [195, 209] width 94 height 24
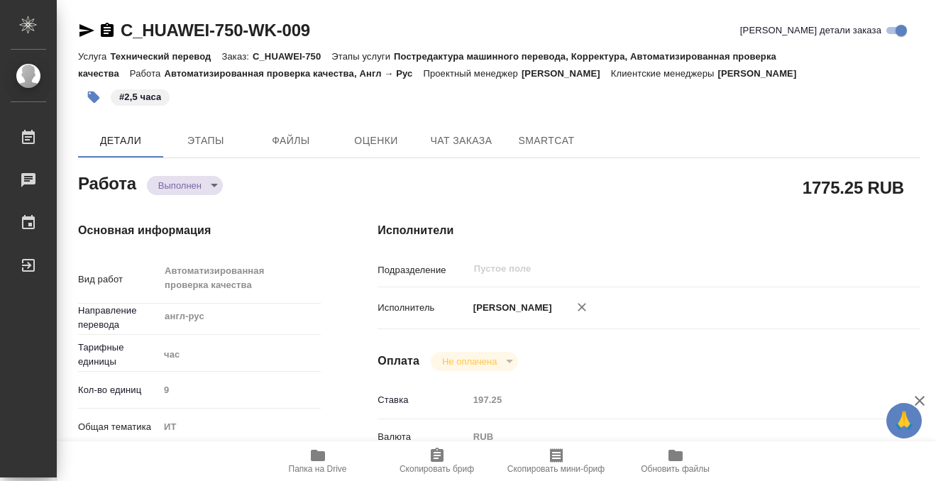
type textarea "x"
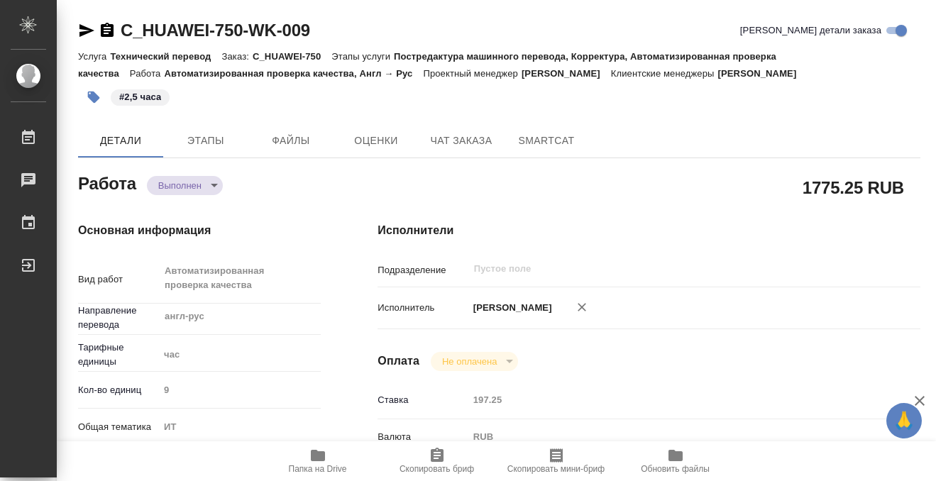
type textarea "x"
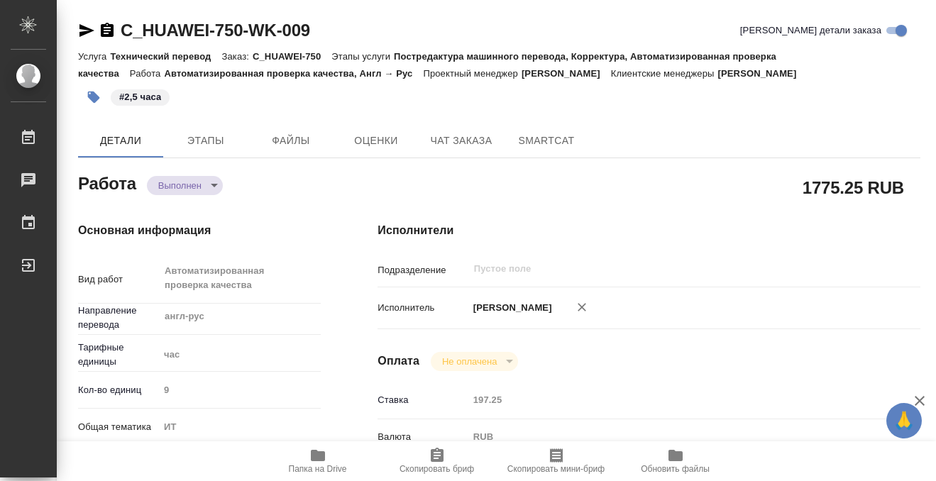
type textarea "x"
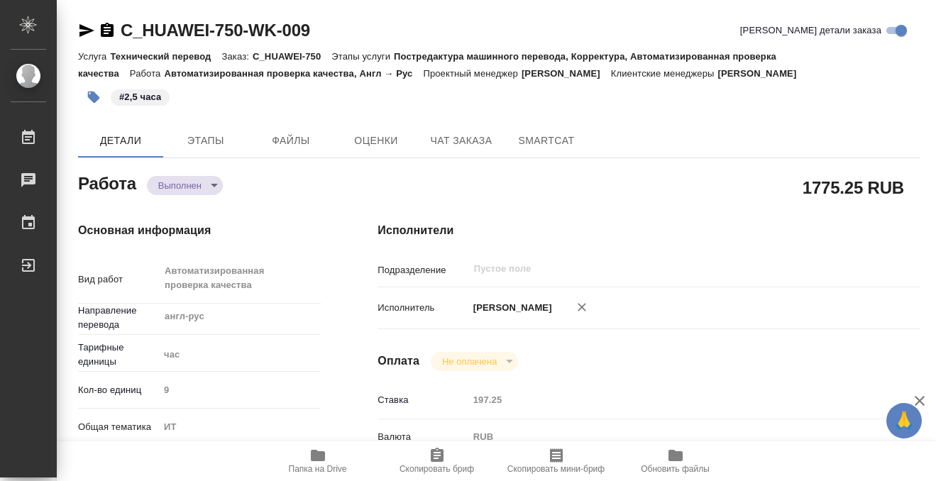
click at [106, 28] on icon "button" at bounding box center [107, 30] width 17 height 17
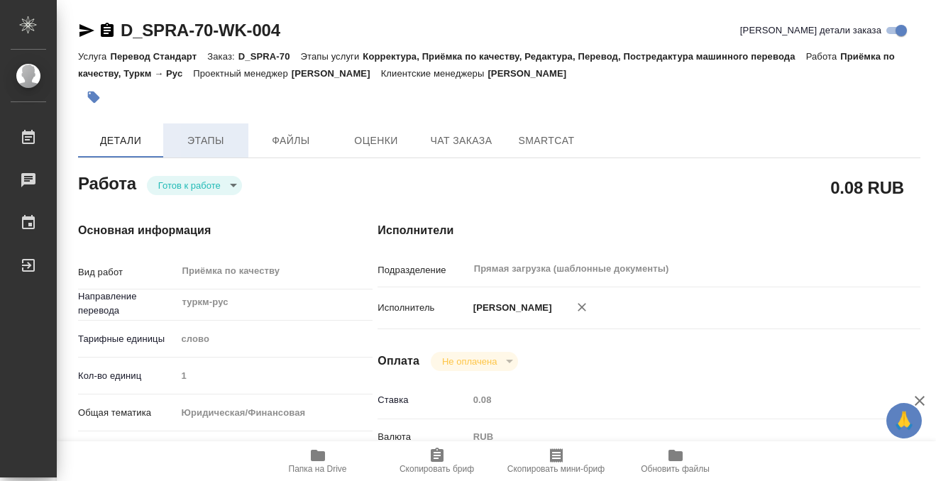
click at [217, 140] on span "Этапы" at bounding box center [206, 141] width 68 height 18
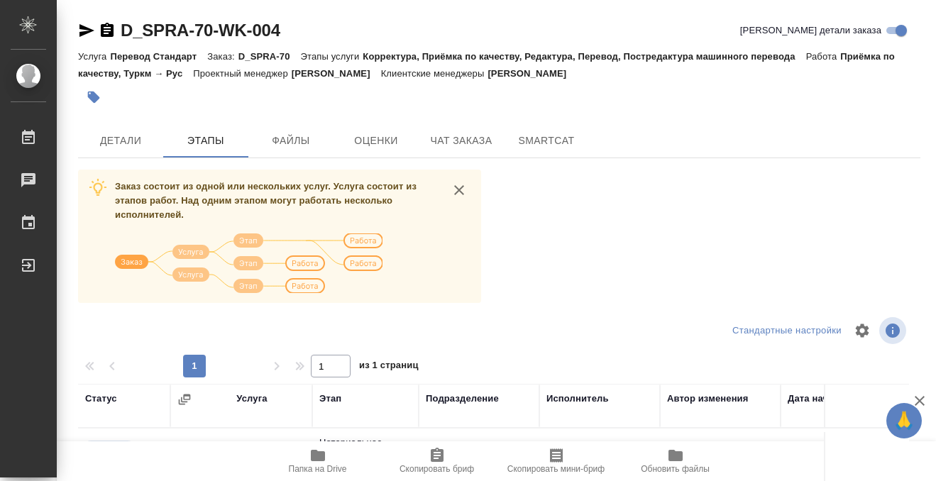
scroll to position [258, 0]
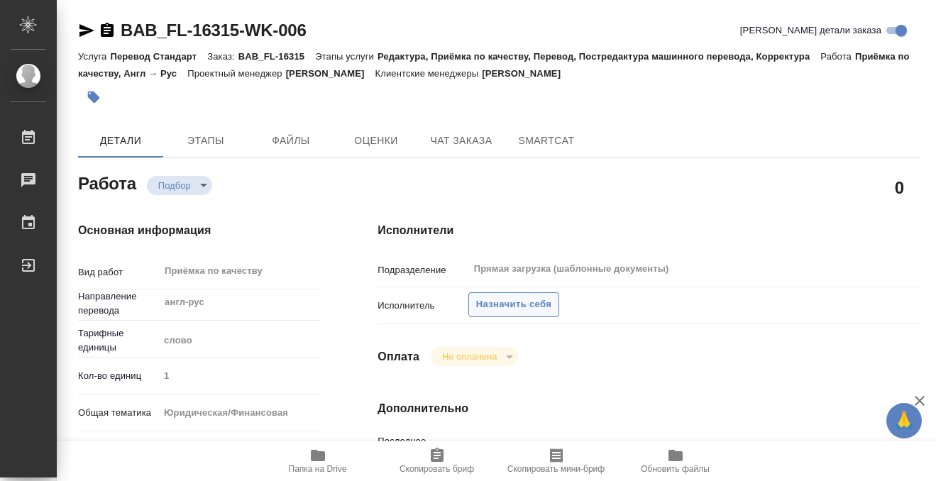
click at [518, 299] on span "Назначить себя" at bounding box center [513, 305] width 75 height 16
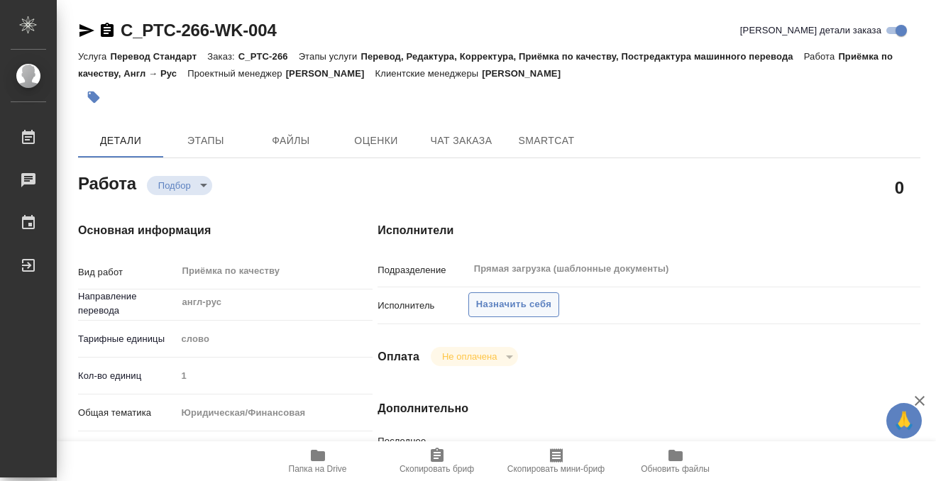
click at [508, 311] on span "Назначить себя" at bounding box center [513, 305] width 75 height 16
click at [509, 299] on span "Назначить себя" at bounding box center [513, 305] width 75 height 16
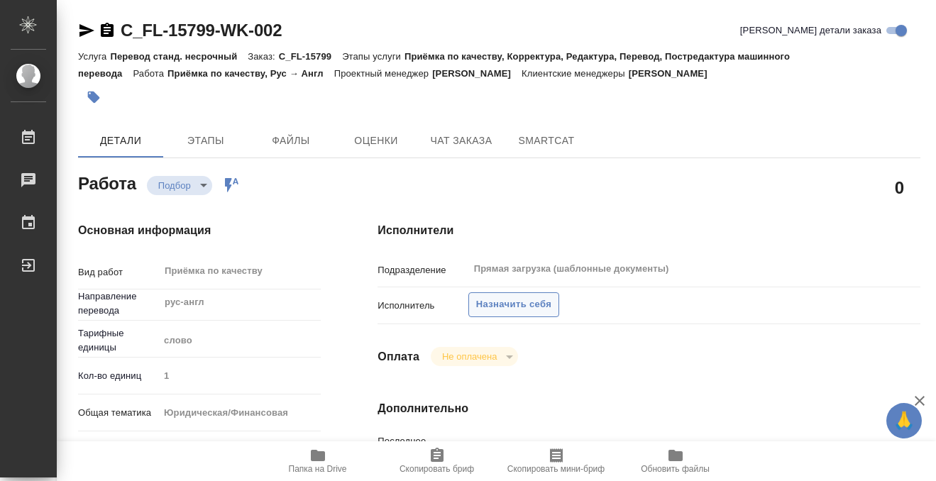
click at [503, 298] on span "Назначить себя" at bounding box center [513, 305] width 75 height 16
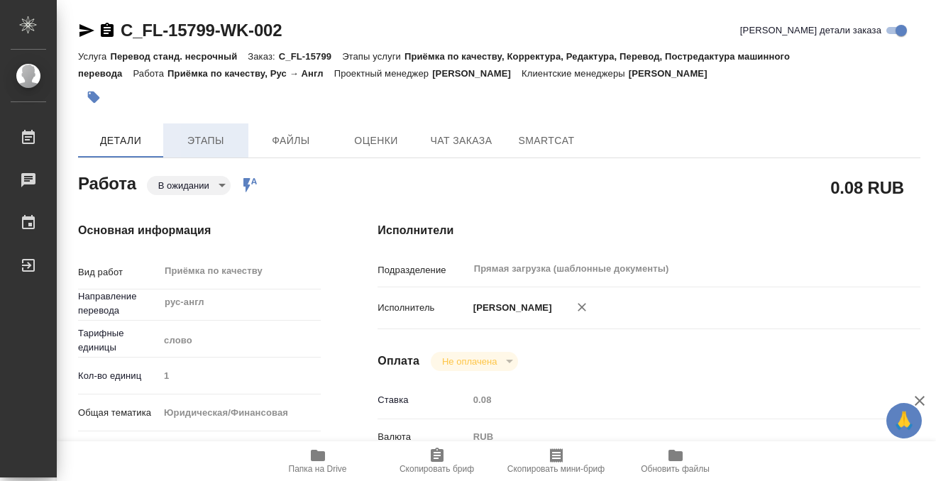
click at [216, 130] on button "Этапы" at bounding box center [205, 140] width 85 height 34
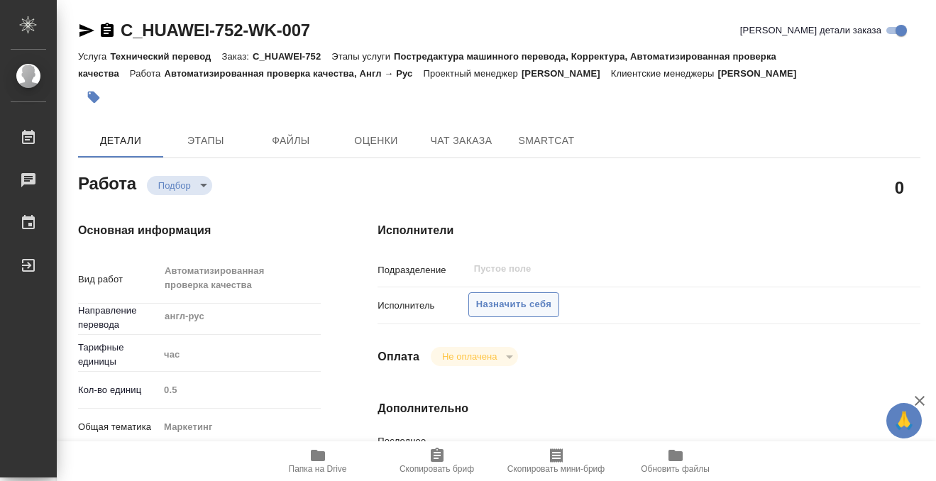
click at [515, 303] on span "Назначить себя" at bounding box center [513, 305] width 75 height 16
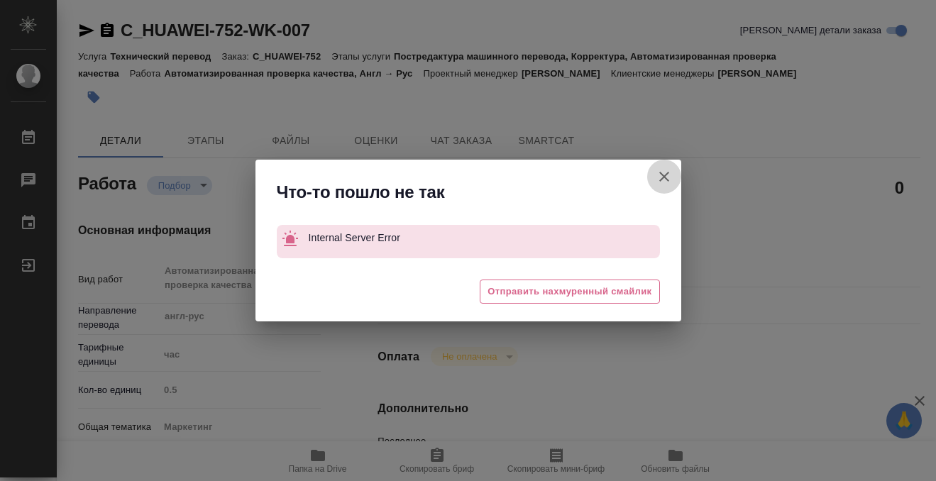
click at [659, 174] on icon "button" at bounding box center [664, 176] width 17 height 17
